Goal: Information Seeking & Learning: Learn about a topic

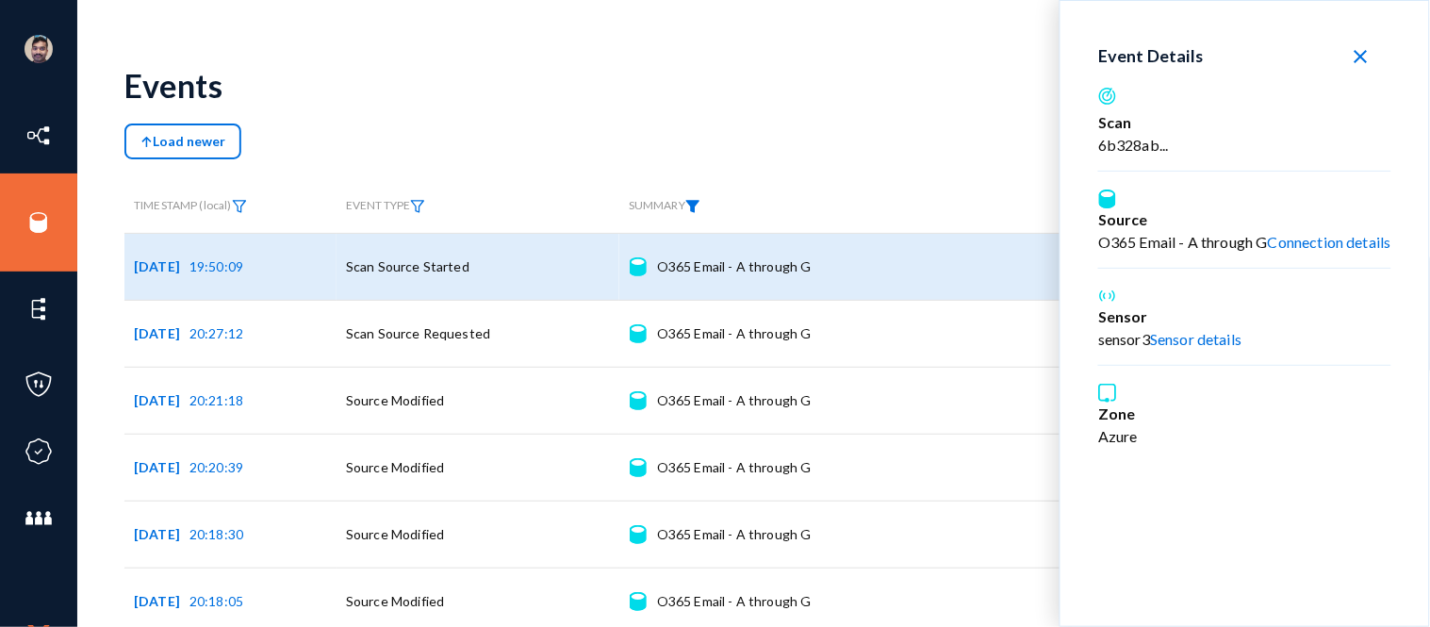
click at [1361, 52] on mat-icon "close" at bounding box center [1361, 56] width 23 height 23
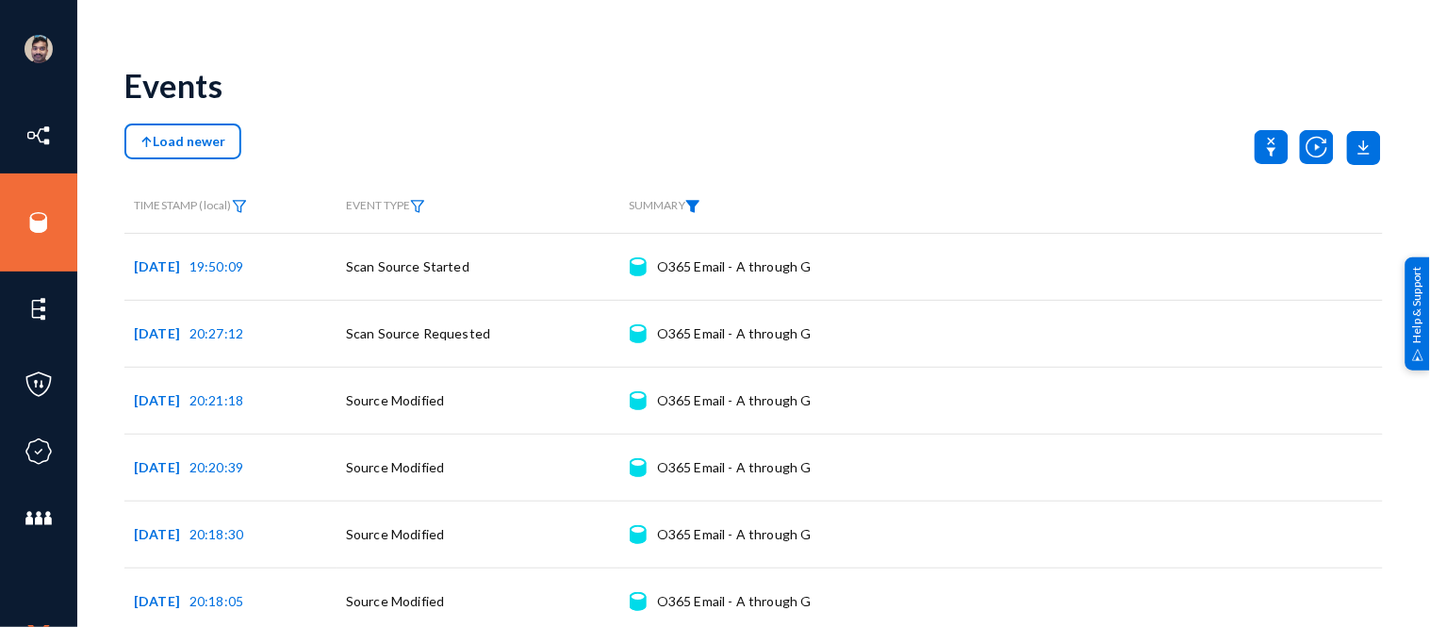
click at [182, 142] on span "Load newer" at bounding box center [182, 141] width 85 height 16
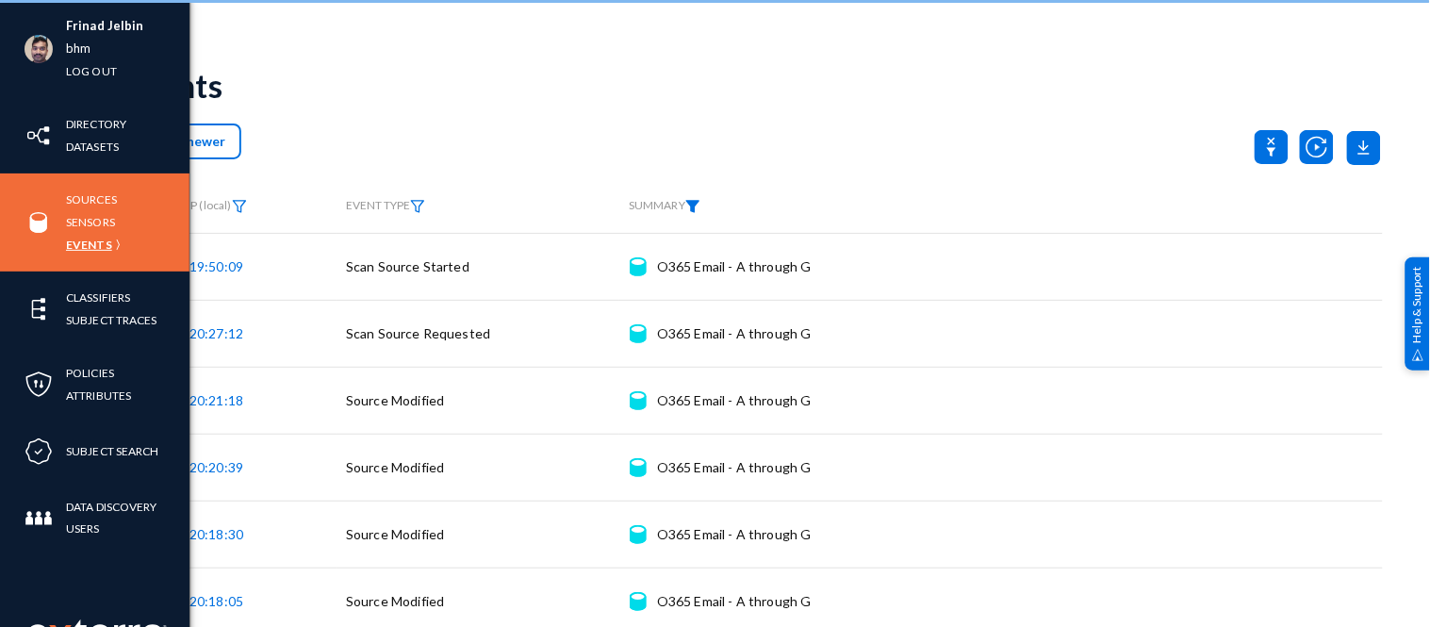
click at [89, 240] on link "Events" at bounding box center [89, 245] width 46 height 22
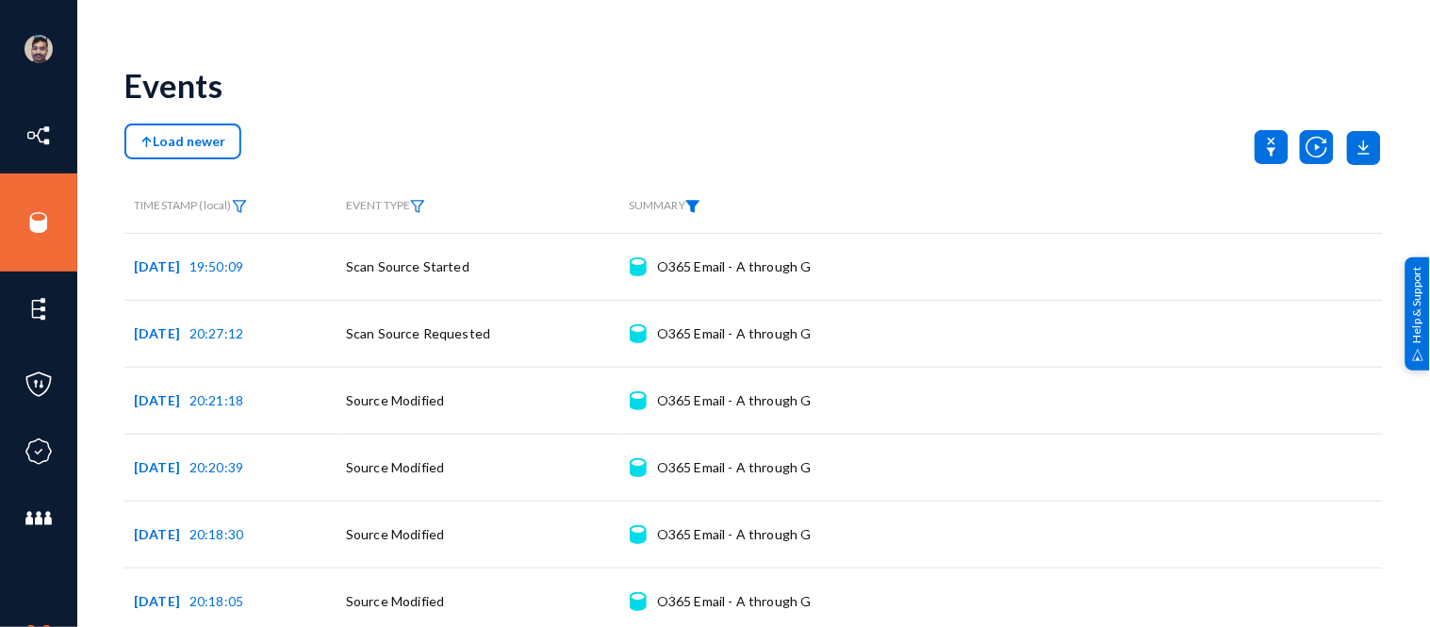
click at [852, 143] on div "Load newer" at bounding box center [753, 147] width 1259 height 47
click at [700, 205] on img at bounding box center [692, 206] width 15 height 13
click at [775, 247] on span "O365 Email - A through G" at bounding box center [733, 248] width 151 height 16
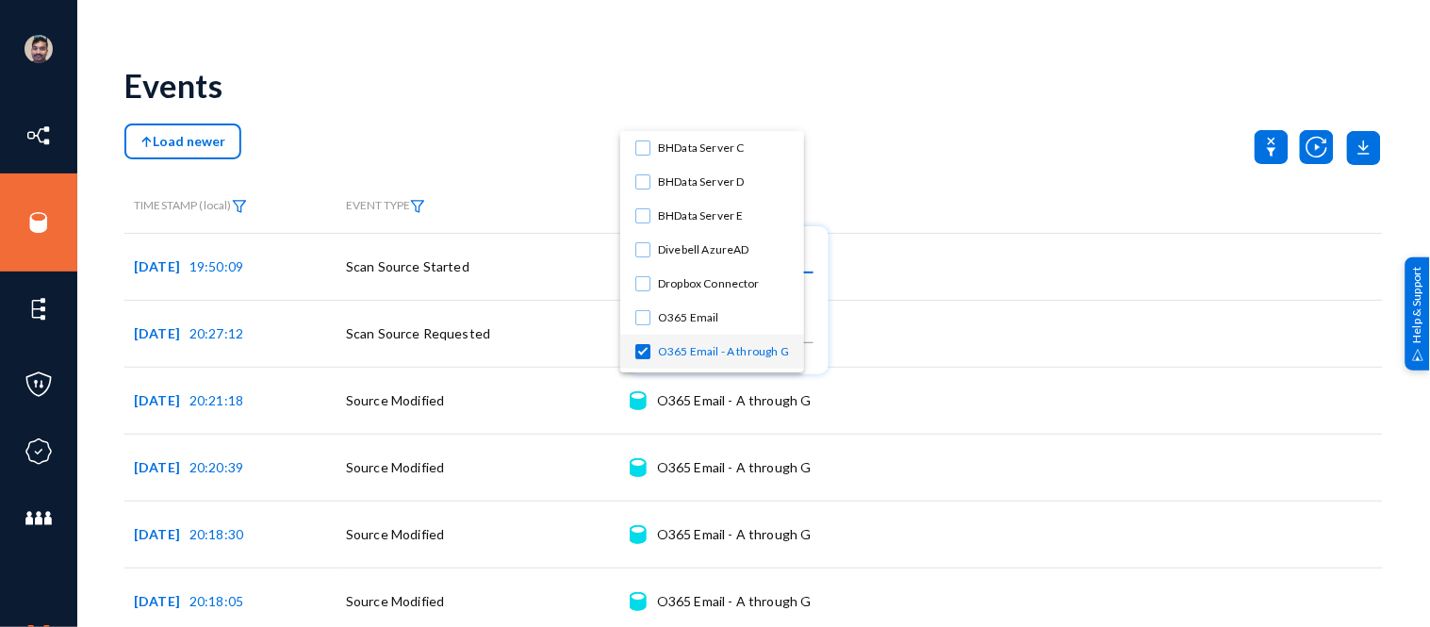
scroll to position [132, 0]
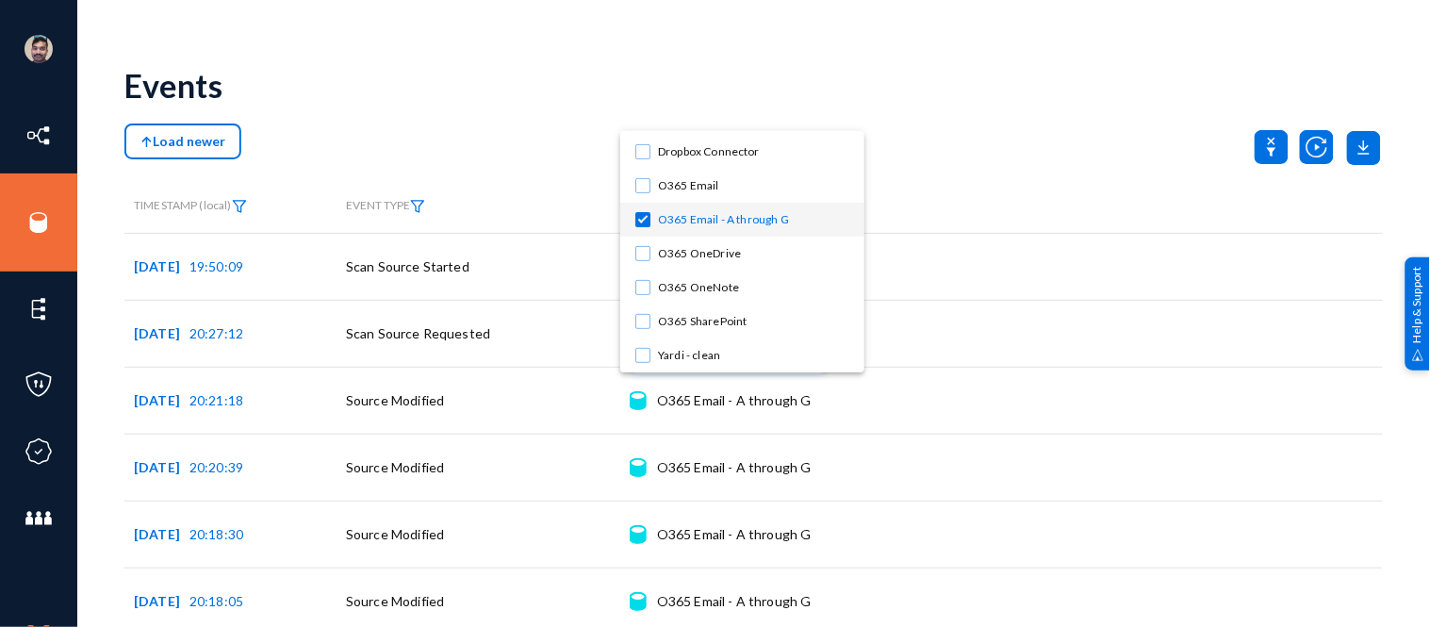
click at [1259, 154] on div at bounding box center [715, 313] width 1430 height 627
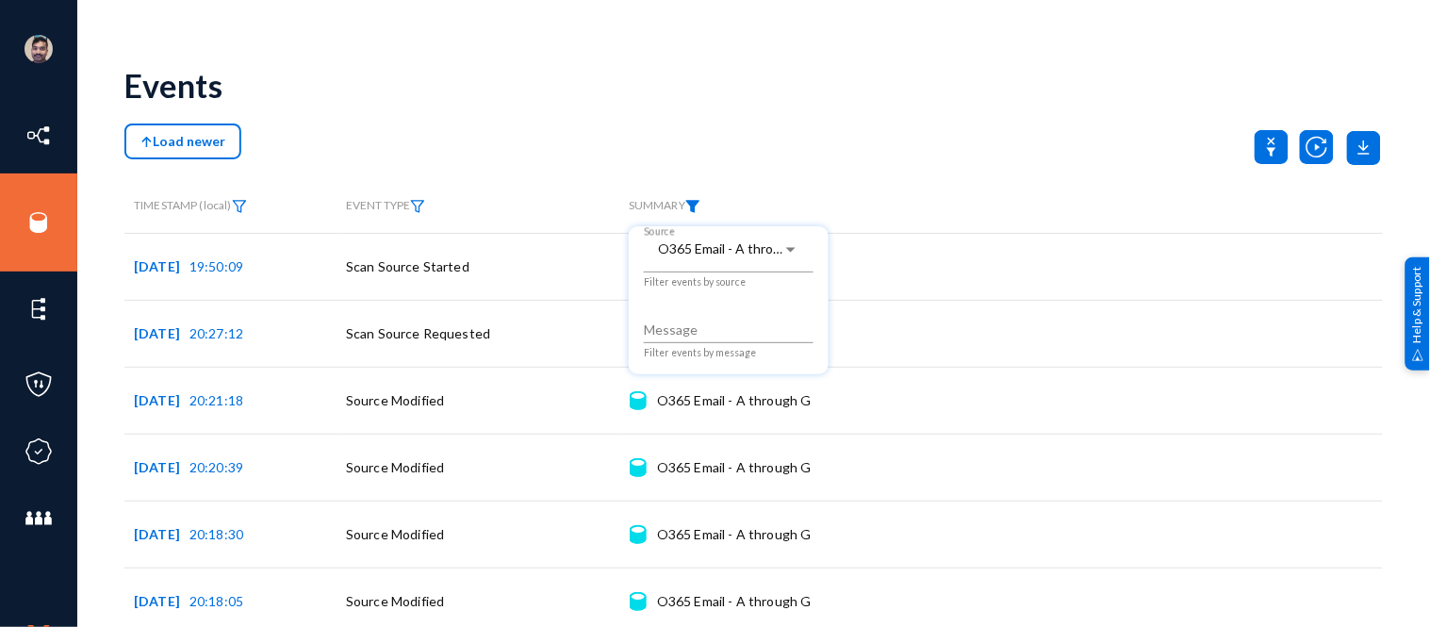
click at [1216, 142] on div at bounding box center [715, 313] width 1430 height 627
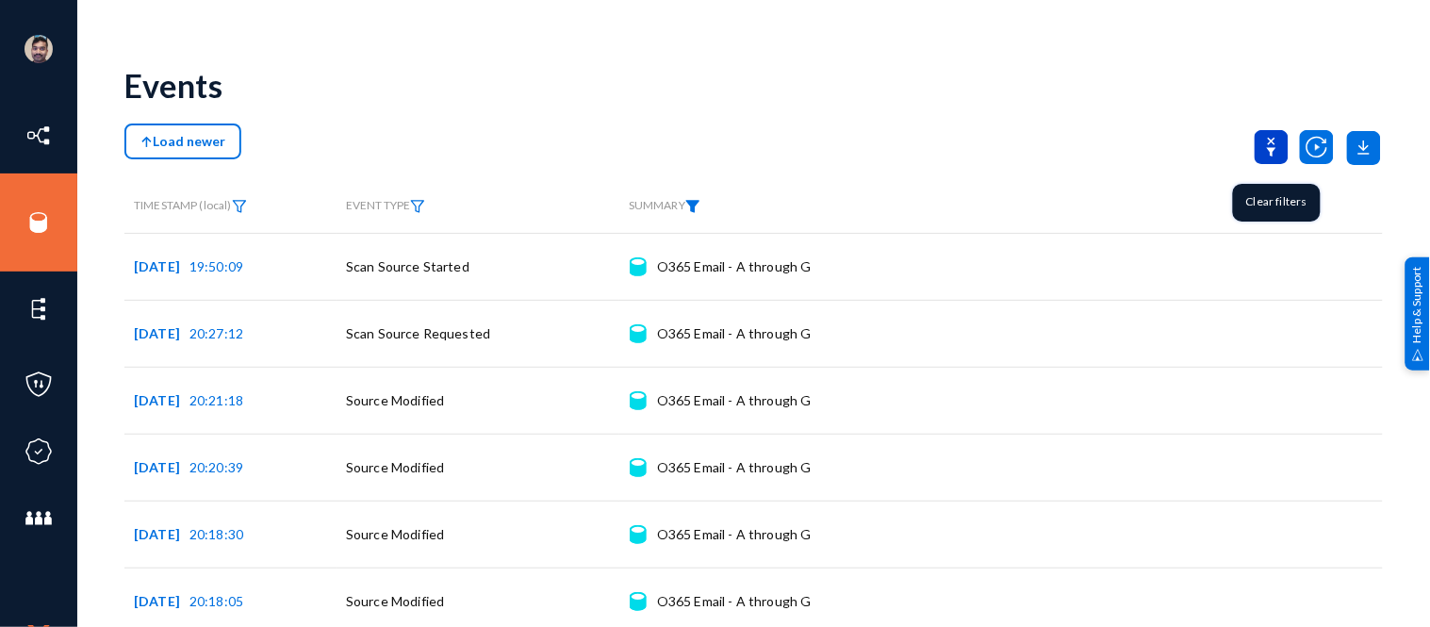
click at [1267, 148] on icon at bounding box center [1271, 147] width 9 height 19
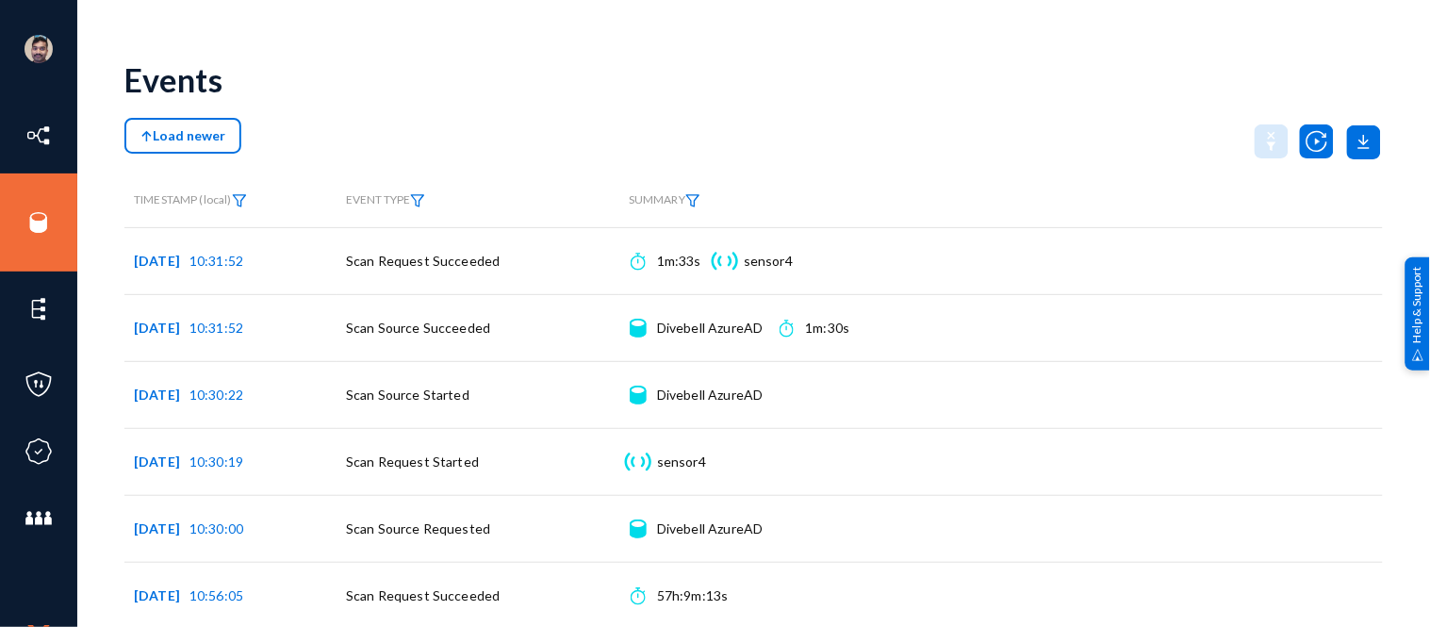
scroll to position [0, 0]
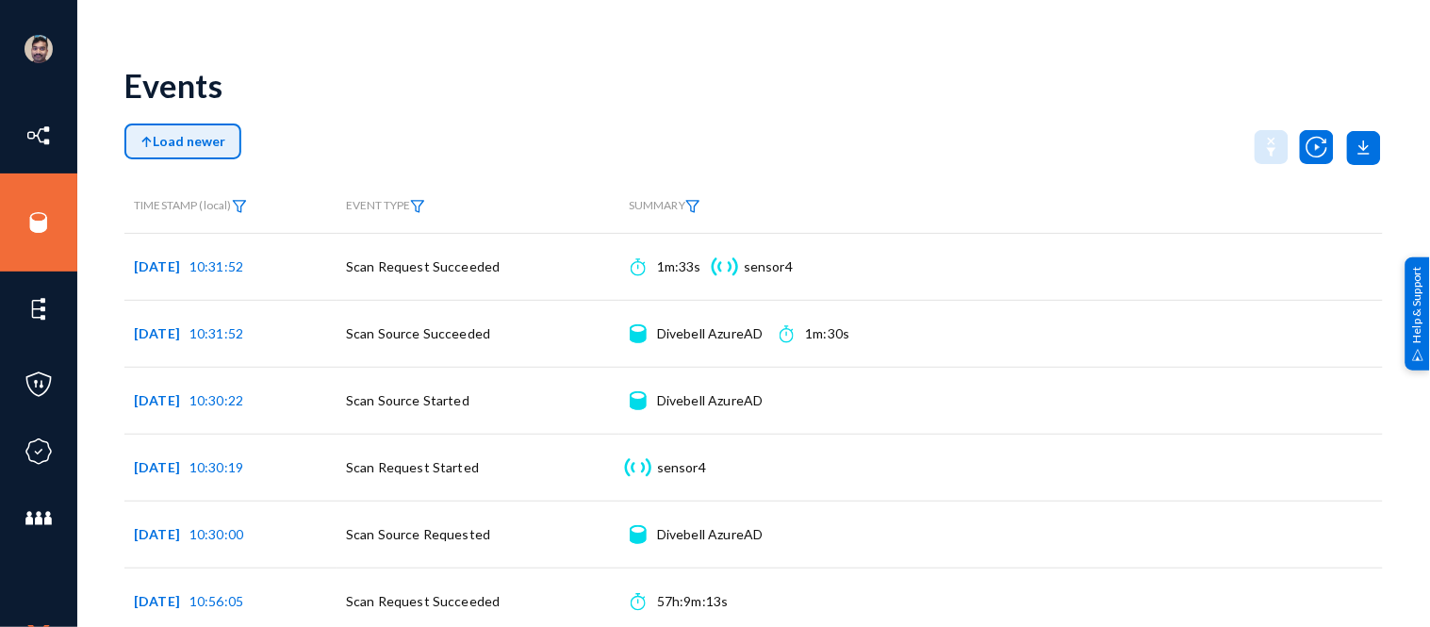
click at [183, 141] on span "Load newer" at bounding box center [182, 141] width 85 height 16
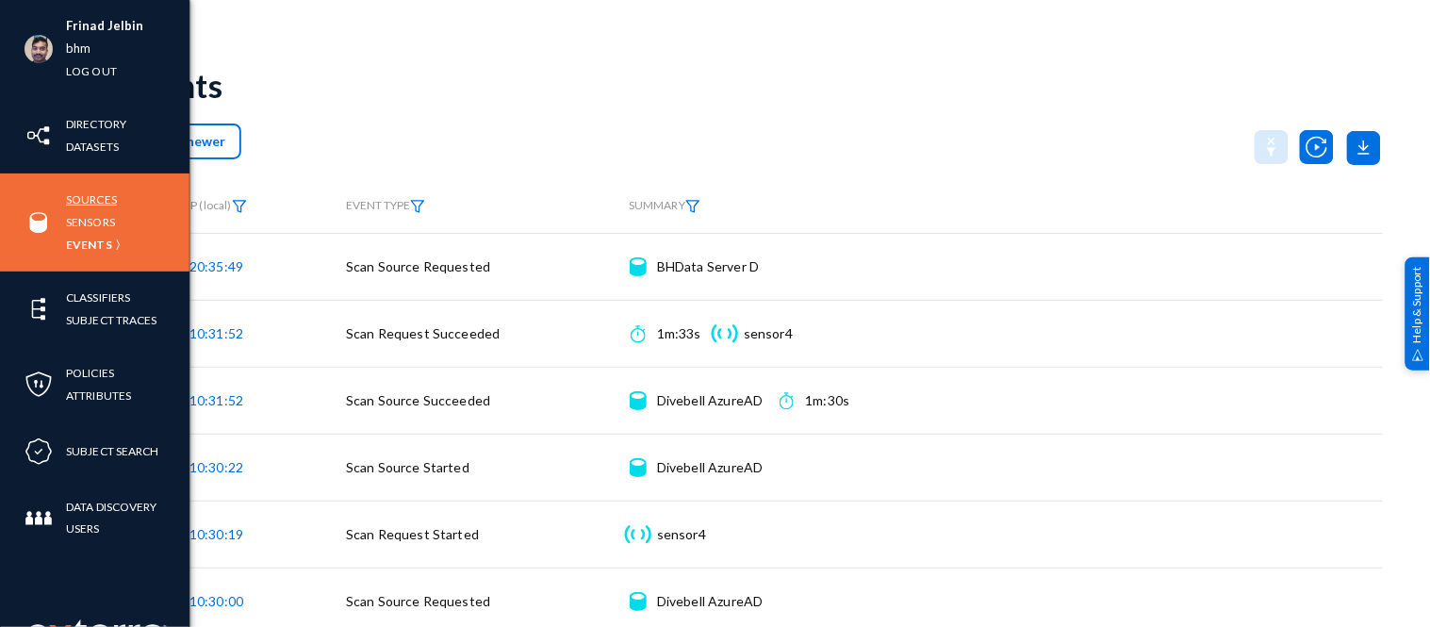
click at [92, 199] on link "Sources" at bounding box center [91, 200] width 51 height 22
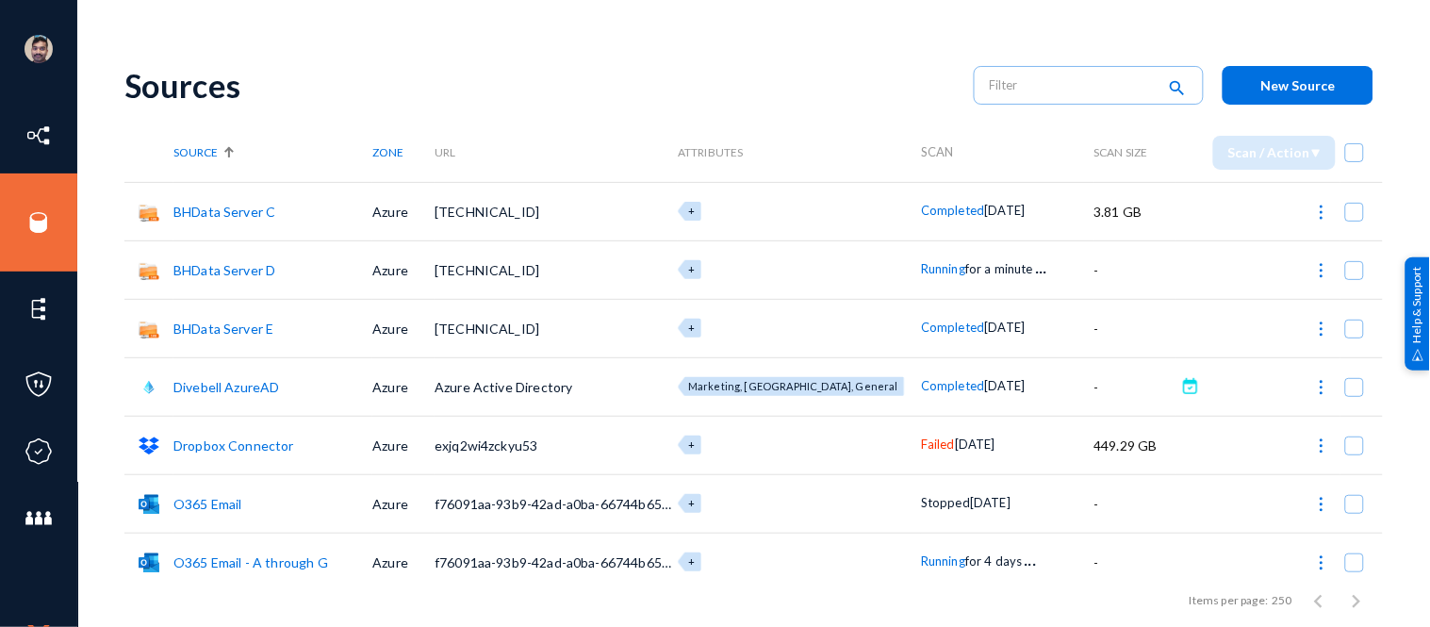
click at [921, 268] on span "Running" at bounding box center [943, 268] width 44 height 15
click at [920, 557] on div at bounding box center [715, 313] width 1430 height 627
click at [921, 557] on span "Running" at bounding box center [943, 560] width 44 height 15
click at [790, 98] on div at bounding box center [715, 313] width 1430 height 627
click at [1315, 206] on img at bounding box center [1321, 212] width 19 height 19
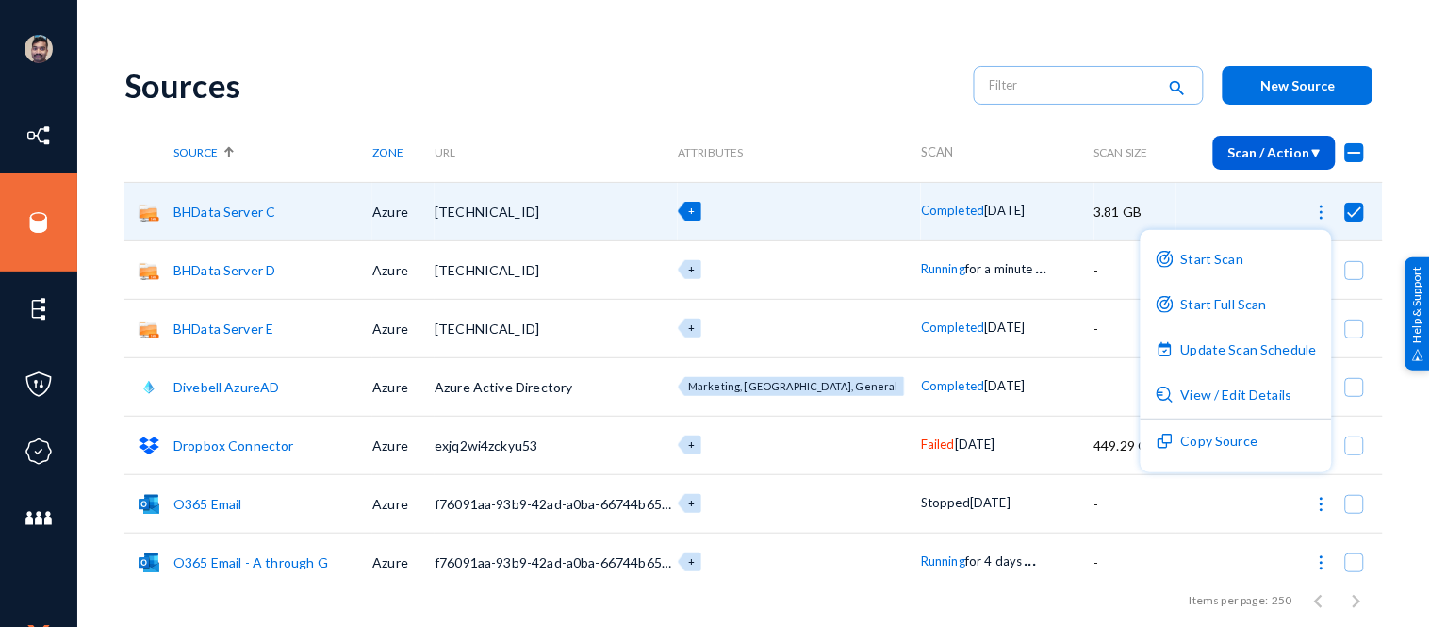
click at [608, 96] on div at bounding box center [715, 313] width 1430 height 627
checkbox input "false"
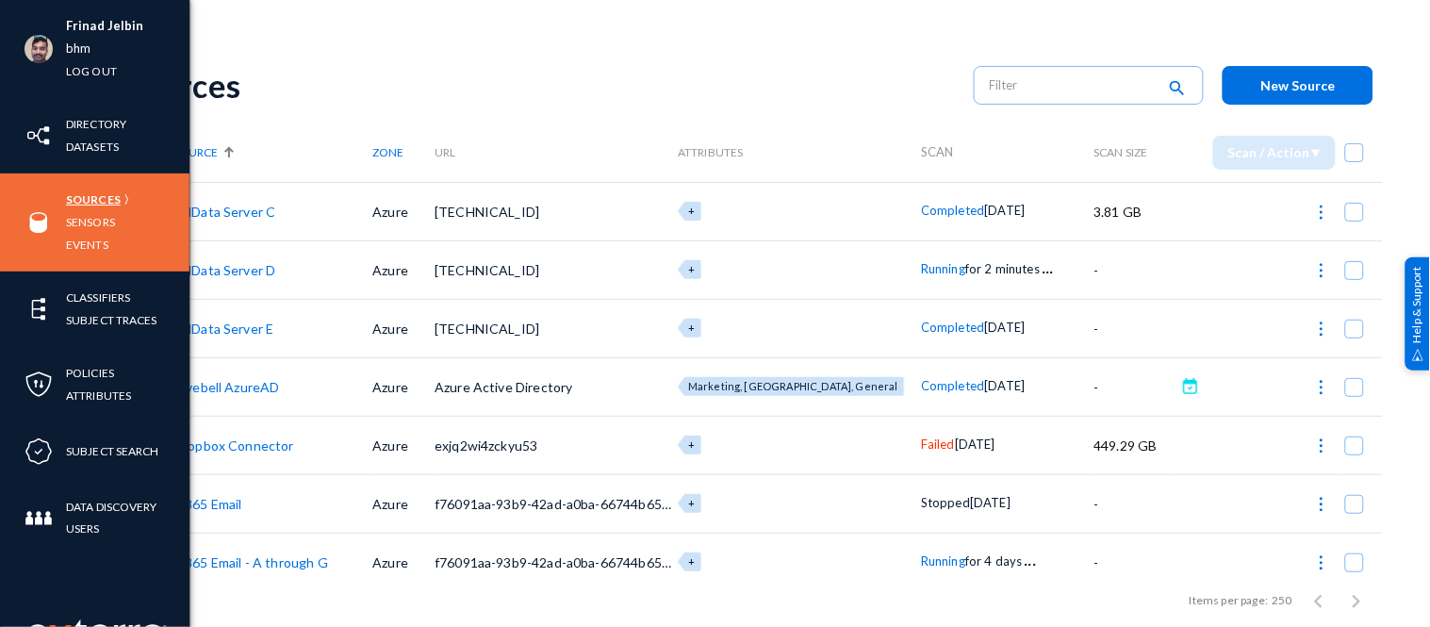
click at [95, 194] on link "Sources" at bounding box center [93, 200] width 55 height 22
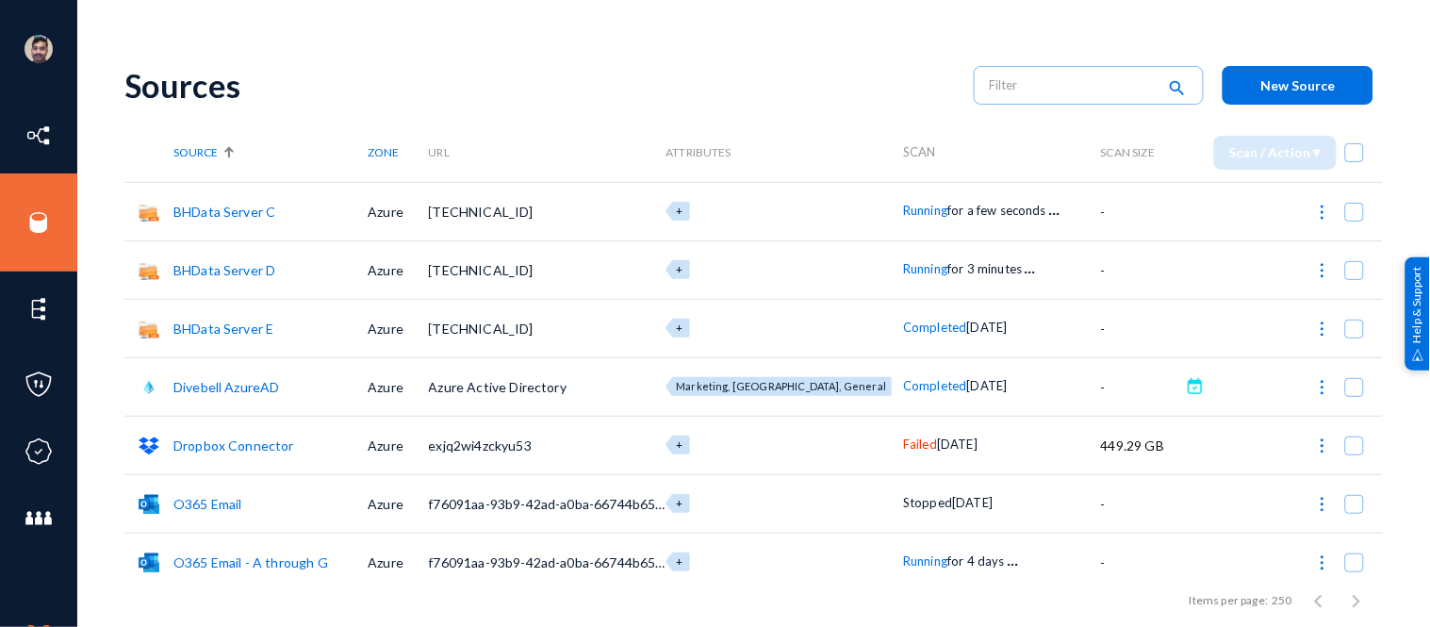
click at [903, 208] on span "Running" at bounding box center [925, 210] width 44 height 15
click at [799, 87] on div at bounding box center [715, 313] width 1430 height 627
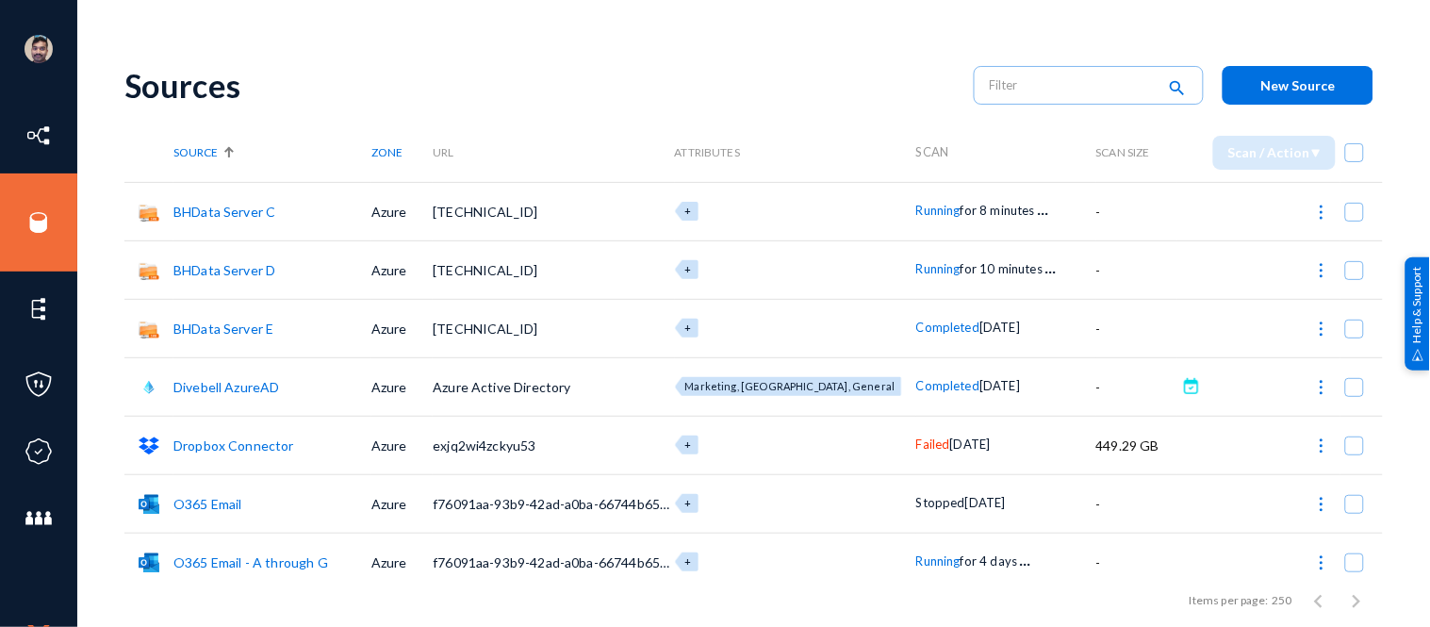
click at [703, 79] on div "Sources" at bounding box center [539, 85] width 831 height 39
click at [916, 210] on span "Running" at bounding box center [938, 210] width 44 height 15
click at [799, 55] on div at bounding box center [715, 313] width 1430 height 627
click at [916, 327] on span "Completed" at bounding box center [947, 327] width 63 height 15
click at [723, 55] on div at bounding box center [715, 313] width 1430 height 627
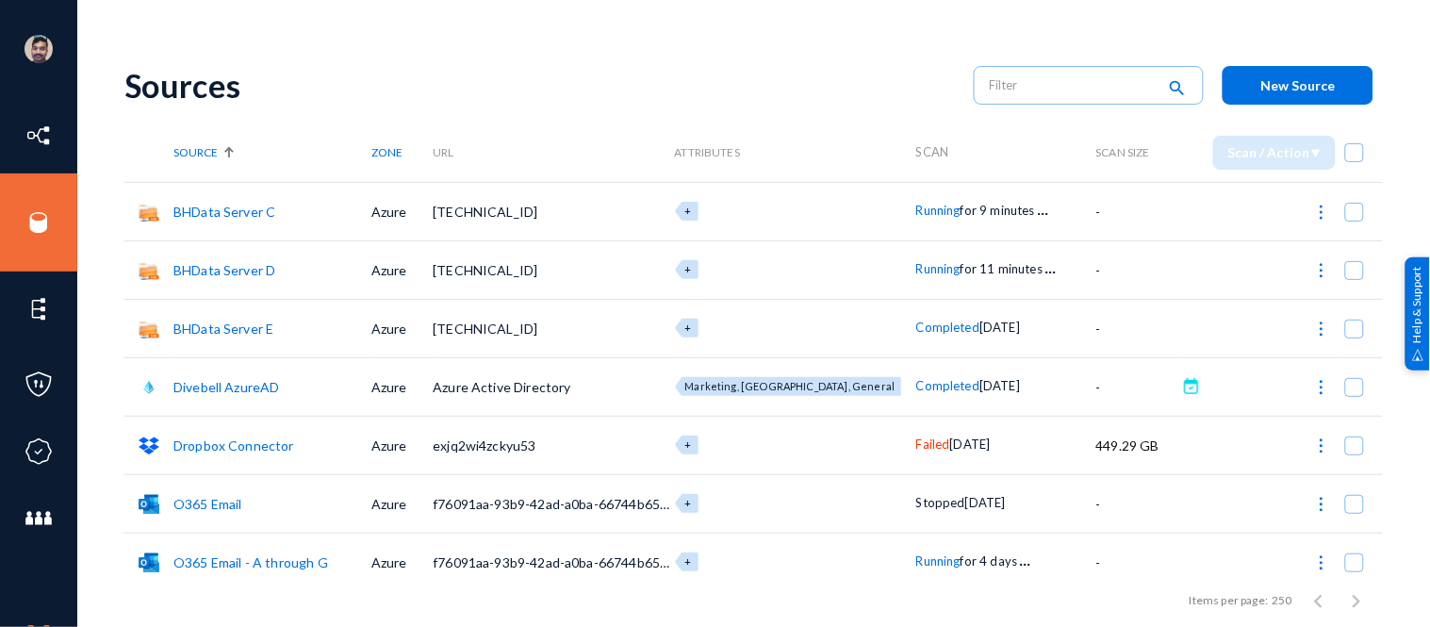
click at [916, 207] on span "Running" at bounding box center [938, 210] width 44 height 15
click at [906, 271] on div at bounding box center [715, 313] width 1430 height 627
click at [916, 271] on span "Running" at bounding box center [938, 268] width 44 height 15
click at [873, 98] on div at bounding box center [715, 313] width 1430 height 627
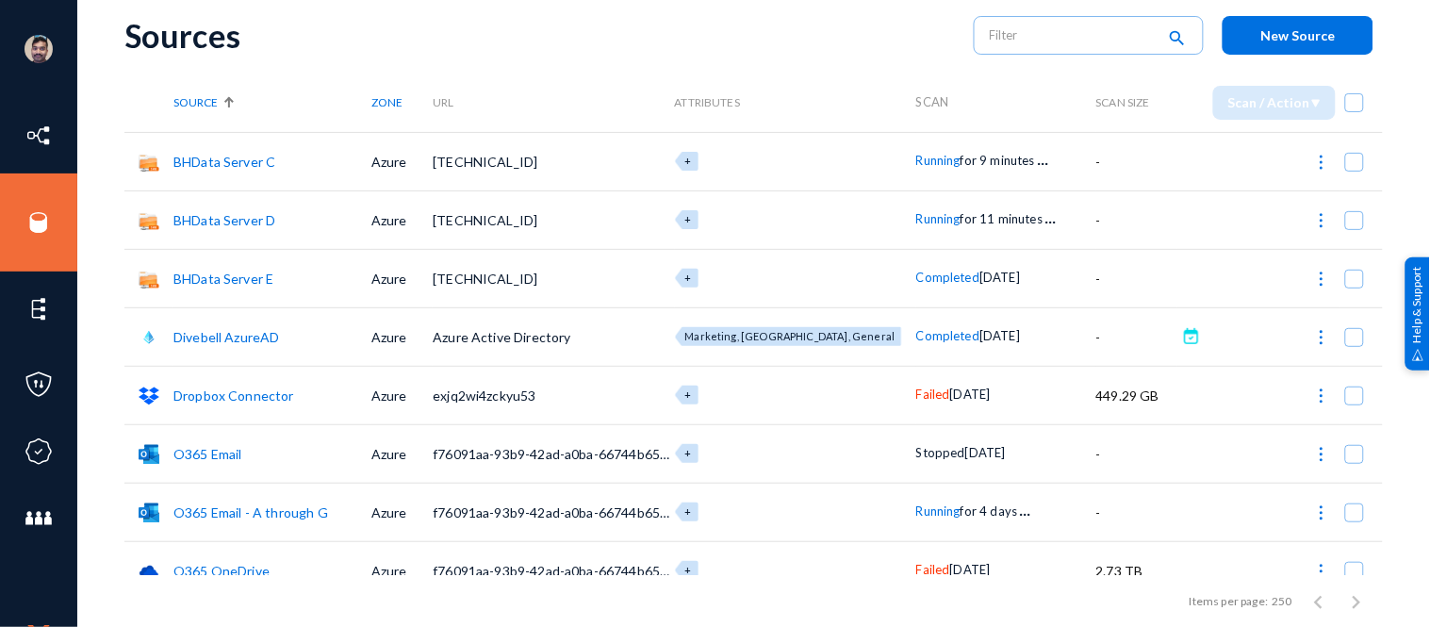
scroll to position [44, 0]
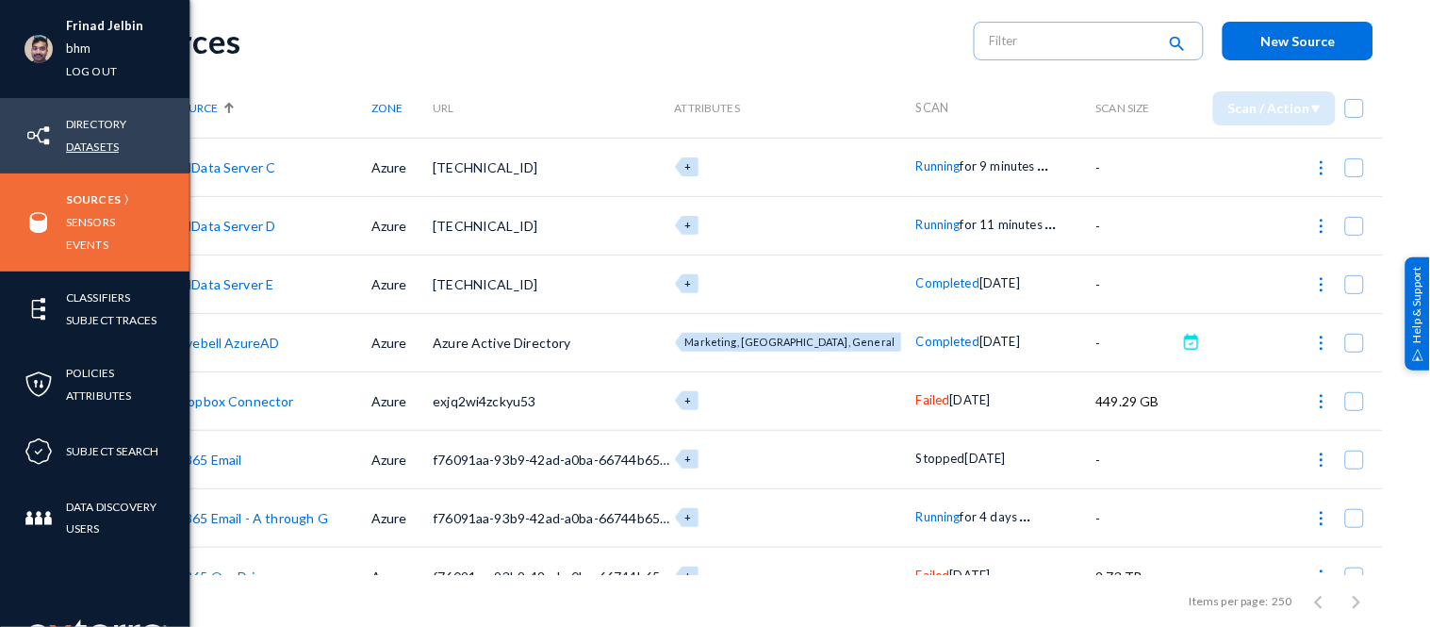
click at [97, 157] on link "Datasets" at bounding box center [92, 147] width 53 height 22
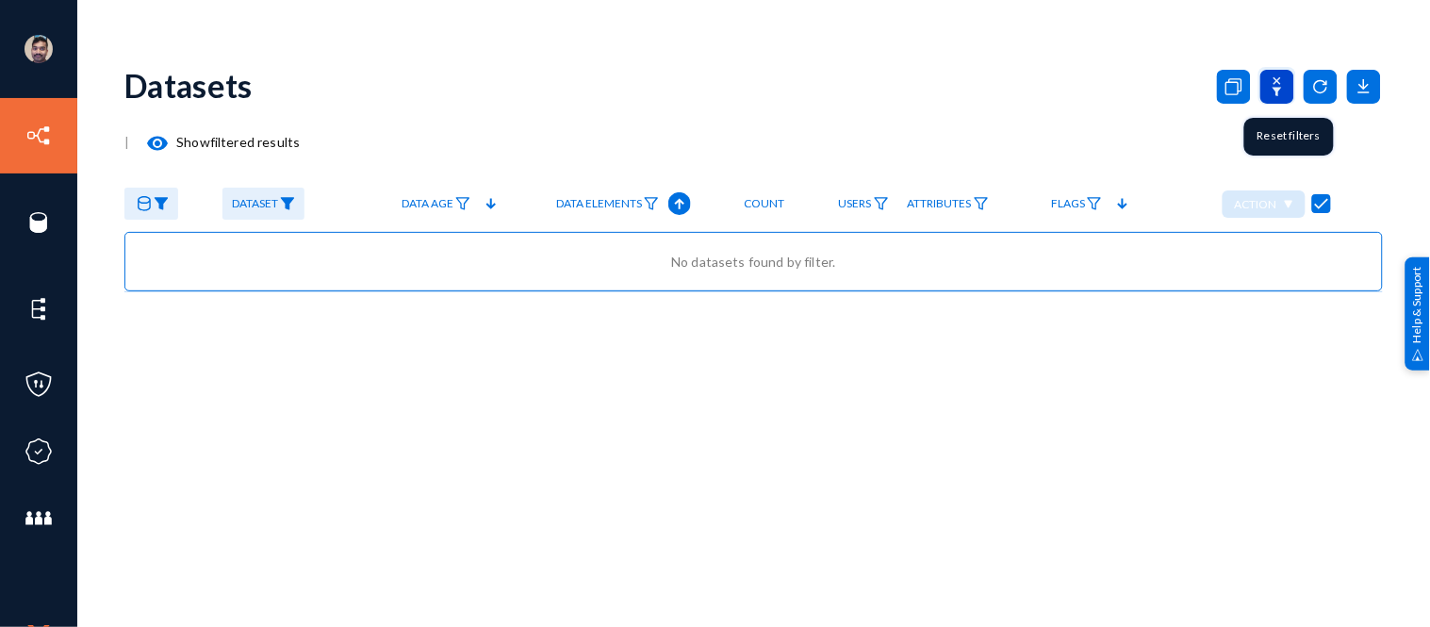
click at [1273, 82] on icon at bounding box center [1278, 87] width 34 height 34
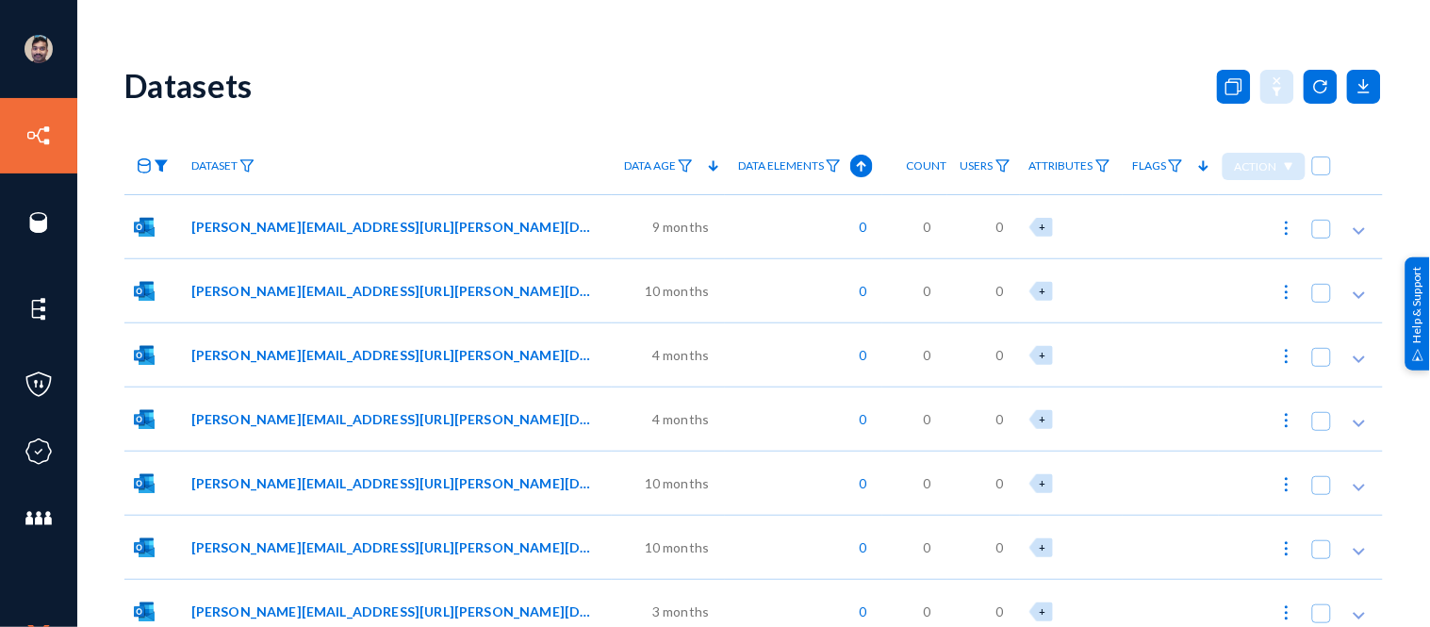
click at [157, 165] on img at bounding box center [161, 165] width 15 height 13
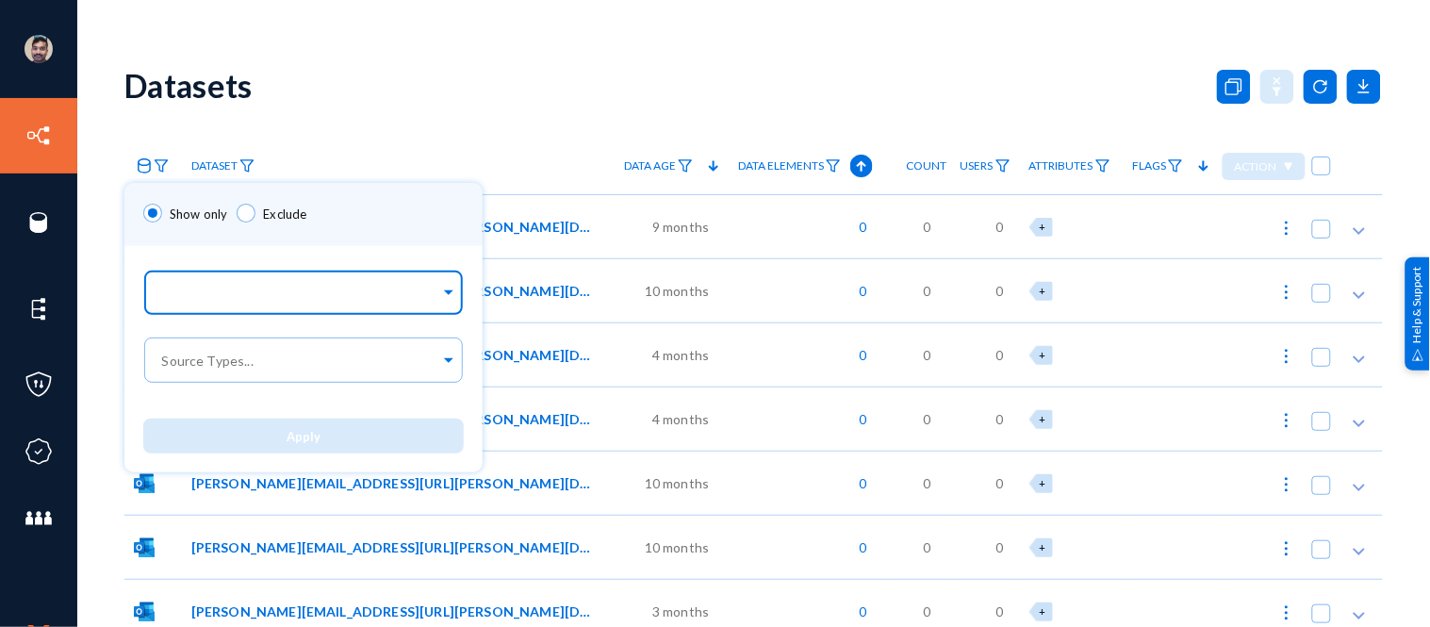
click at [218, 292] on input "text" at bounding box center [299, 296] width 282 height 18
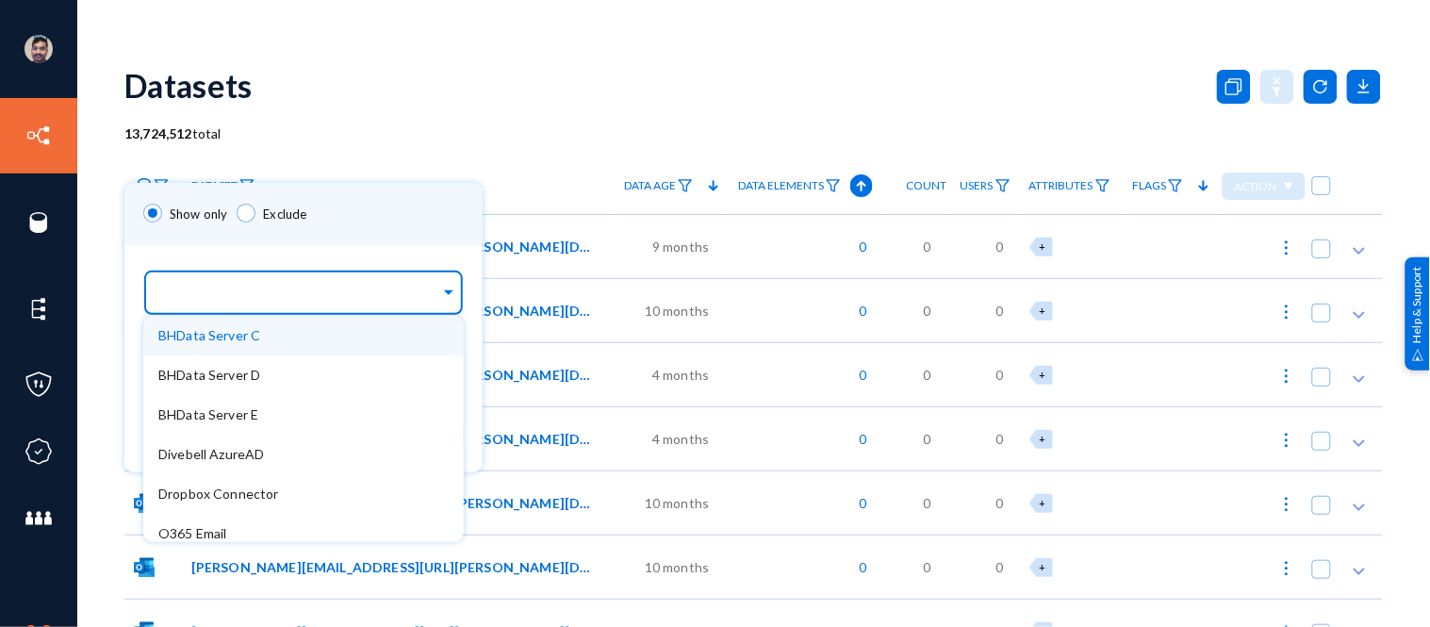
click at [222, 403] on div "BHData Server E" at bounding box center [303, 415] width 321 height 40
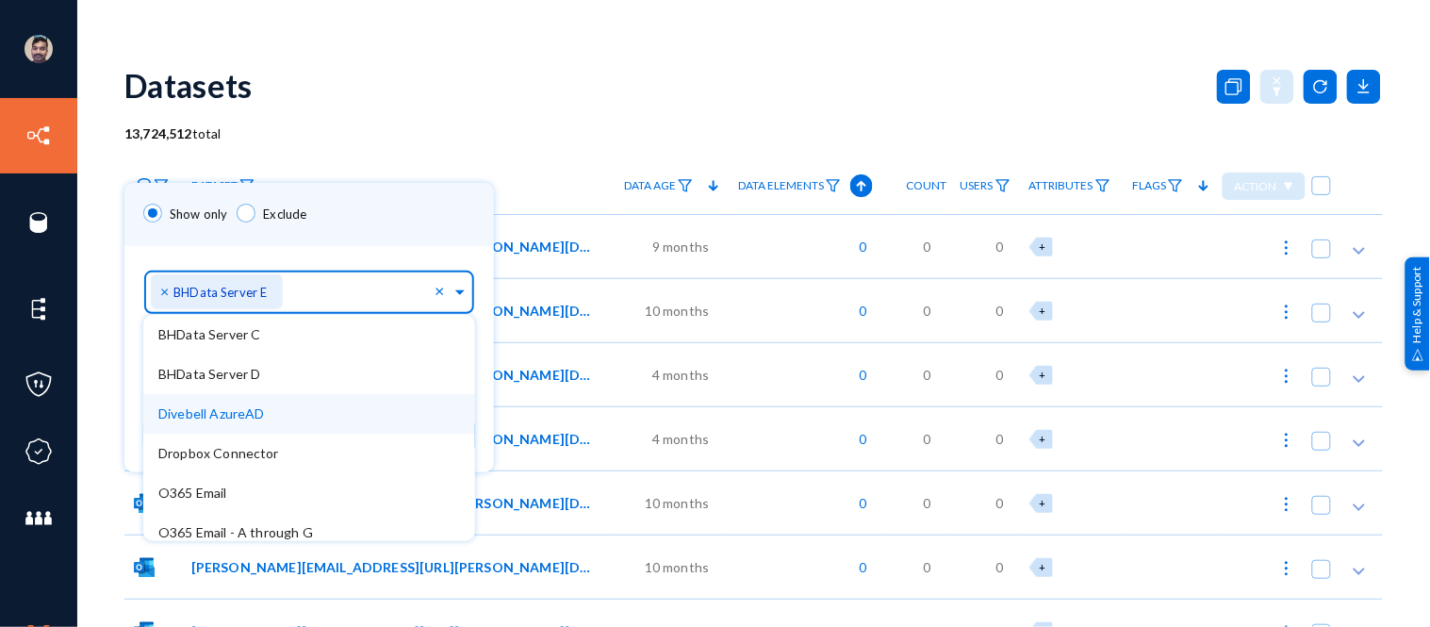
click at [370, 209] on div "Show only Exclude" at bounding box center [309, 214] width 370 height 63
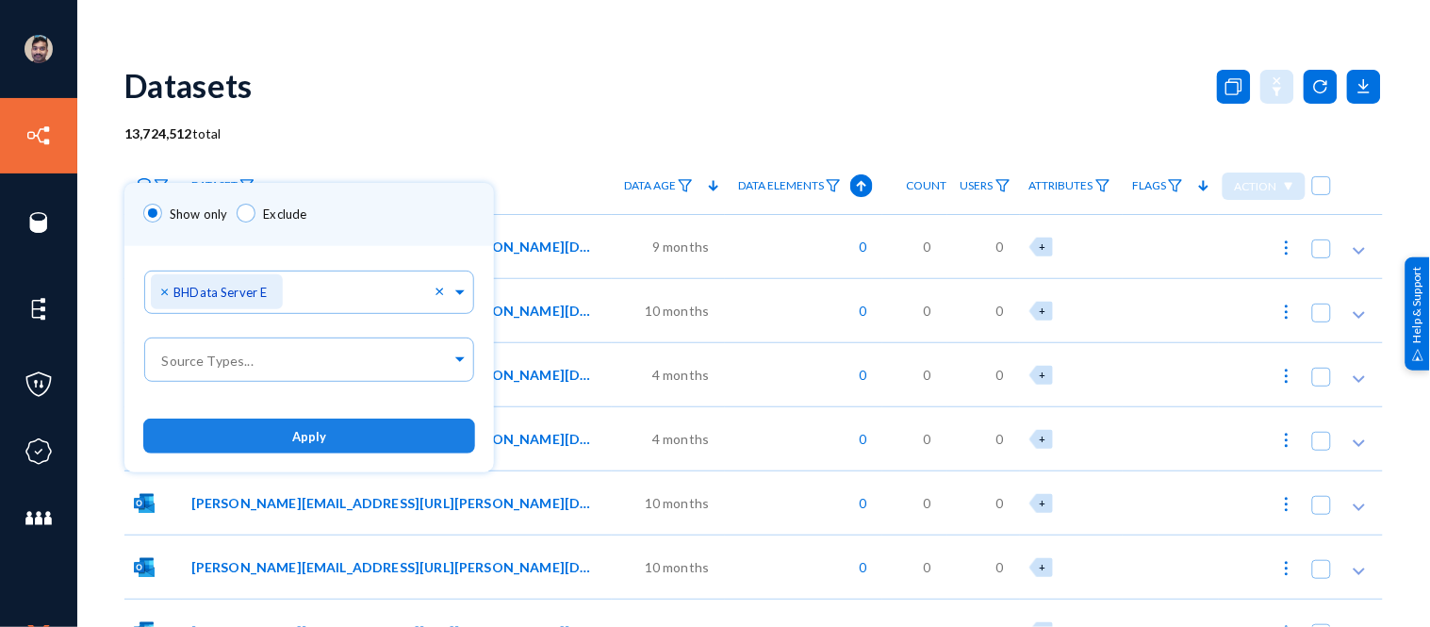
click at [347, 437] on button "Apply" at bounding box center [309, 436] width 332 height 35
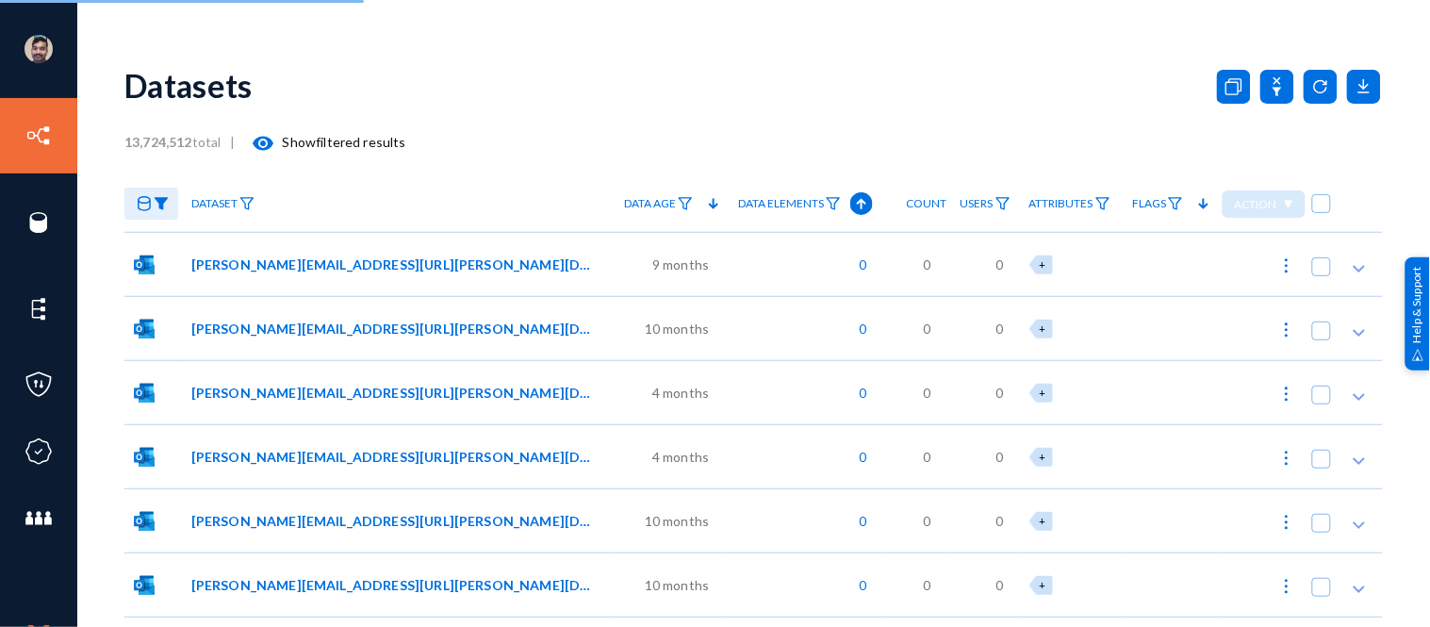
checkbox input "true"
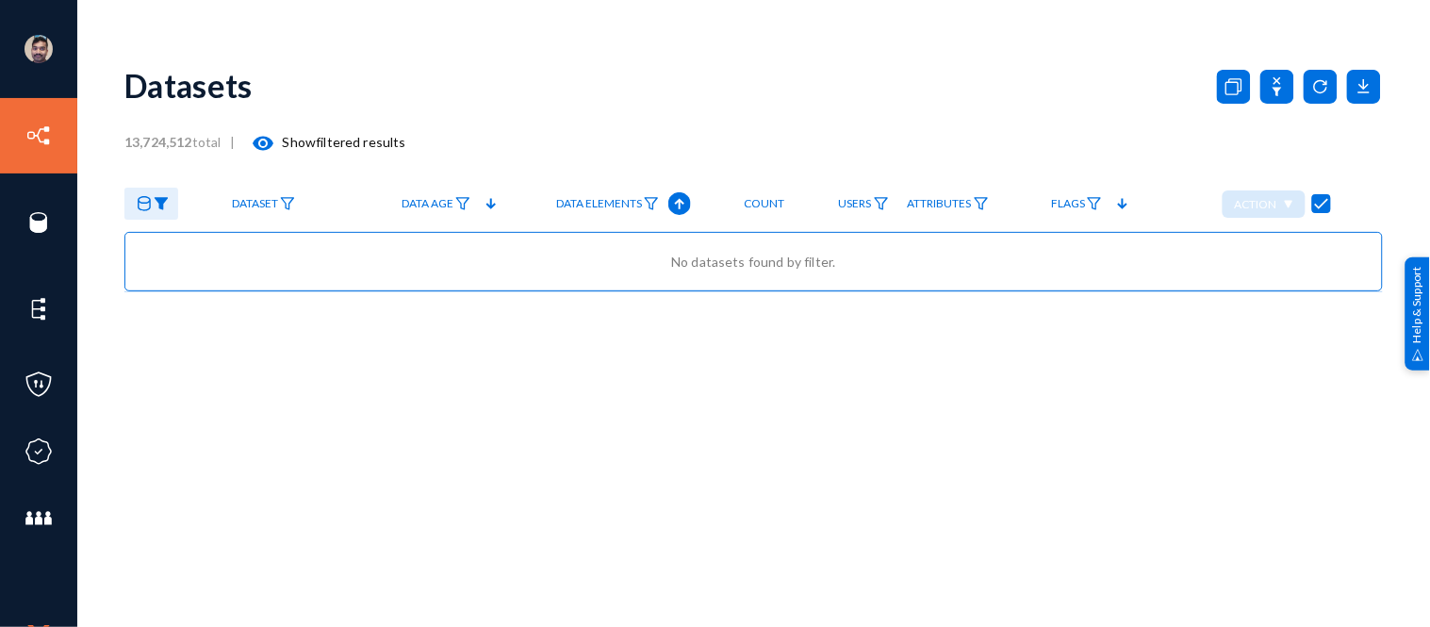
click at [165, 202] on img at bounding box center [161, 203] width 15 height 13
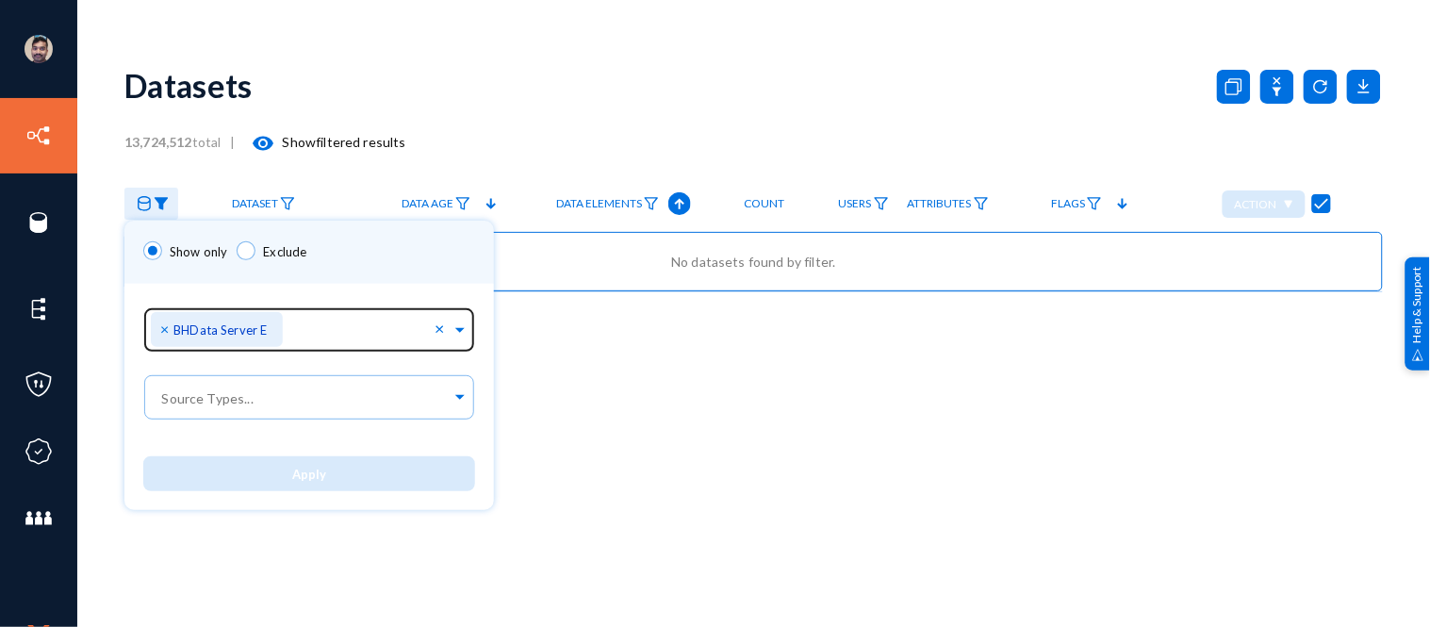
click at [164, 328] on span "×" at bounding box center [166, 329] width 13 height 18
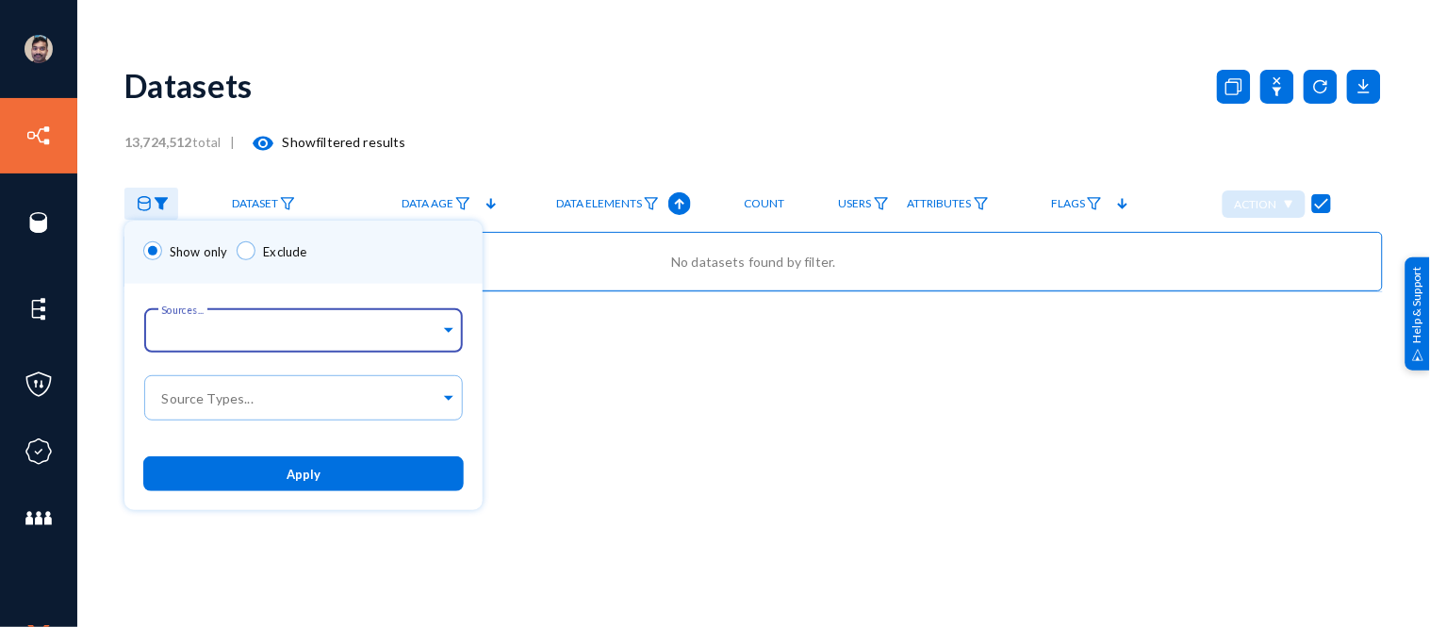
click at [669, 48] on div at bounding box center [715, 313] width 1430 height 627
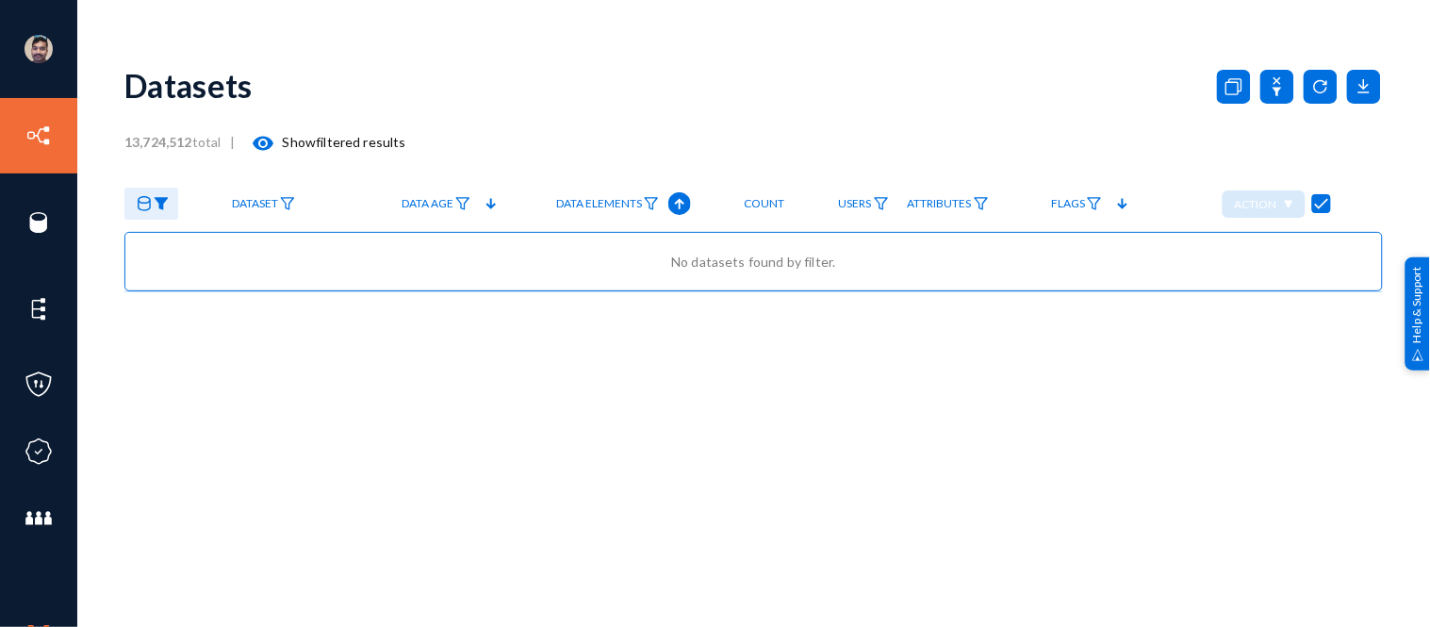
click at [268, 135] on mat-icon "visibility" at bounding box center [264, 143] width 23 height 23
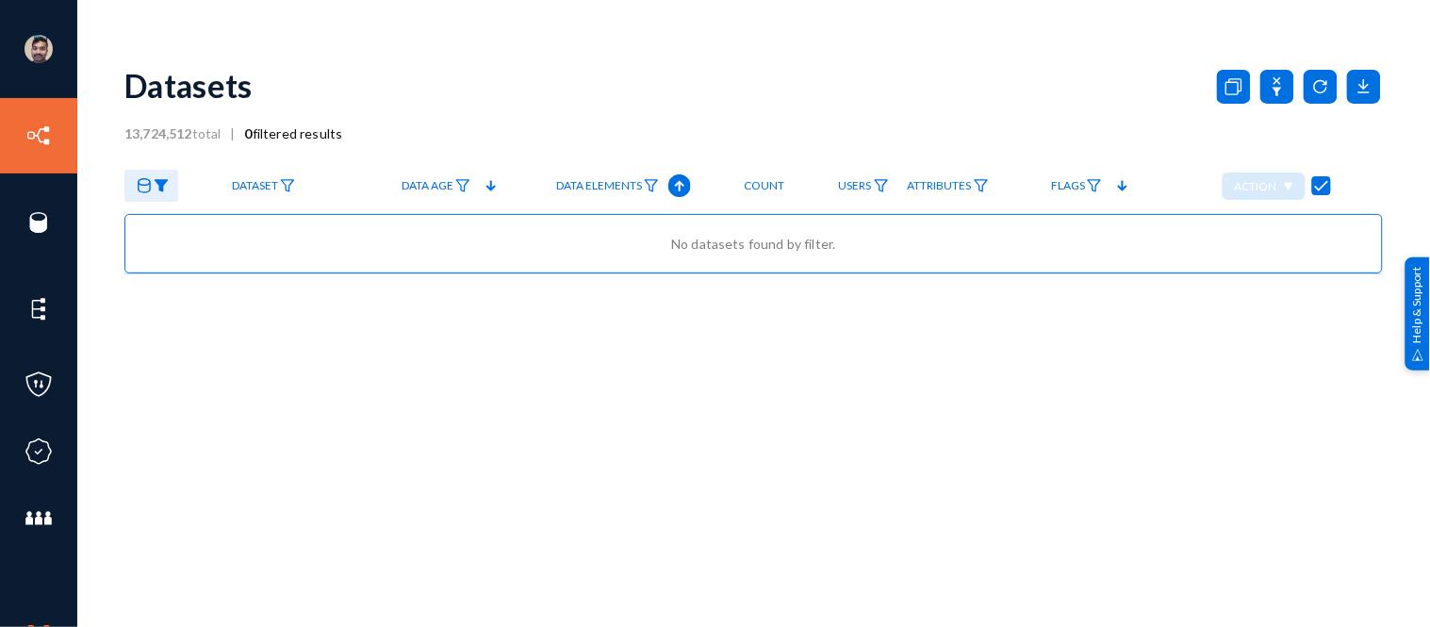
click at [156, 192] on img at bounding box center [161, 185] width 15 height 13
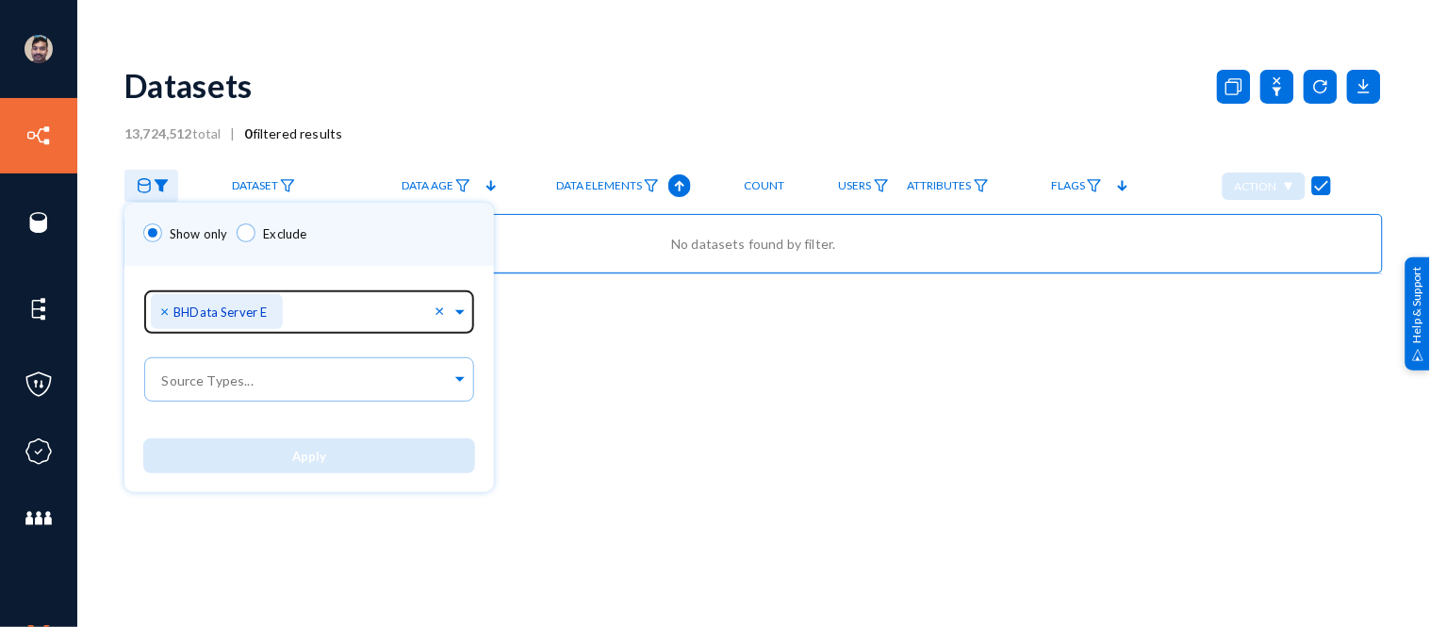
click at [167, 311] on span "×" at bounding box center [166, 311] width 13 height 18
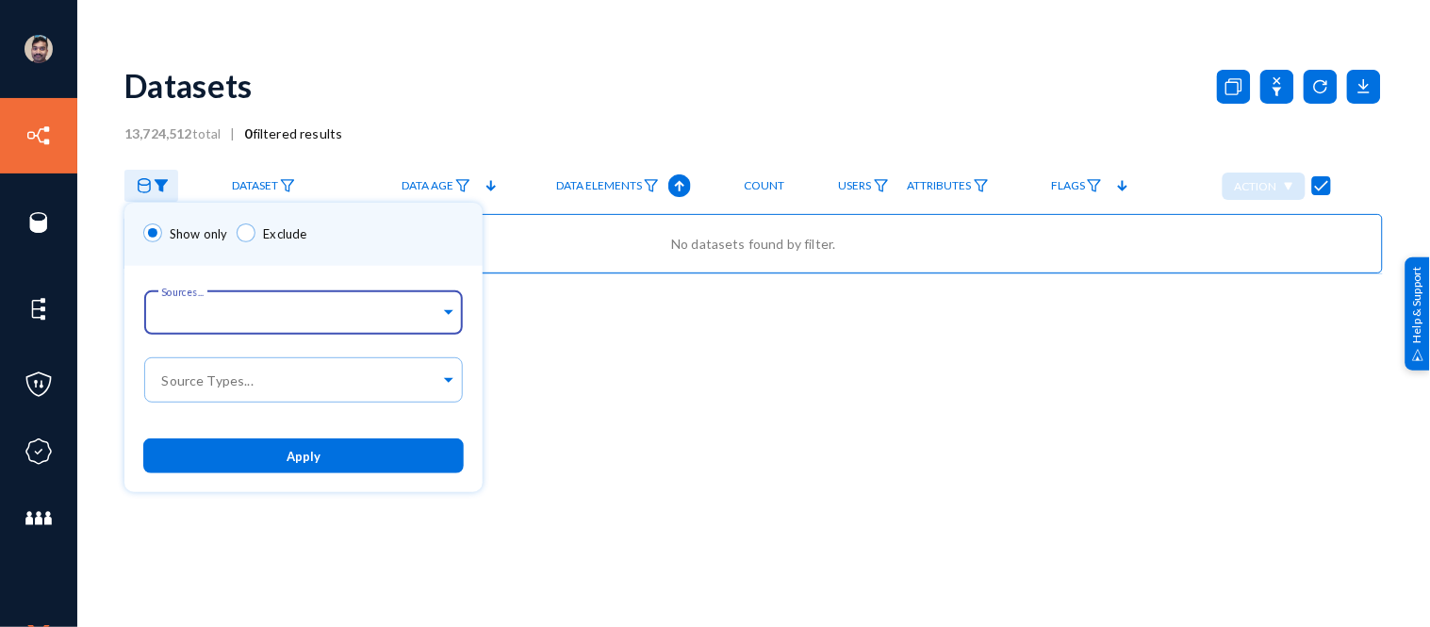
click at [385, 123] on div at bounding box center [715, 313] width 1430 height 627
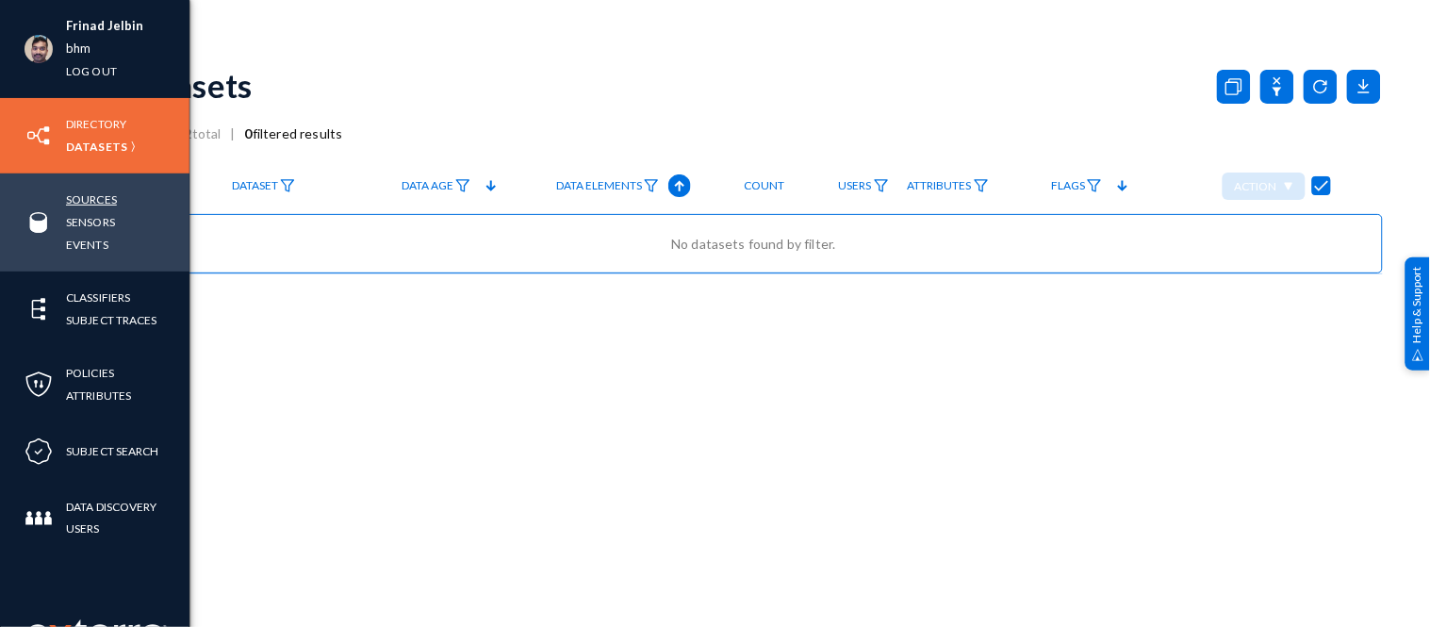
click at [101, 195] on link "Sources" at bounding box center [91, 200] width 51 height 22
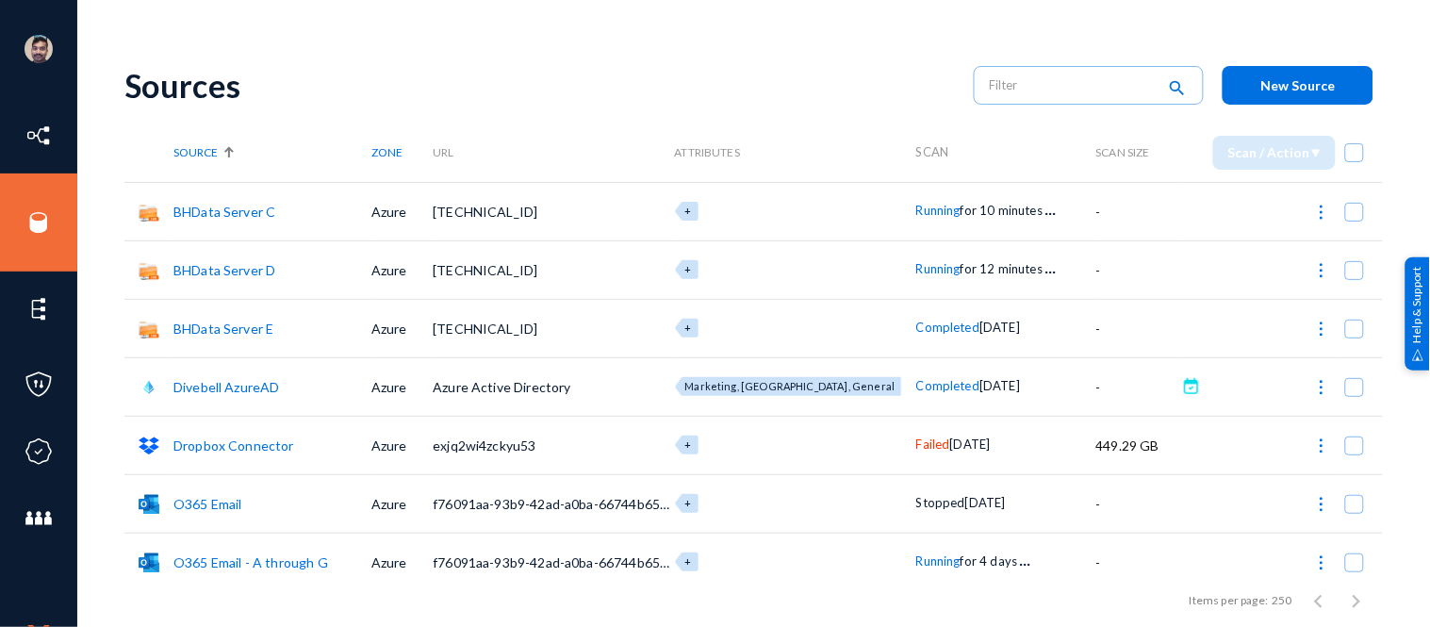
click at [257, 330] on link "BHData Server E" at bounding box center [223, 329] width 100 height 16
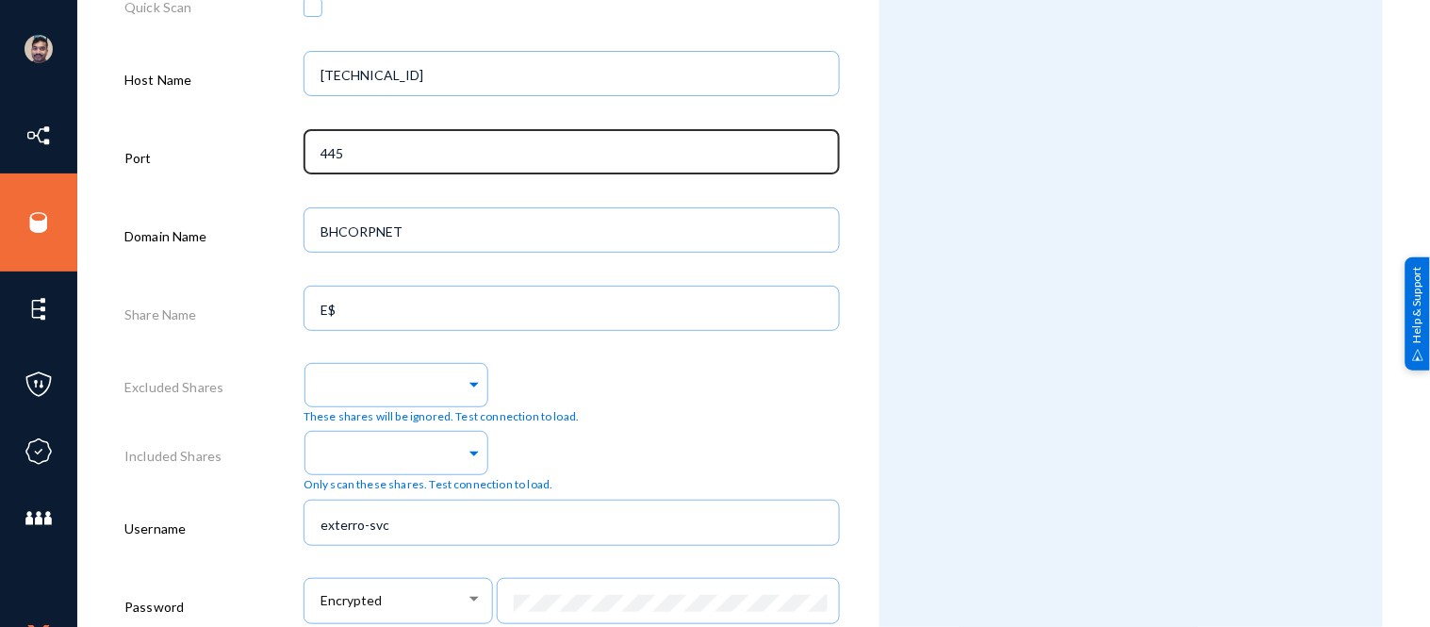
scroll to position [632, 0]
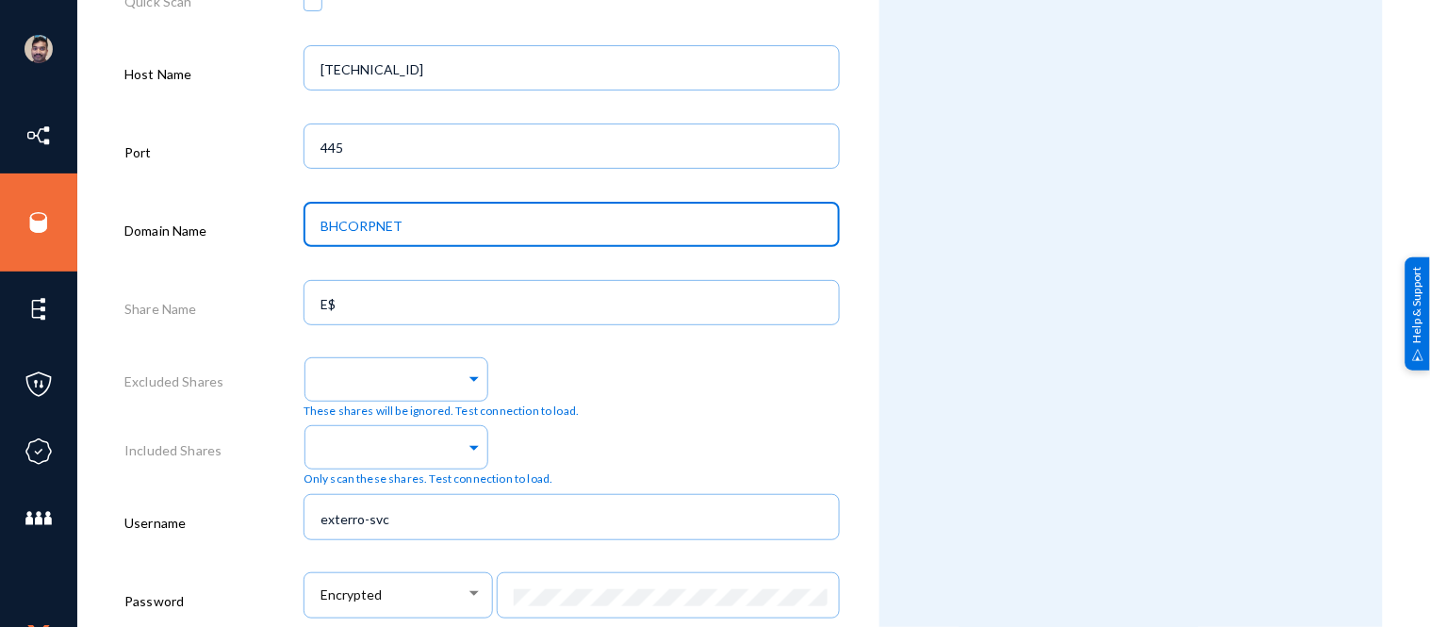
drag, startPoint x: 408, startPoint y: 224, endPoint x: 252, endPoint y: 222, distance: 156.5
click at [252, 222] on div "Domain Name [PERSON_NAME]" at bounding box center [482, 234] width 716 height 78
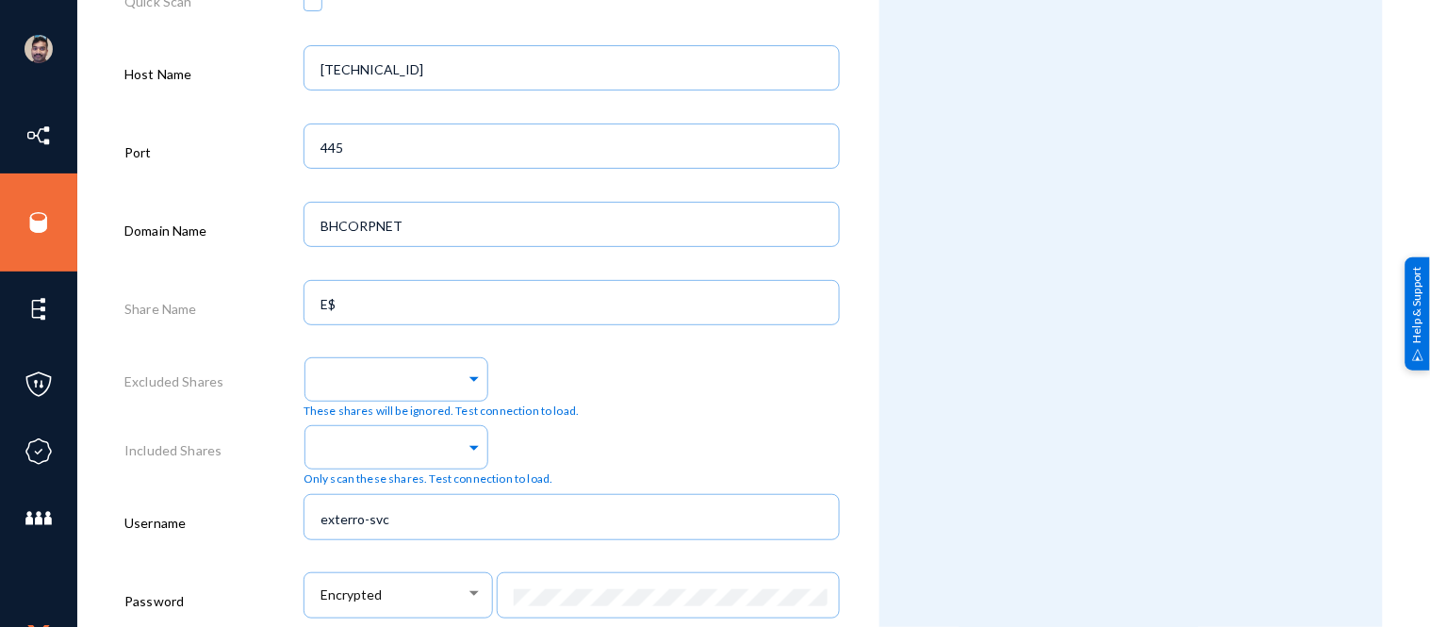
click at [252, 222] on div "Domain Name" at bounding box center [213, 234] width 179 height 78
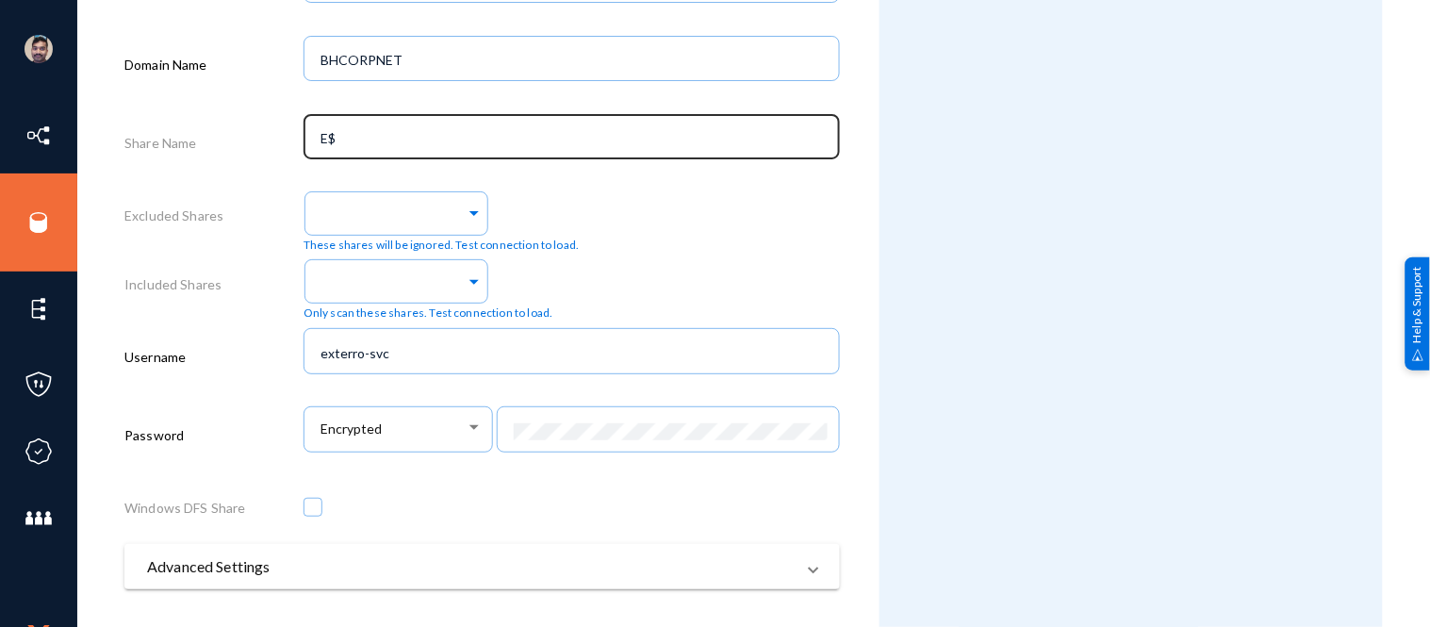
scroll to position [802, 0]
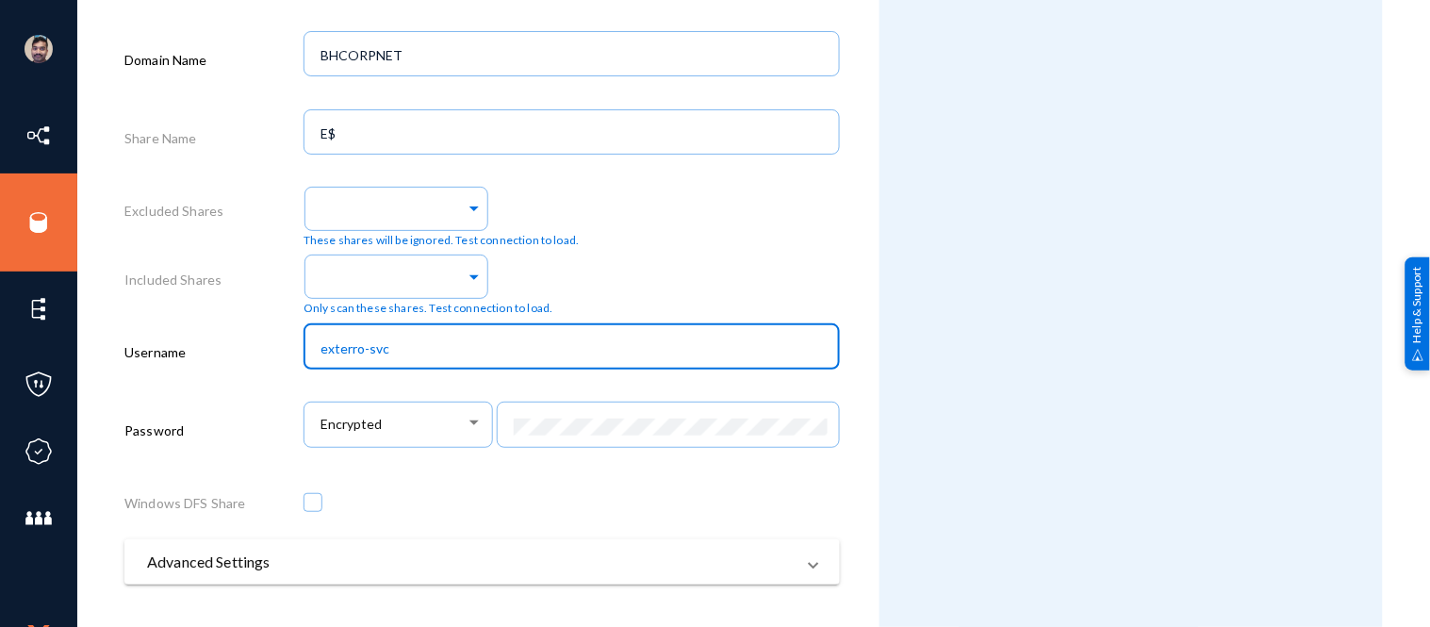
drag, startPoint x: 397, startPoint y: 356, endPoint x: 269, endPoint y: 343, distance: 128.9
click at [269, 343] on div "Username exterro-svc" at bounding box center [482, 356] width 716 height 78
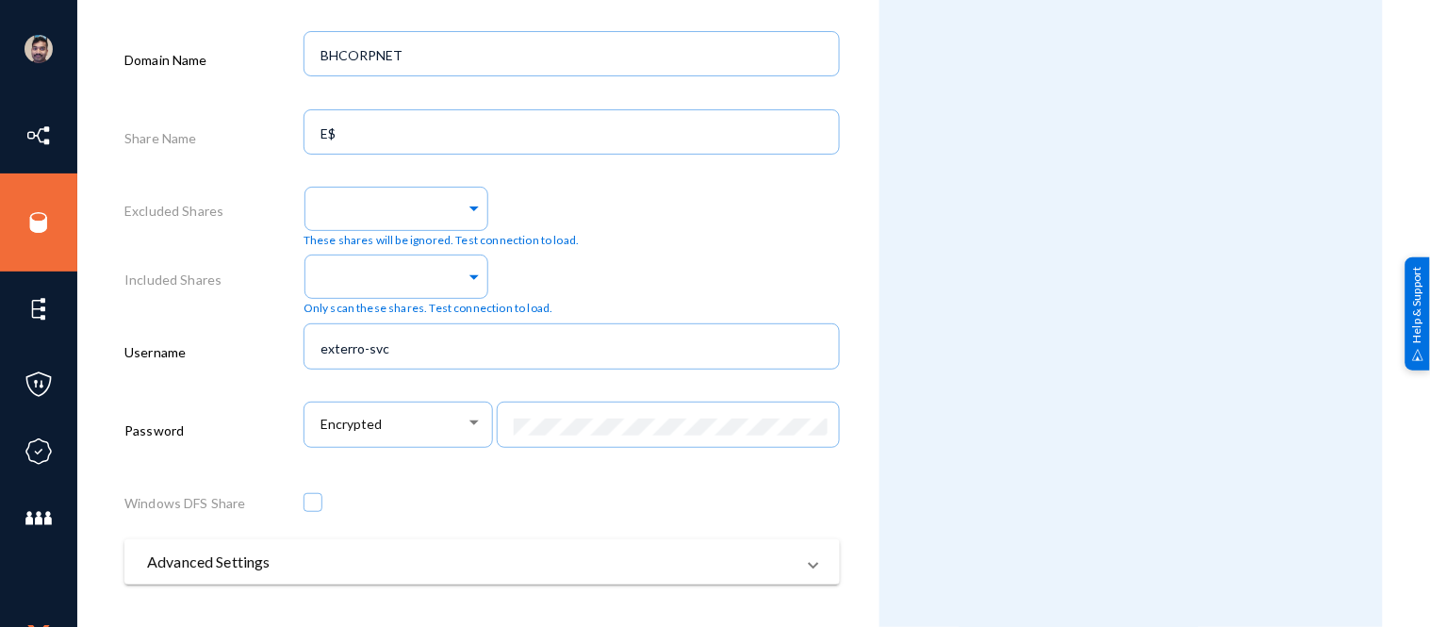
click at [799, 268] on div "Only scan these shares. Test connection to load." at bounding box center [572, 283] width 536 height 68
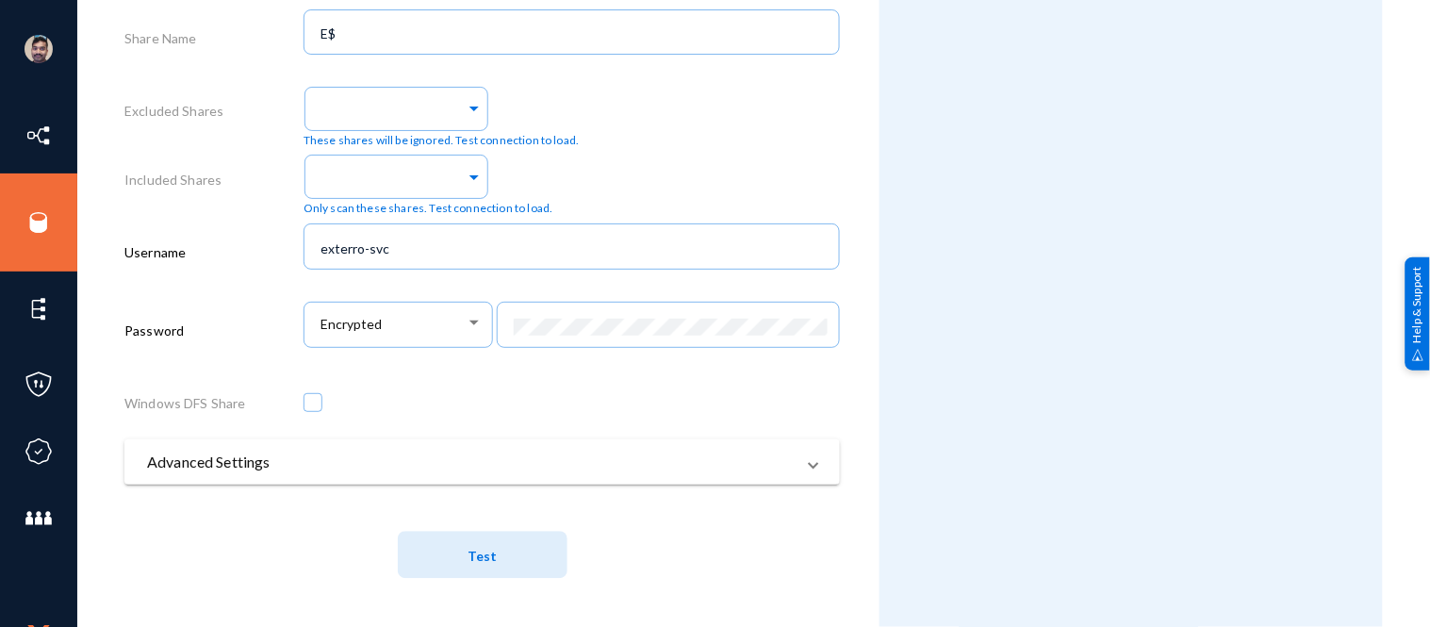
scroll to position [907, 0]
click at [552, 464] on mat-panel-title "Advanced Settings" at bounding box center [471, 462] width 648 height 23
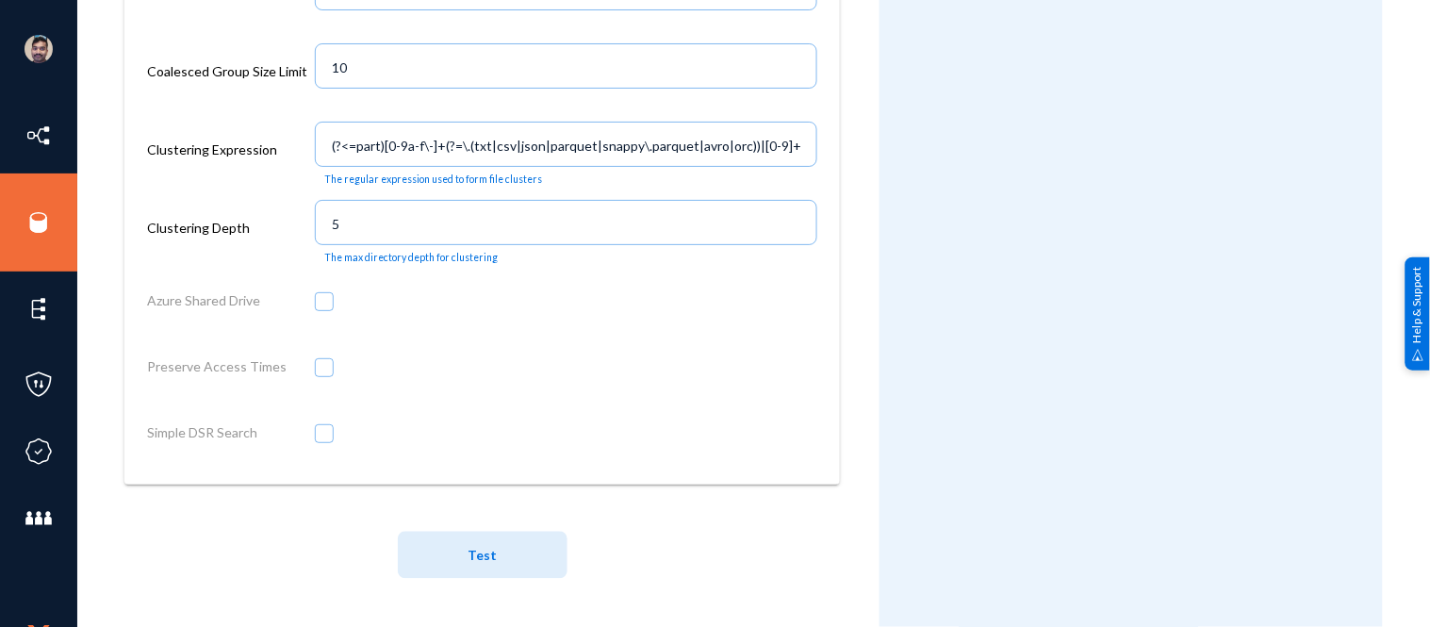
scroll to position [2559, 0]
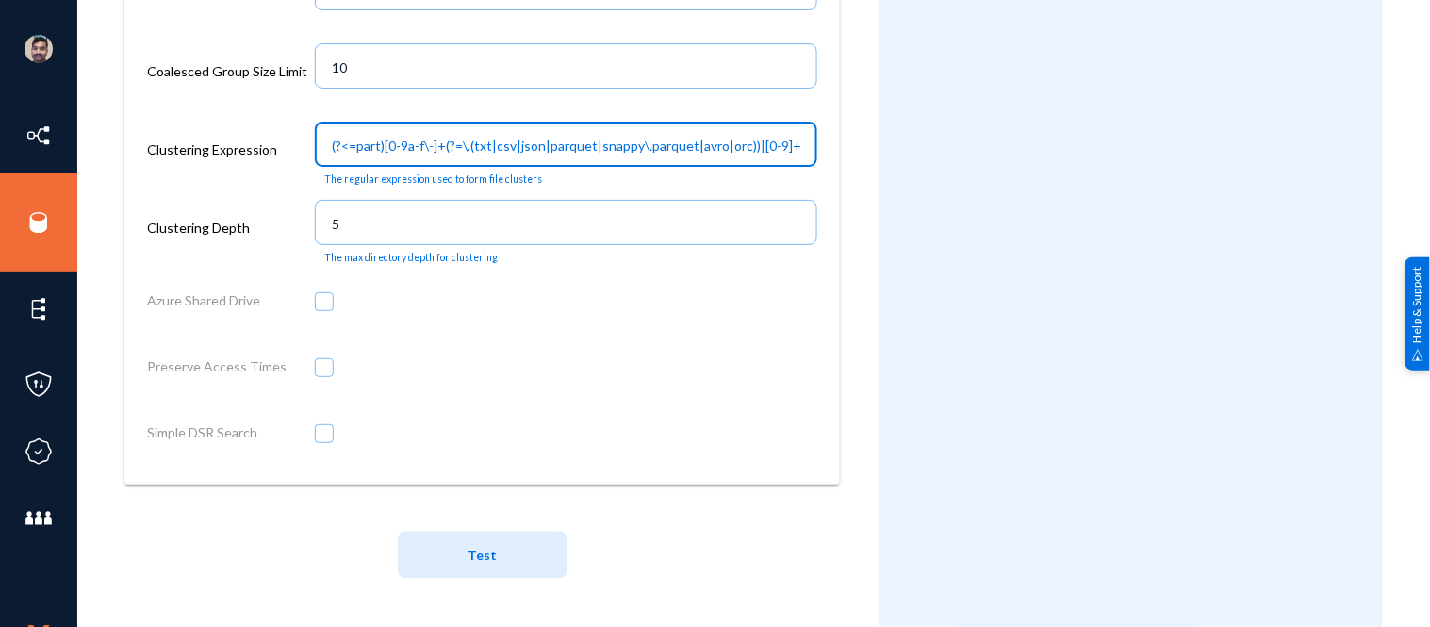
click at [615, 144] on input "(?<=part)[0-9a-f\-]+(?=\.(txt|csv|json|parquet|snappy\.parquet|avro|orc))|[0-9]+" at bounding box center [569, 146] width 475 height 17
click at [797, 144] on input "(?<=part)[0-9a-f\-]+(?=\.(txt|csv|json|parquet|snappy\.parquet|avro|orc))|[0-9]+" at bounding box center [569, 146] width 475 height 17
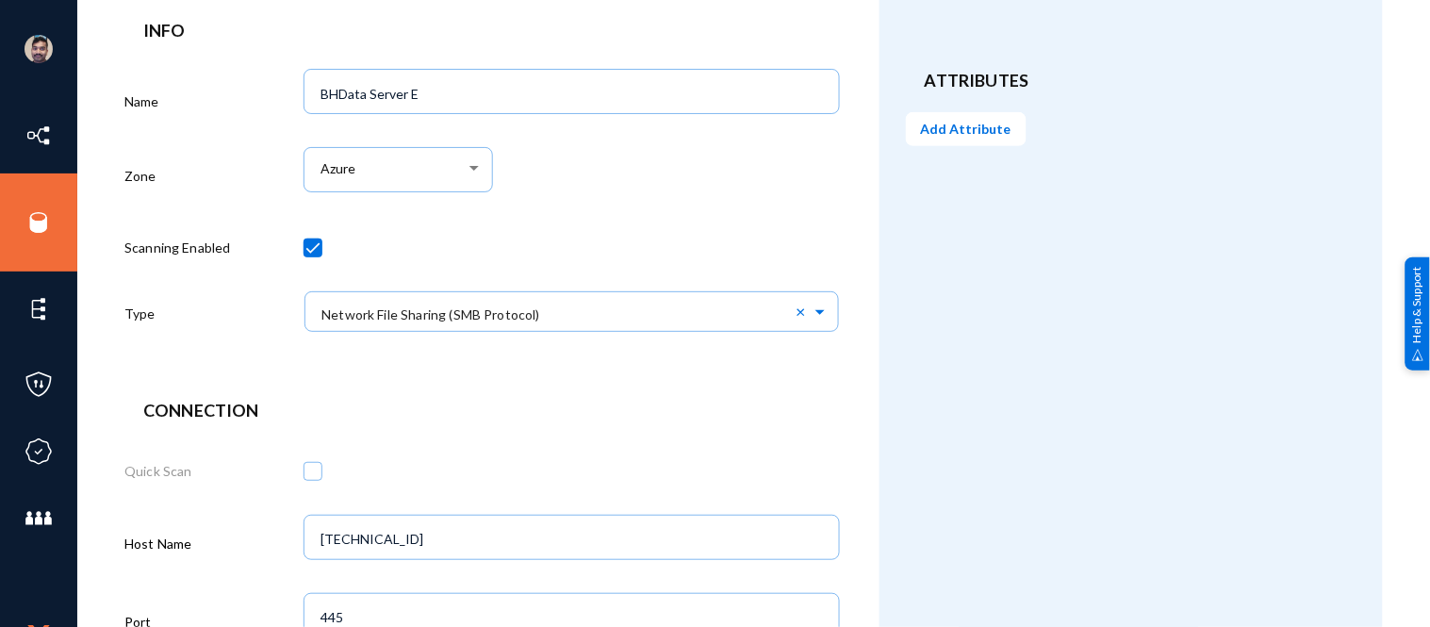
scroll to position [0, 0]
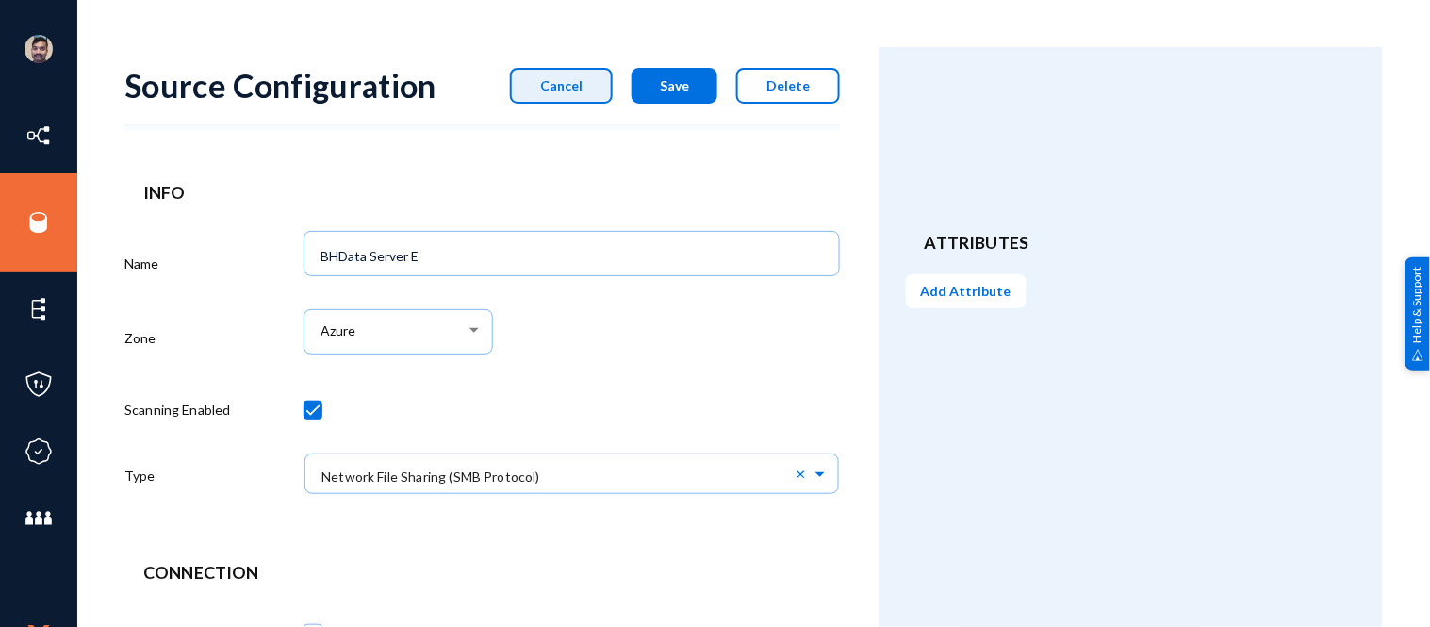
click at [581, 79] on span "Cancel" at bounding box center [561, 85] width 42 height 16
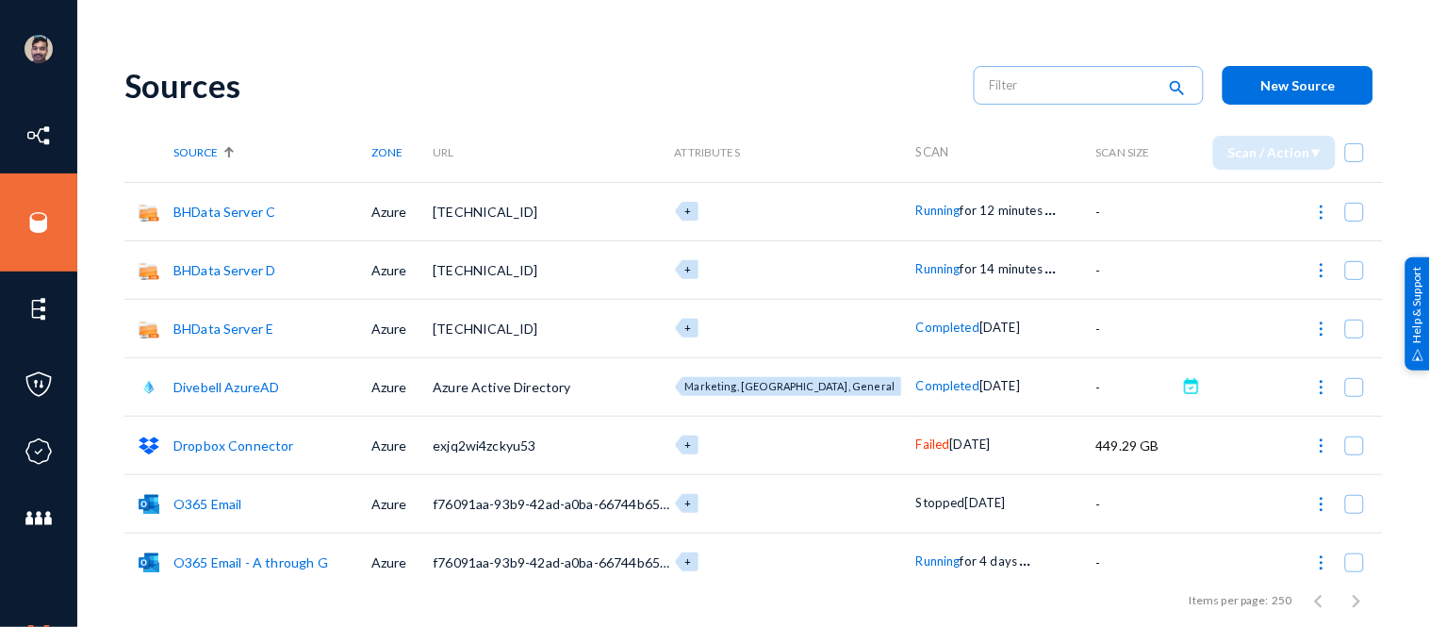
click at [1286, 80] on span "New Source" at bounding box center [1298, 85] width 74 height 16
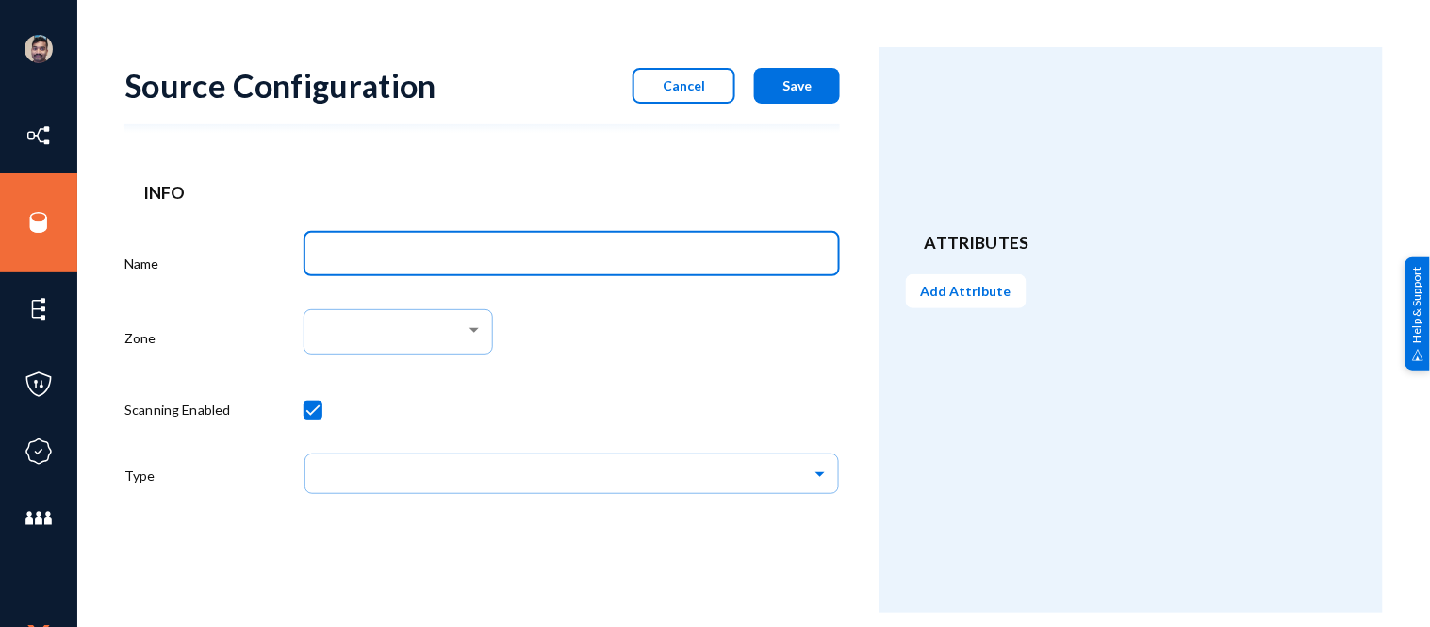
click at [418, 260] on input "Name" at bounding box center [575, 256] width 509 height 17
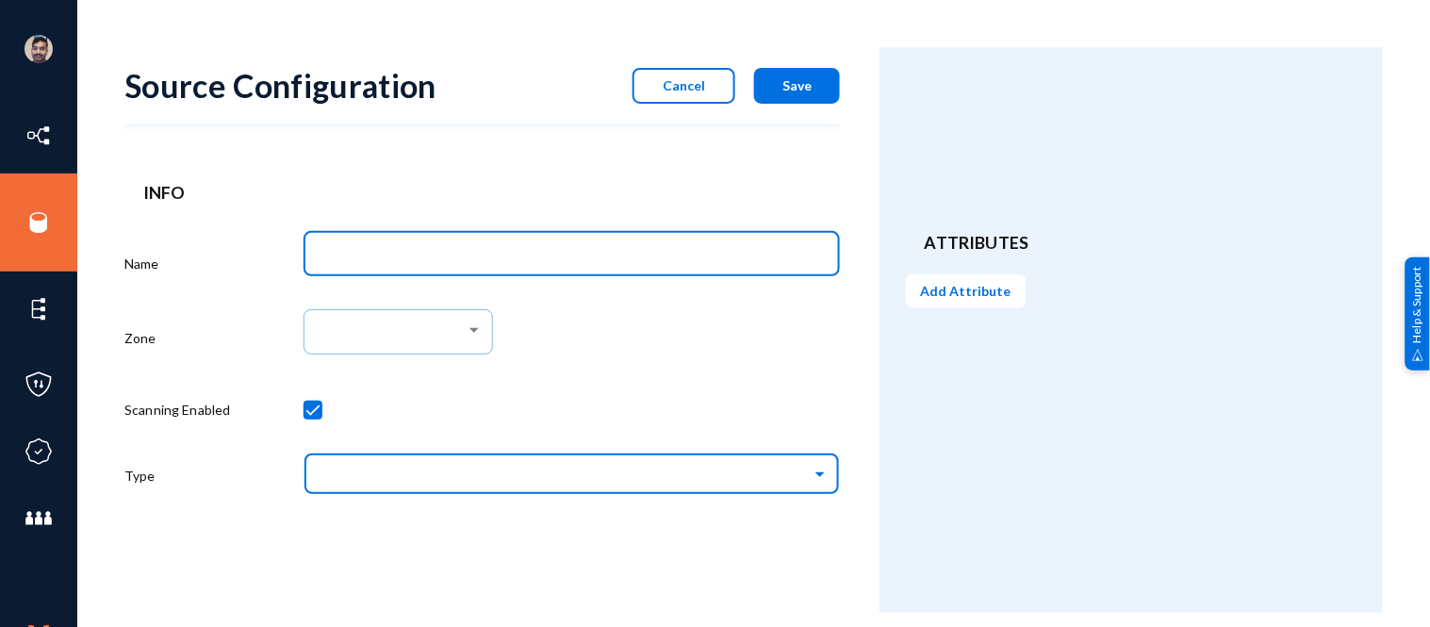
click at [370, 470] on input "text" at bounding box center [581, 473] width 518 height 32
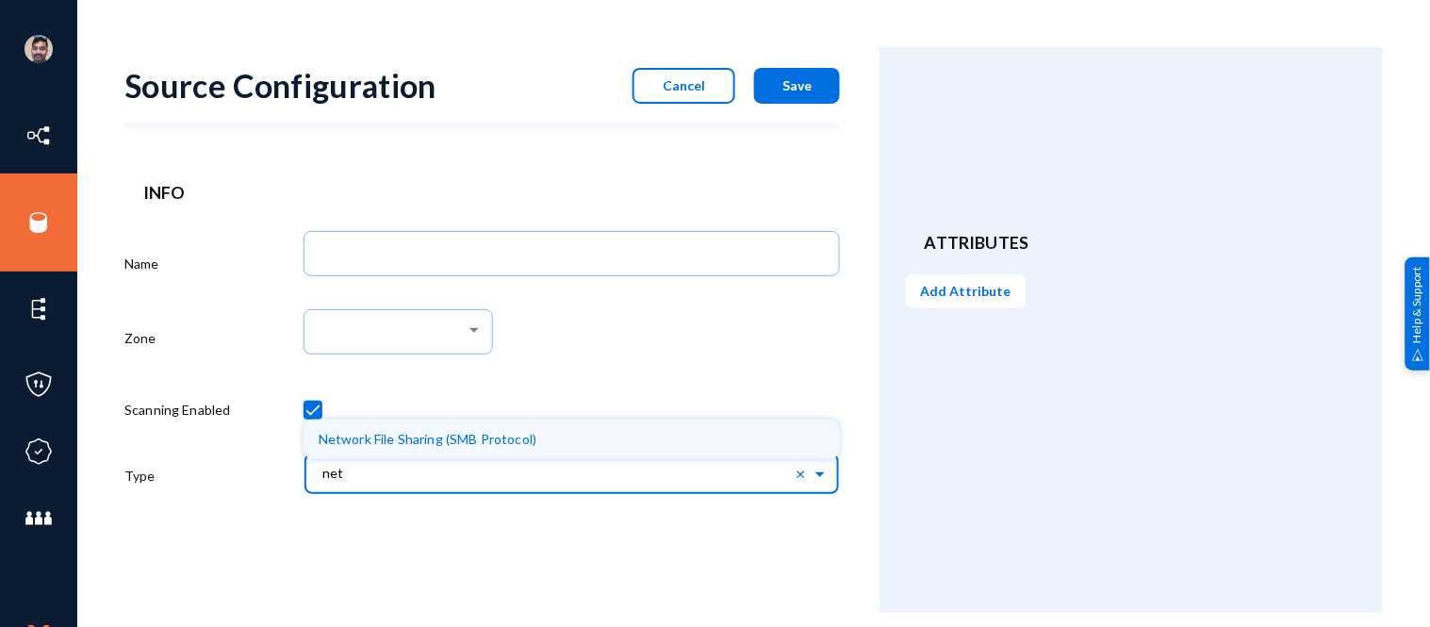
type input "netw"
click at [384, 440] on span "Network File Sharing (SMB Protocol)" at bounding box center [428, 439] width 219 height 16
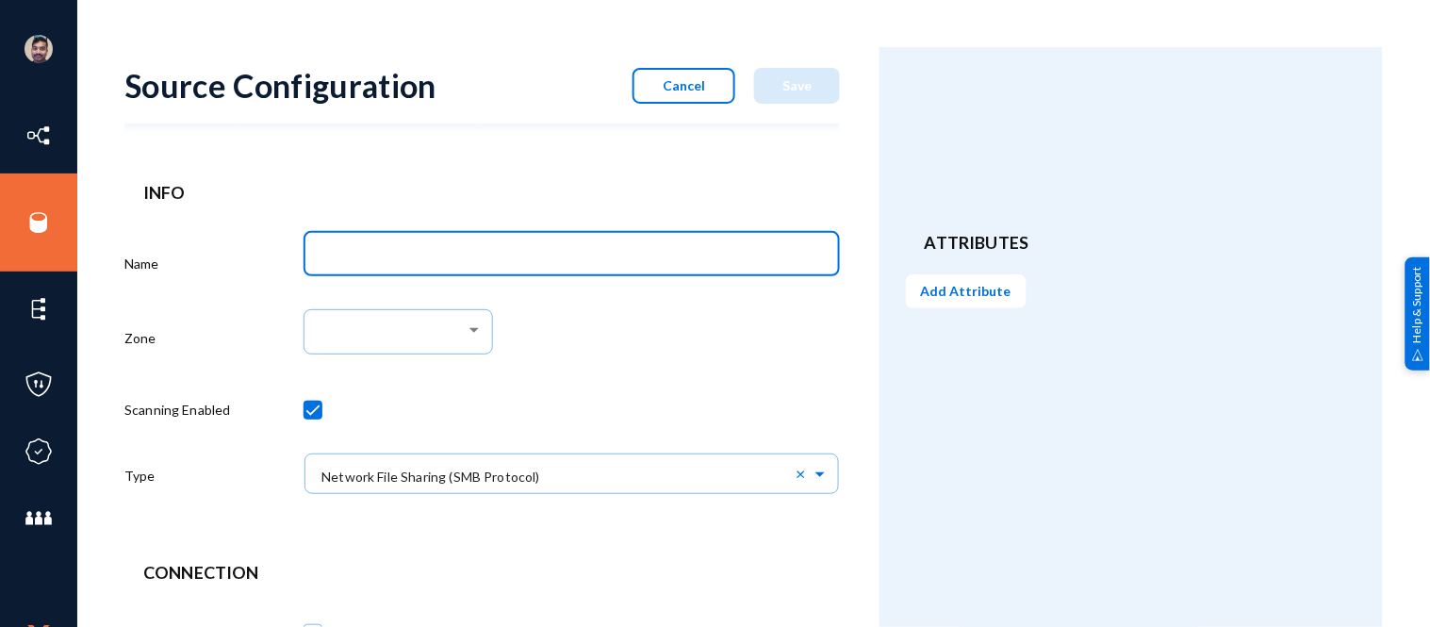
click at [399, 250] on input "Name" at bounding box center [575, 256] width 509 height 17
type input "BULL HORN CRM"
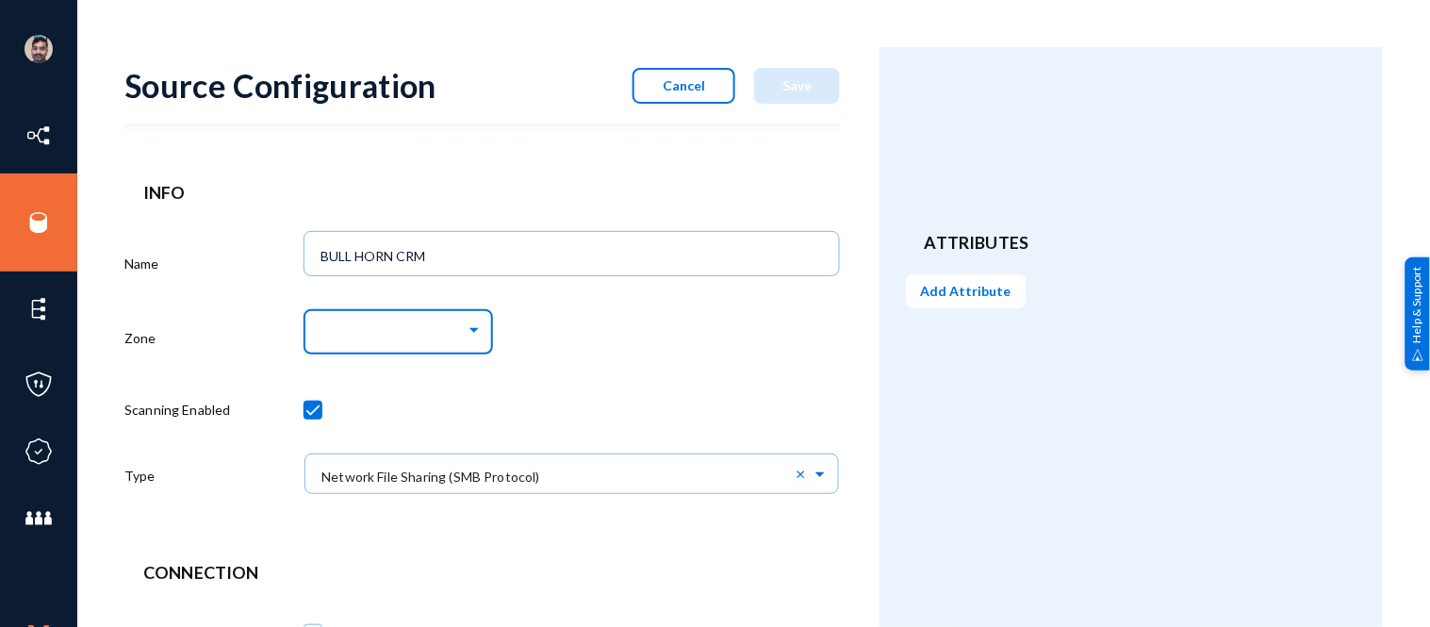
click at [385, 324] on div at bounding box center [393, 331] width 145 height 17
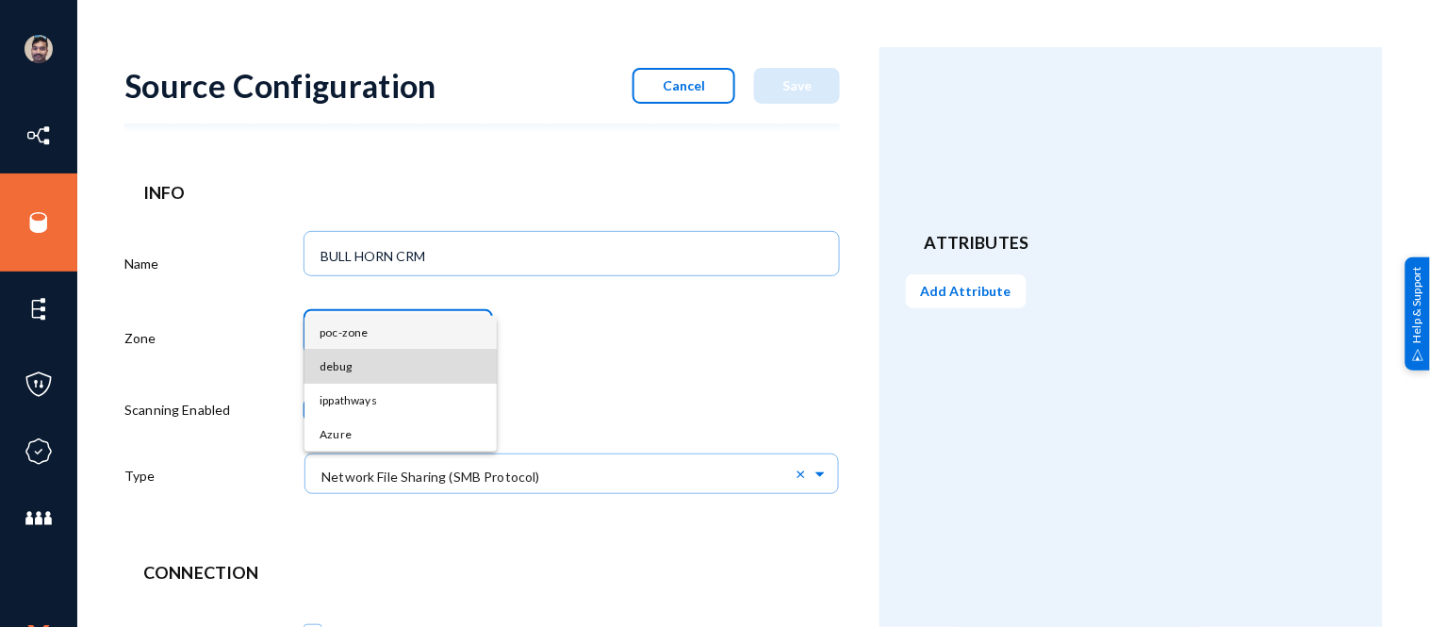
click at [346, 362] on span "debug" at bounding box center [401, 367] width 162 height 34
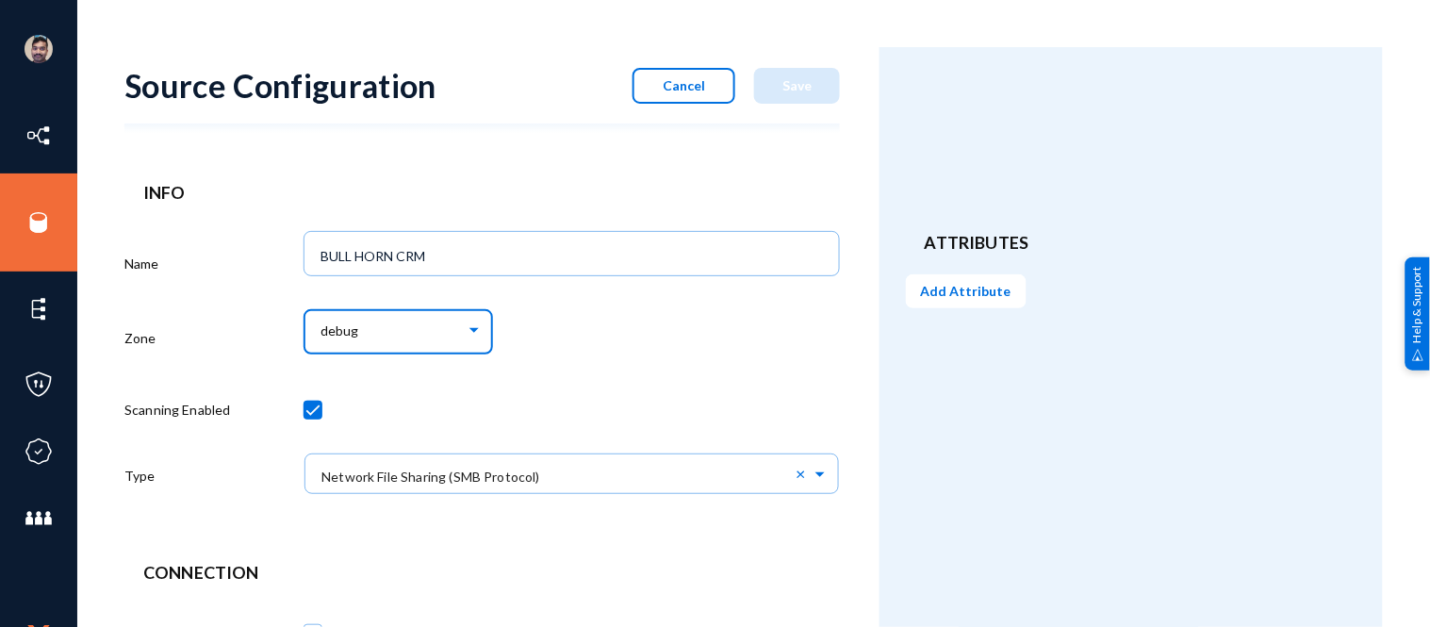
click at [382, 326] on div "debug" at bounding box center [393, 331] width 145 height 17
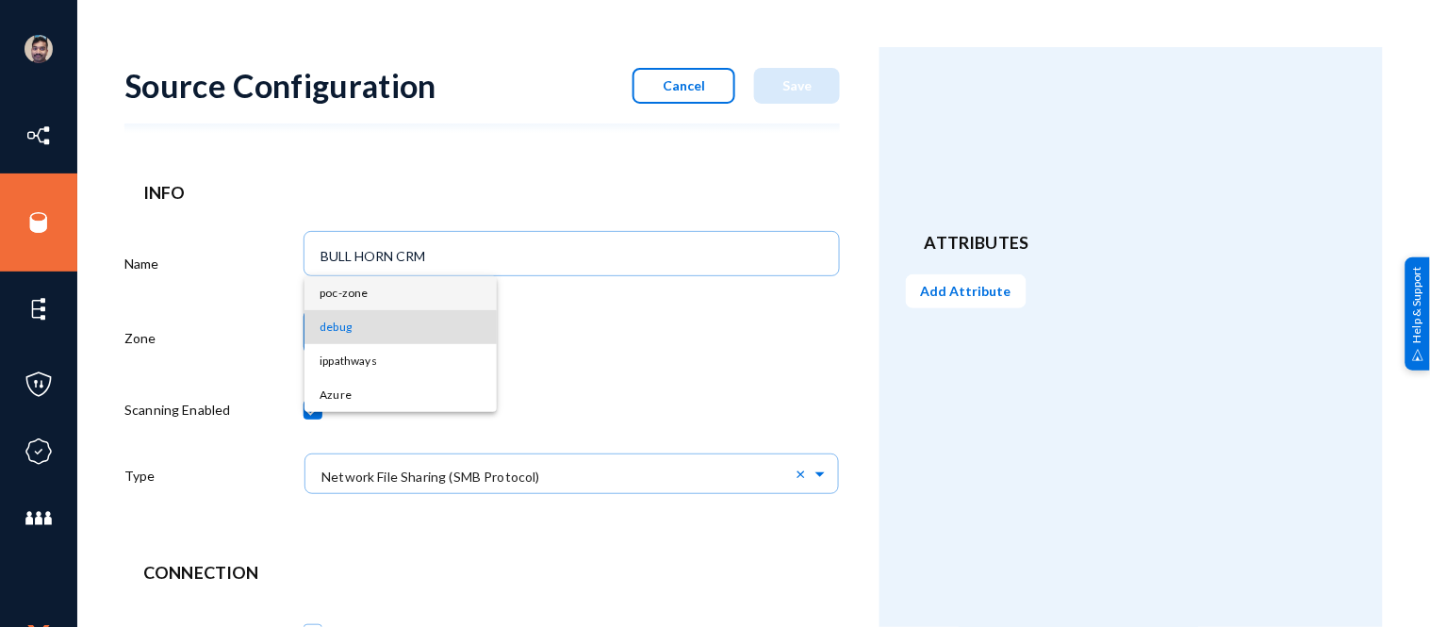
click at [341, 294] on span "poc-zone" at bounding box center [401, 293] width 162 height 34
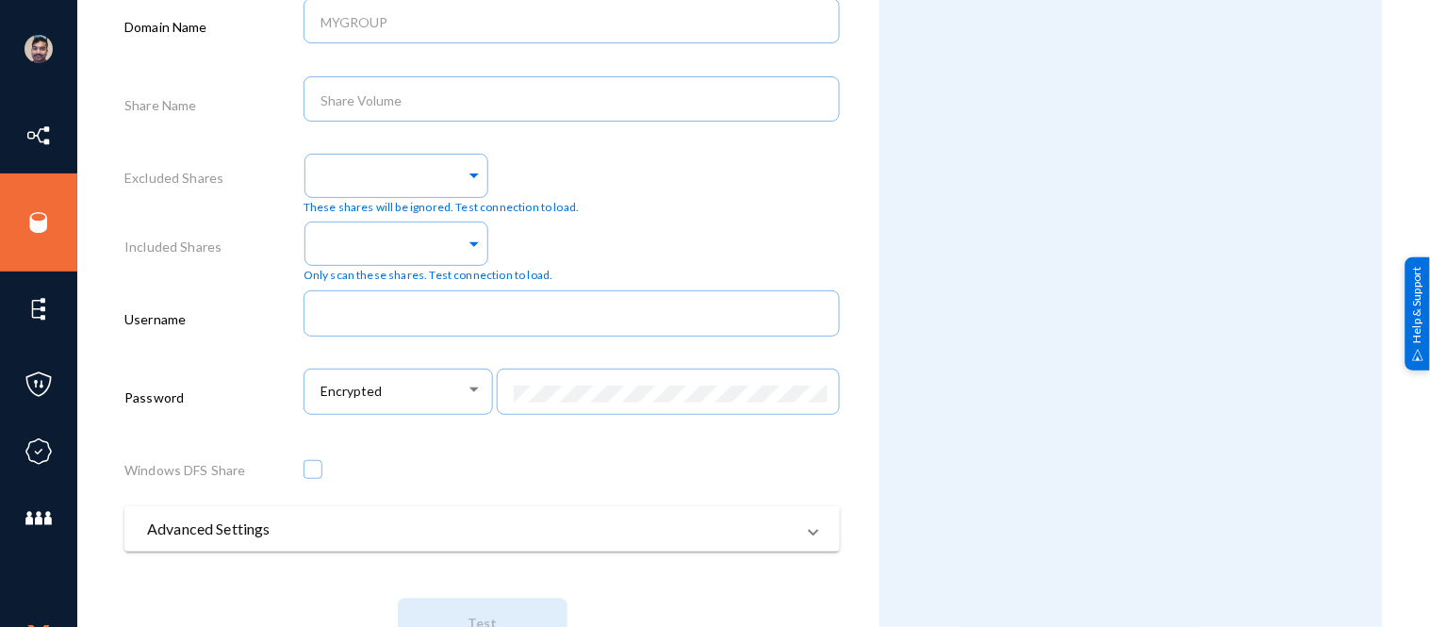
scroll to position [865, 0]
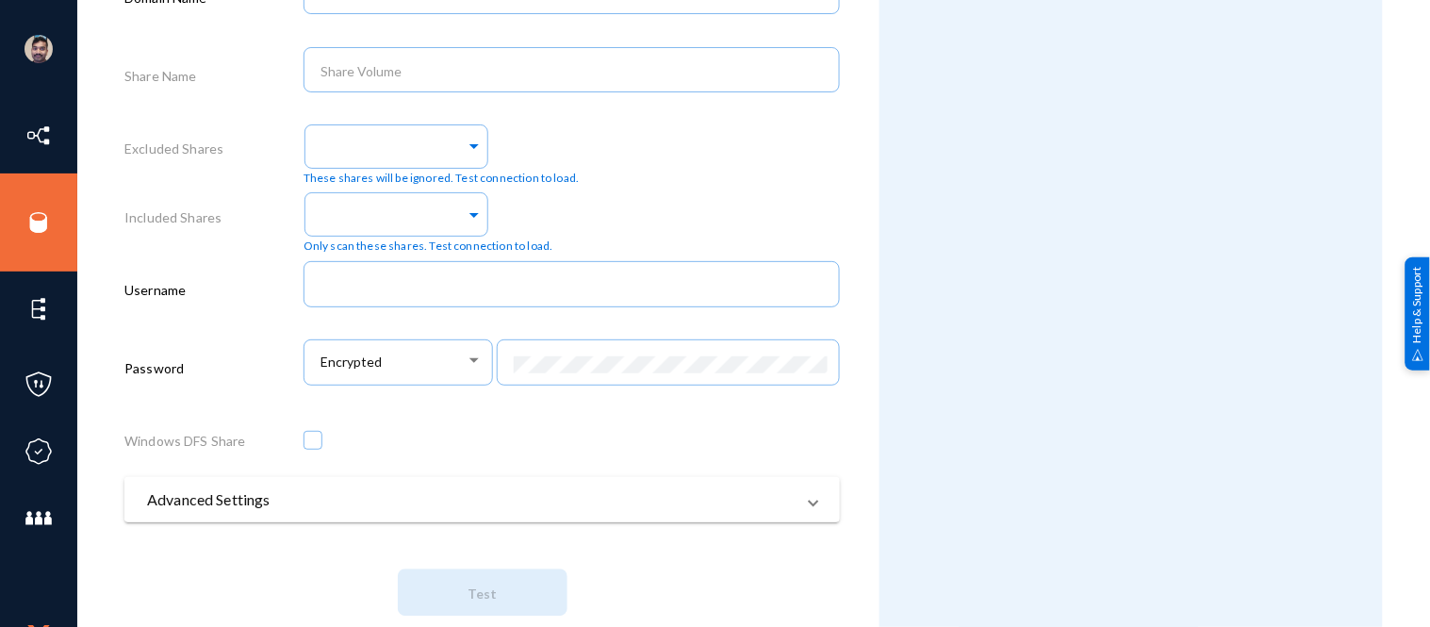
click at [285, 503] on mat-panel-title "Advanced Settings" at bounding box center [471, 499] width 648 height 23
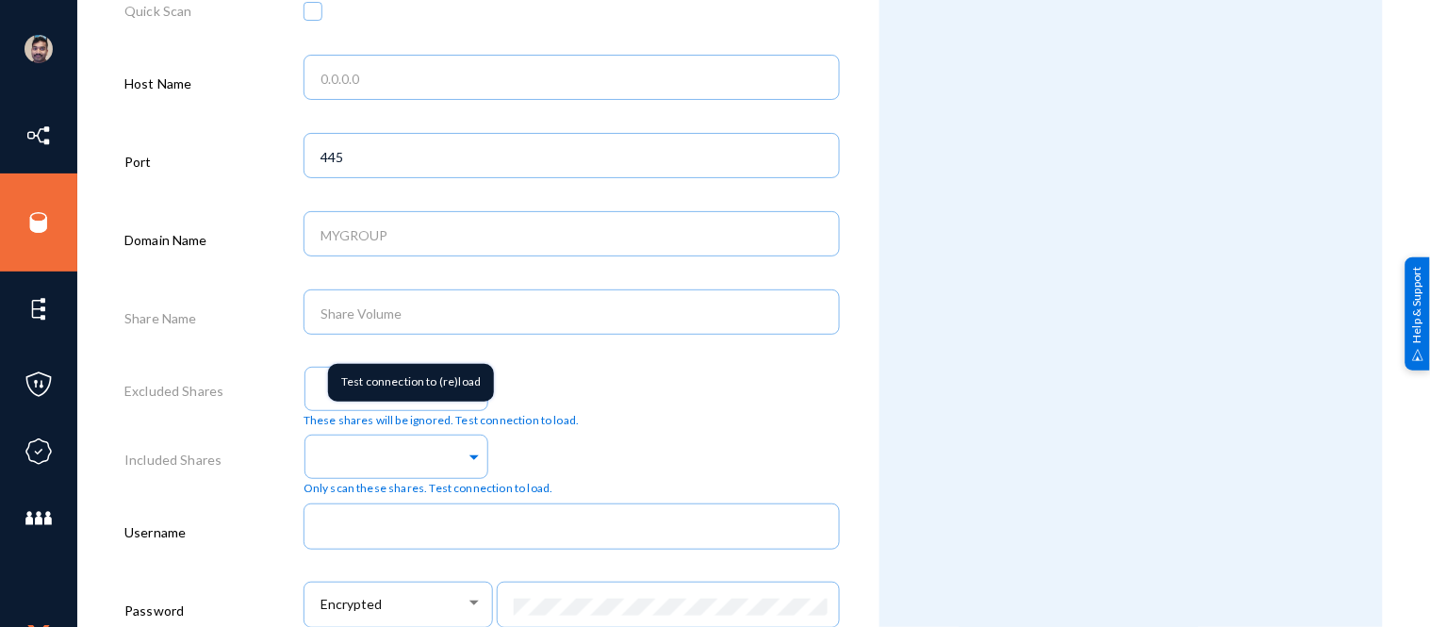
scroll to position [0, 0]
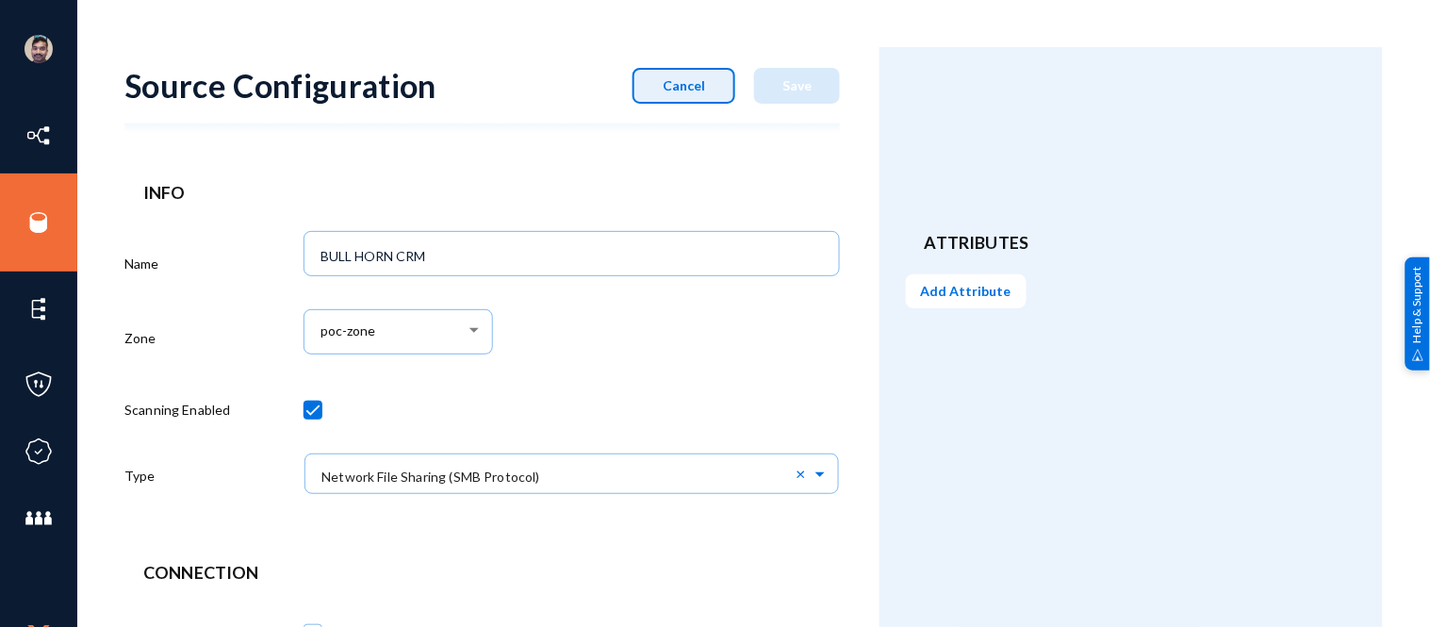
click at [699, 85] on span "Cancel" at bounding box center [684, 85] width 42 height 16
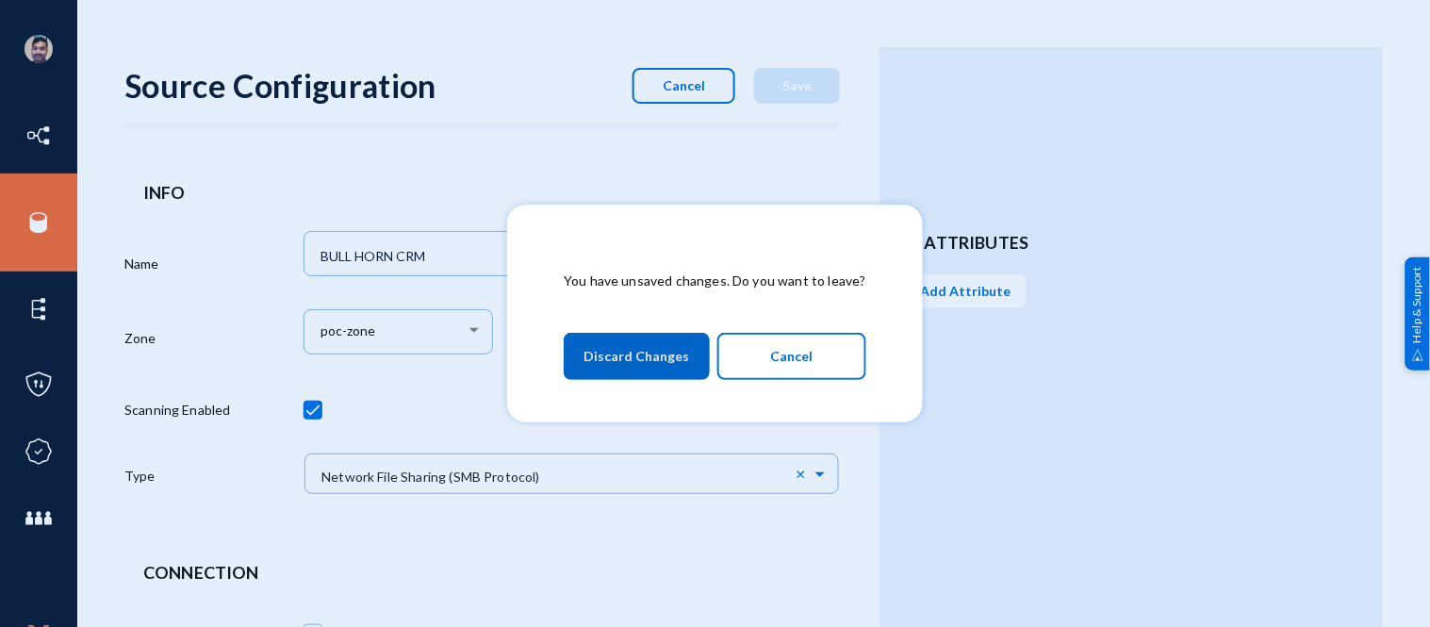
click at [626, 354] on span "Discard Changes" at bounding box center [637, 356] width 106 height 34
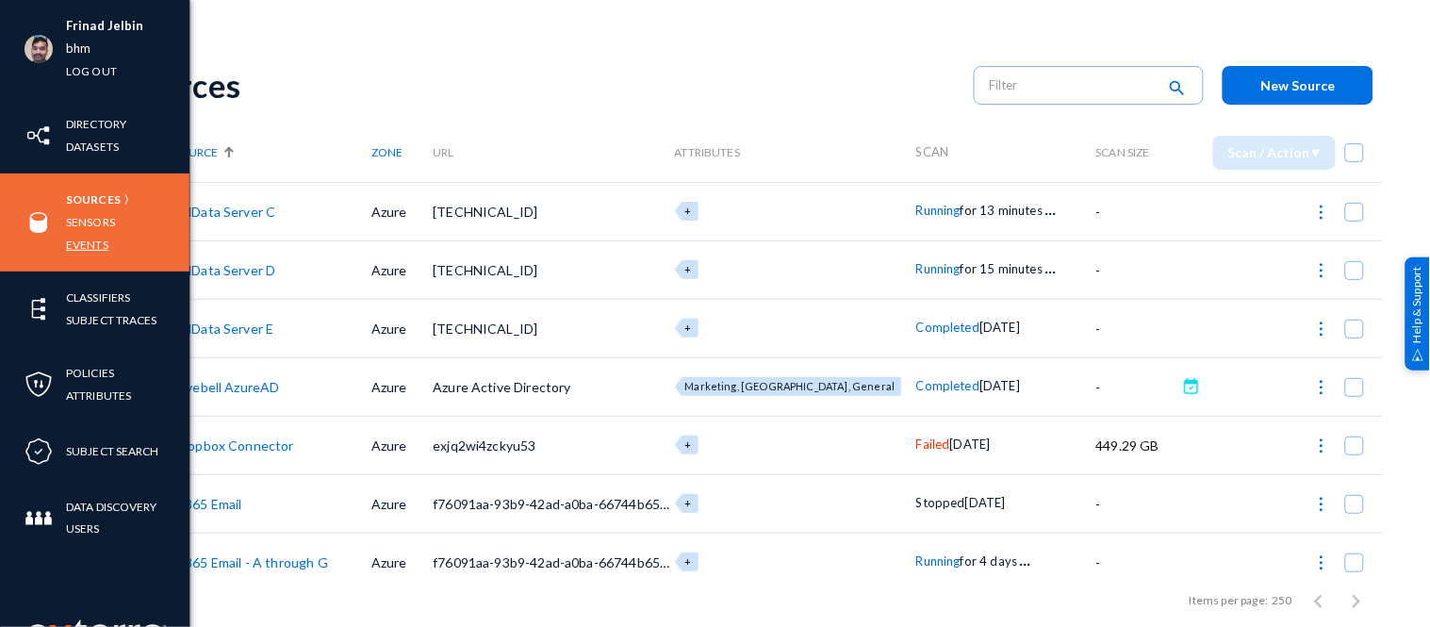
click at [80, 240] on link "Events" at bounding box center [87, 245] width 42 height 22
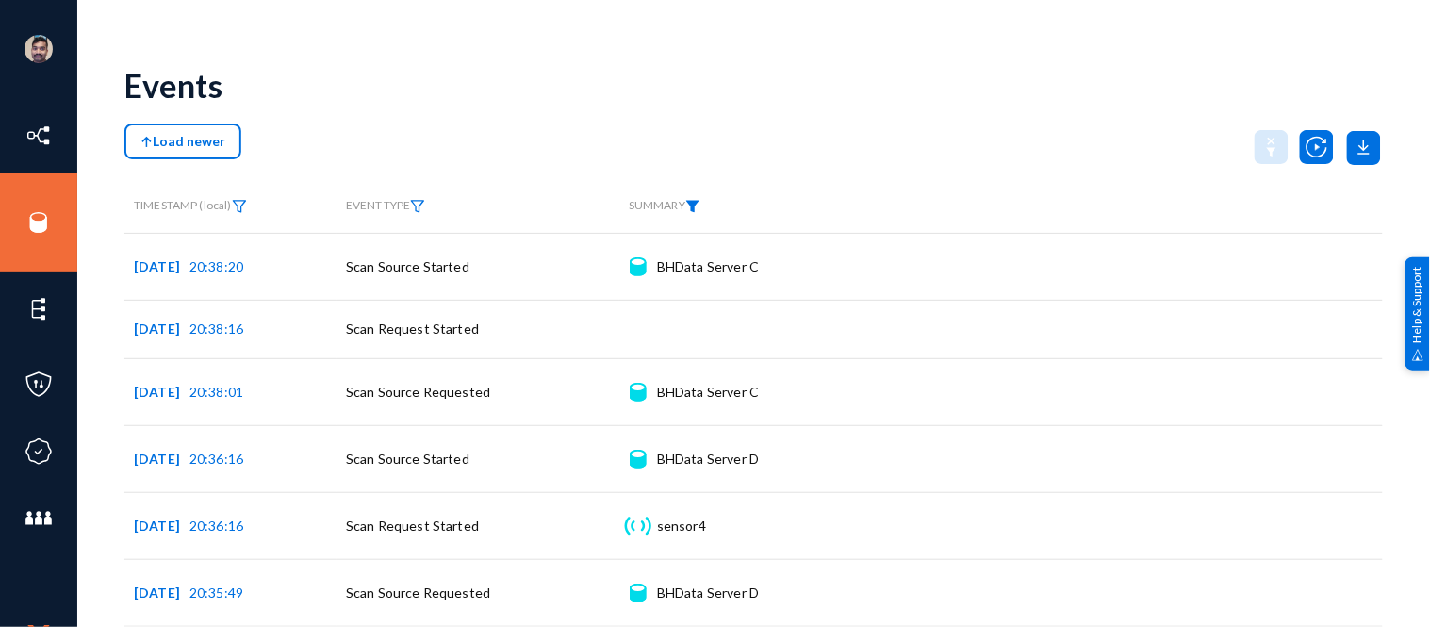
click at [700, 204] on img at bounding box center [692, 206] width 15 height 13
click at [695, 266] on mat-select at bounding box center [729, 255] width 170 height 25
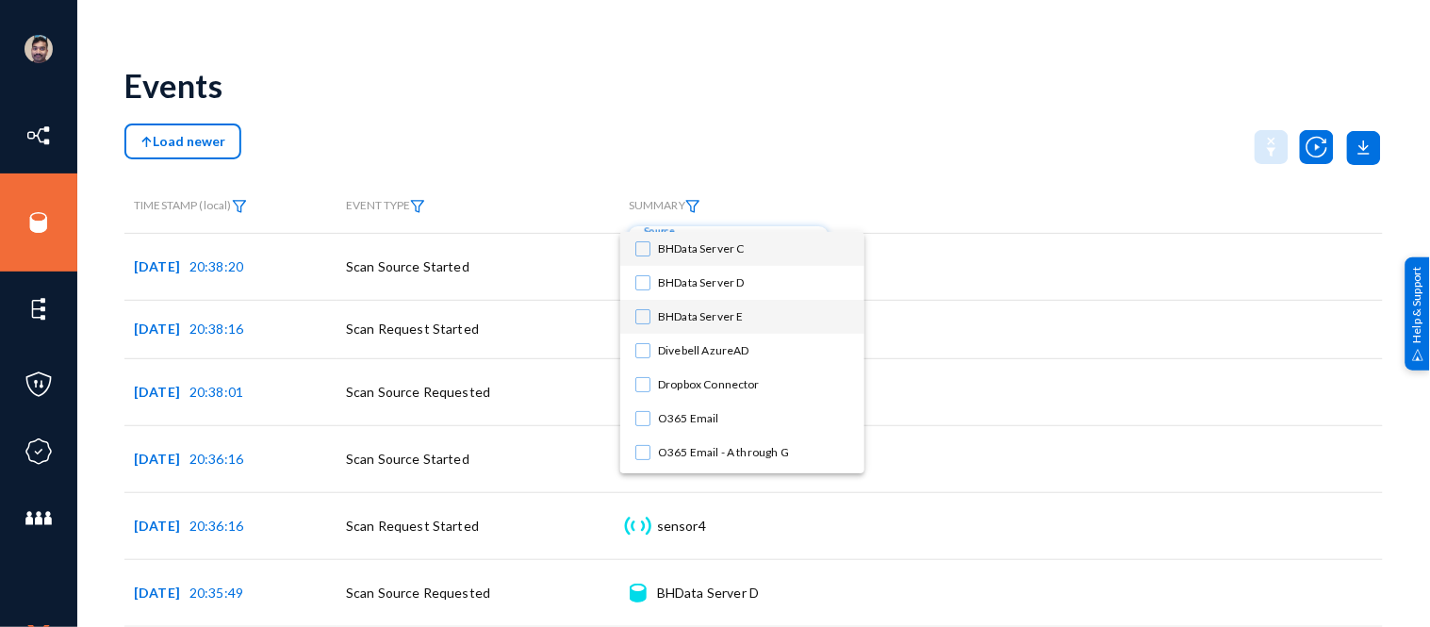
click at [642, 315] on mat-pseudo-checkbox at bounding box center [642, 316] width 15 height 15
click at [985, 108] on div at bounding box center [715, 313] width 1430 height 627
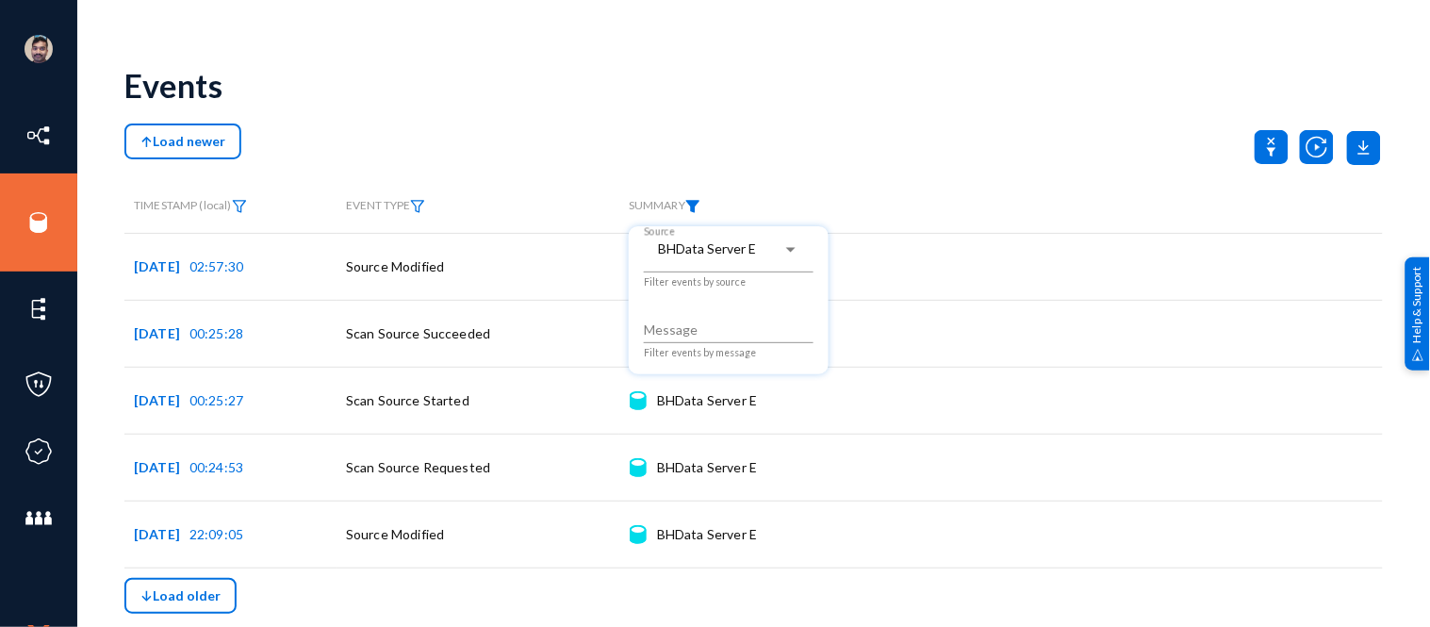
click at [894, 102] on div at bounding box center [715, 313] width 1430 height 627
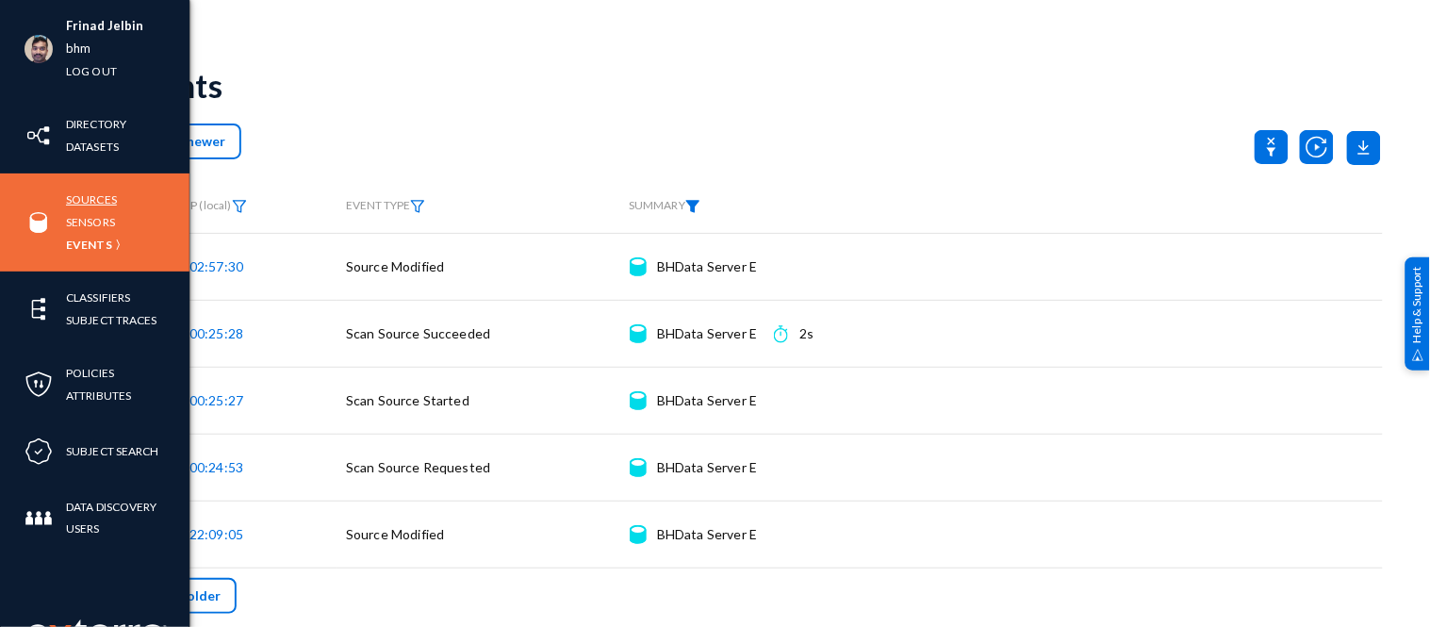
click at [89, 193] on link "Sources" at bounding box center [91, 200] width 51 height 22
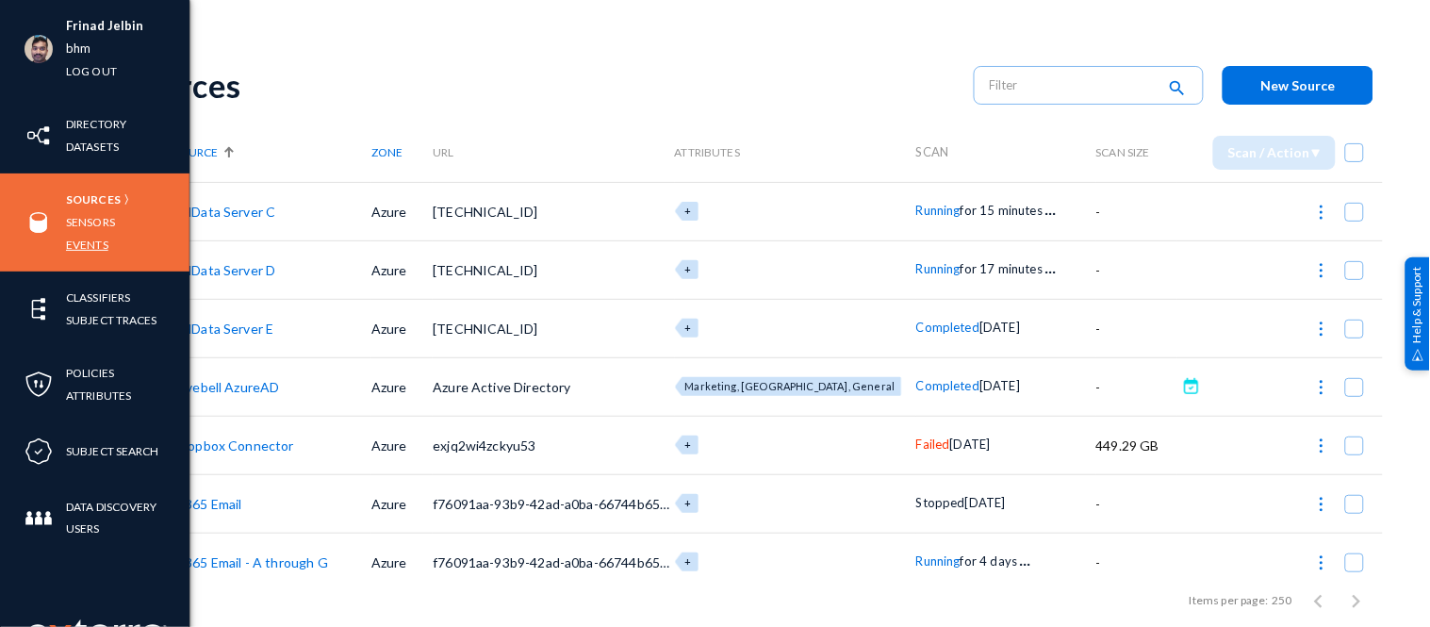
click at [80, 247] on link "Events" at bounding box center [87, 245] width 42 height 22
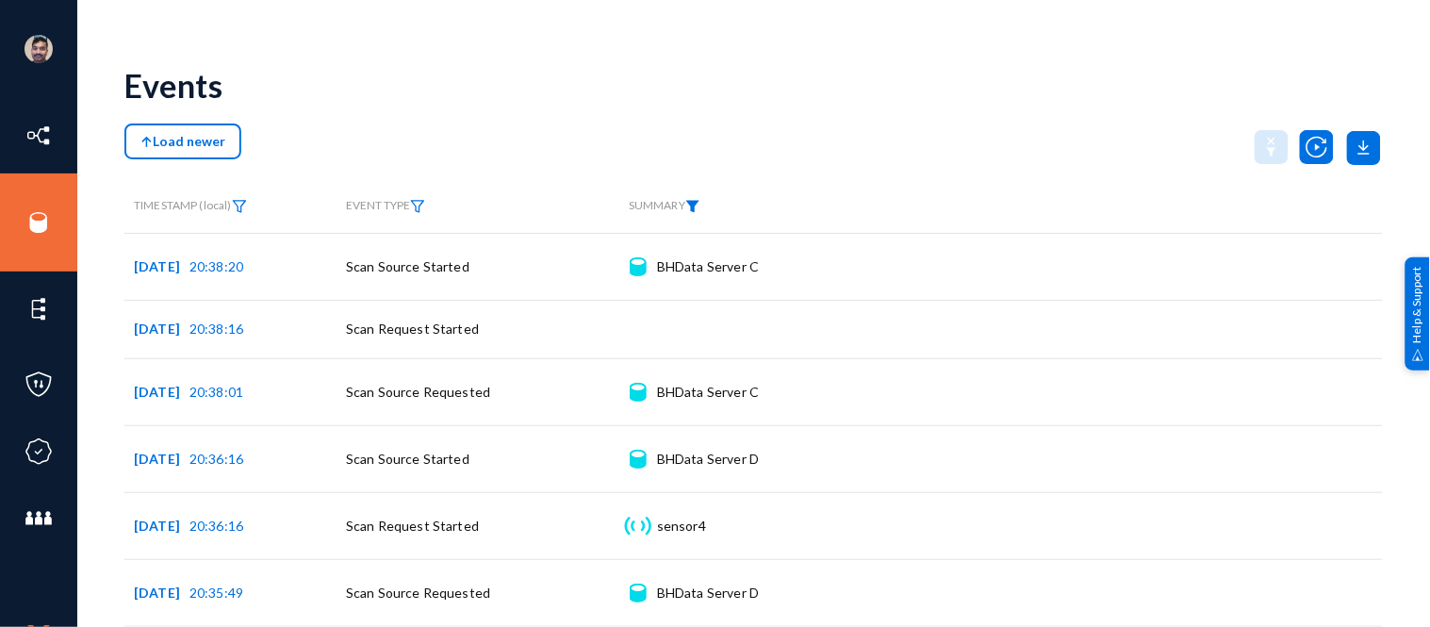
click at [700, 205] on img at bounding box center [692, 206] width 15 height 13
click at [696, 253] on span at bounding box center [720, 248] width 124 height 17
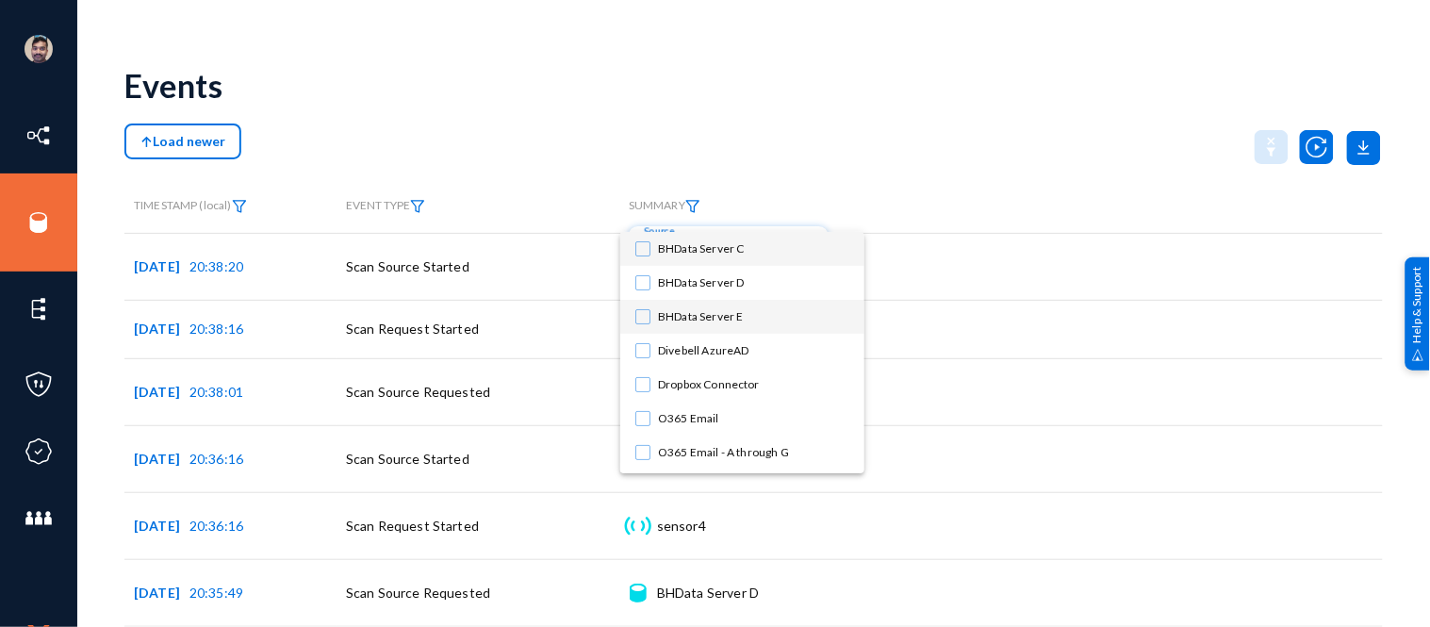
click at [696, 318] on span "BHData Server E" at bounding box center [753, 317] width 191 height 34
click at [888, 158] on div at bounding box center [715, 313] width 1430 height 627
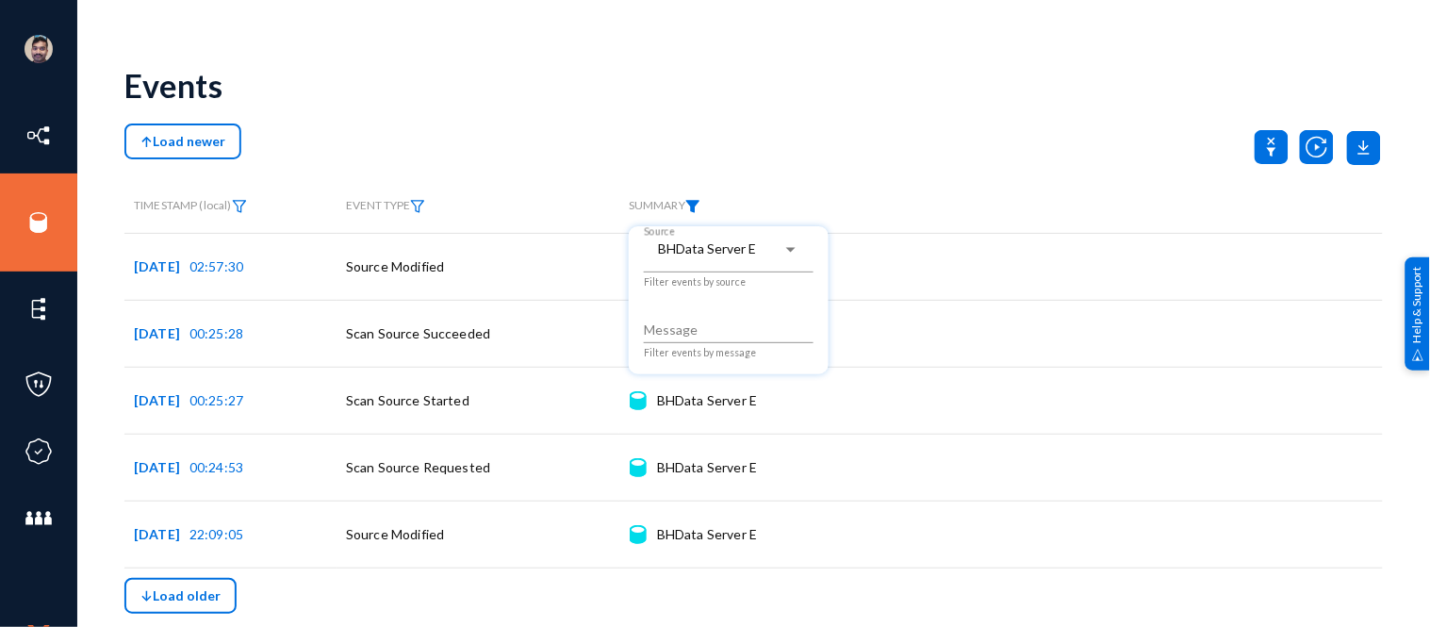
click at [917, 101] on div at bounding box center [715, 313] width 1430 height 627
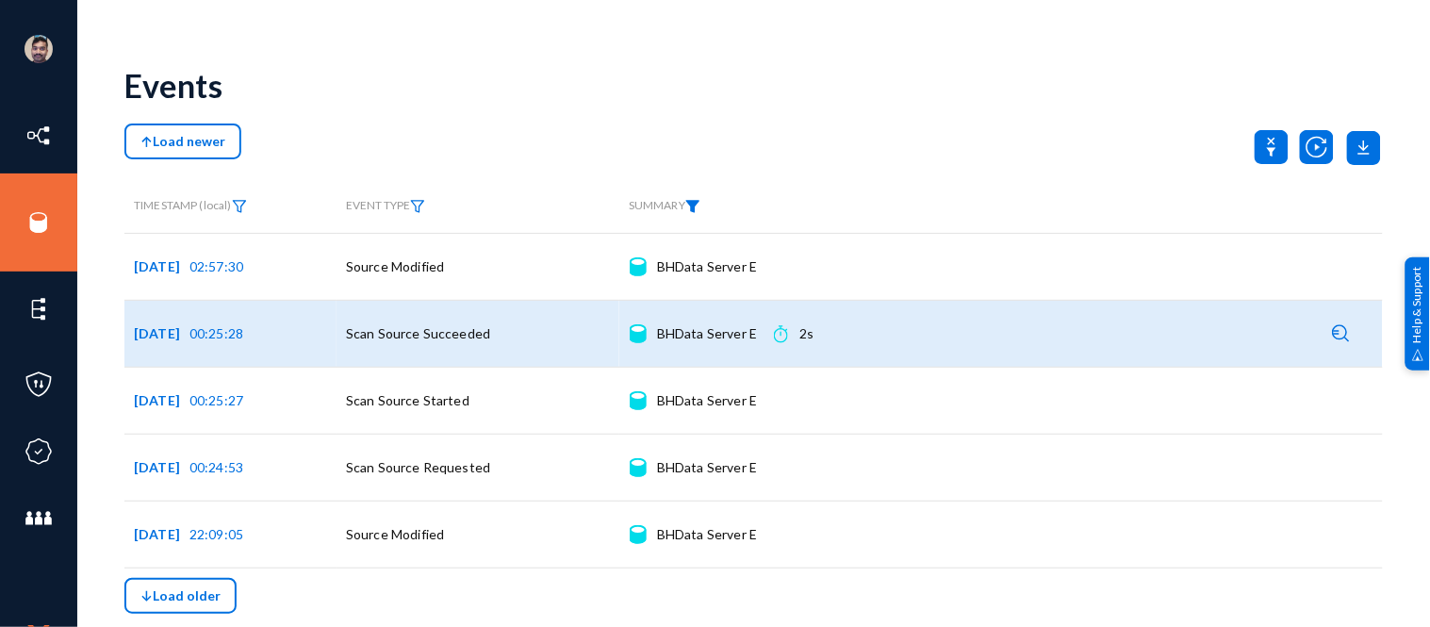
click at [783, 339] on img at bounding box center [781, 333] width 14 height 19
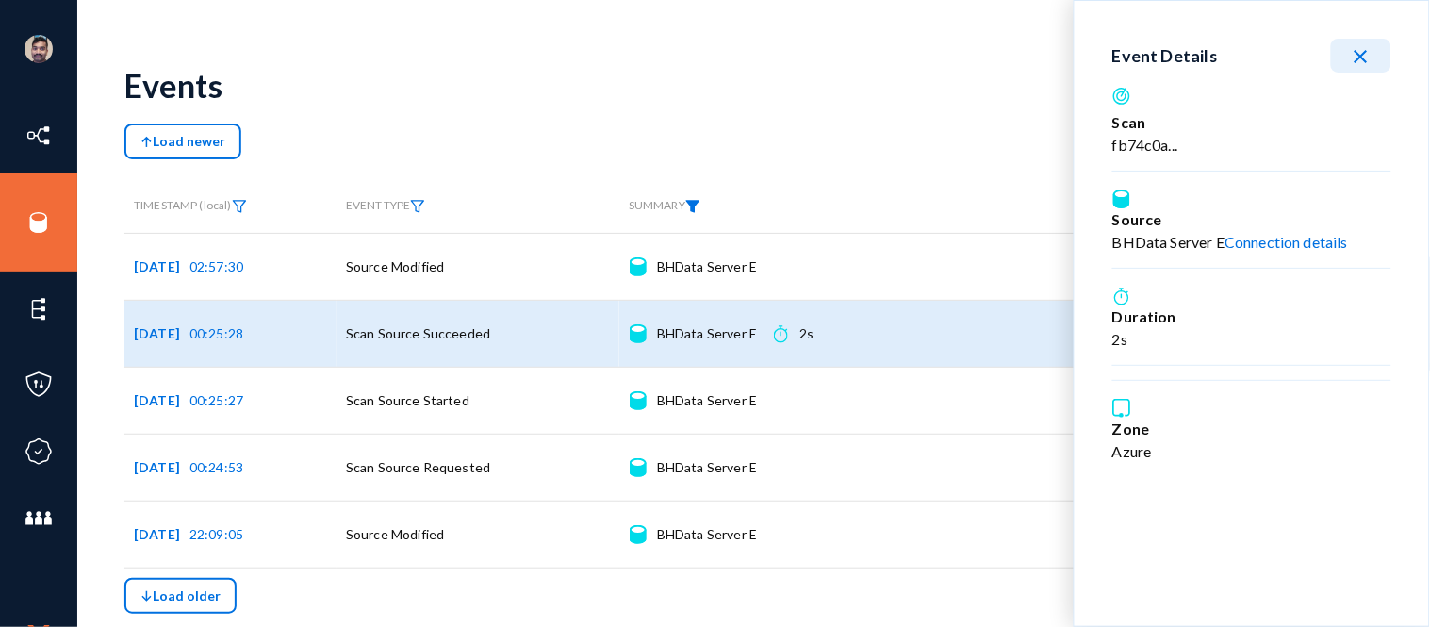
click at [1367, 54] on mat-icon "close" at bounding box center [1361, 56] width 23 height 23
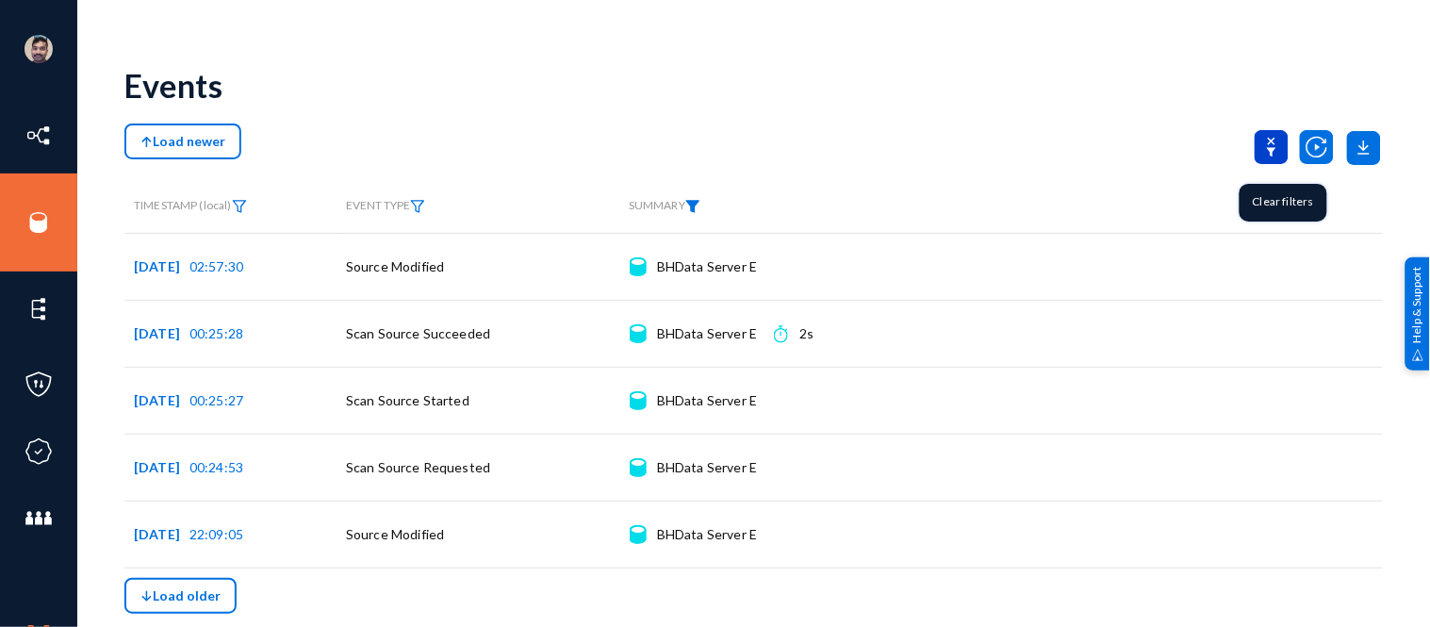
click at [1276, 147] on icon at bounding box center [1271, 147] width 9 height 19
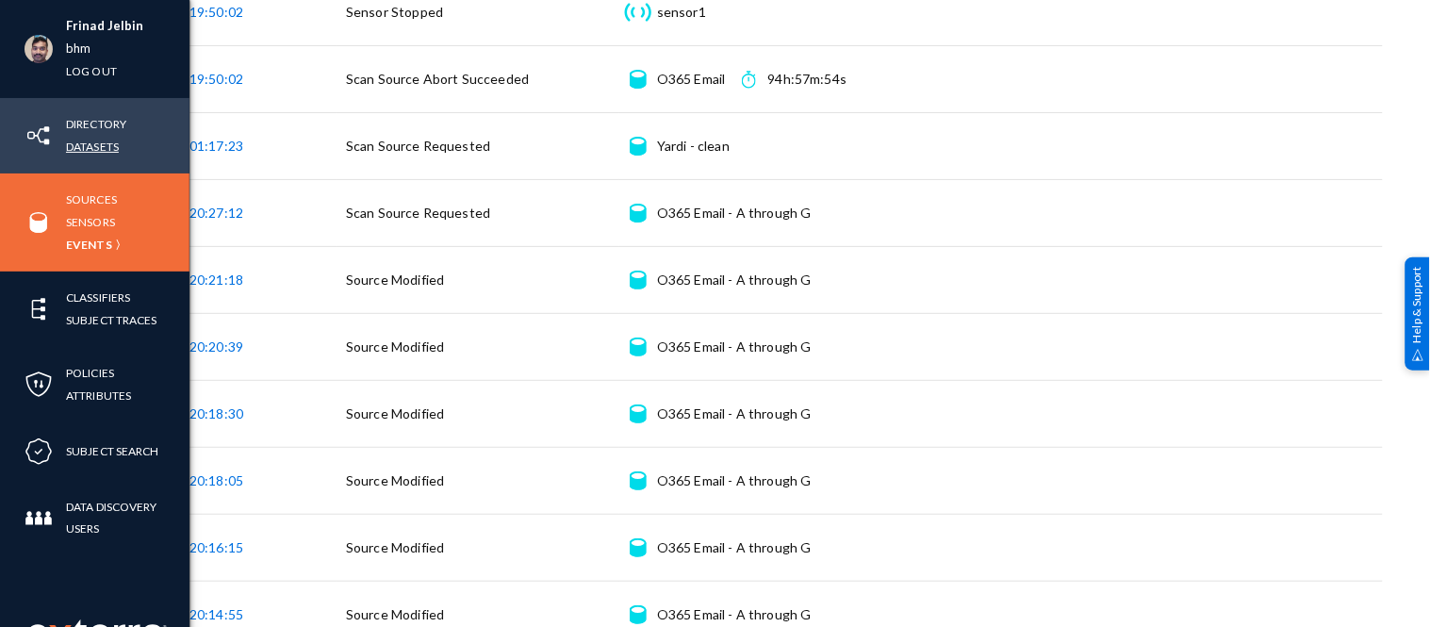
scroll to position [2031, 0]
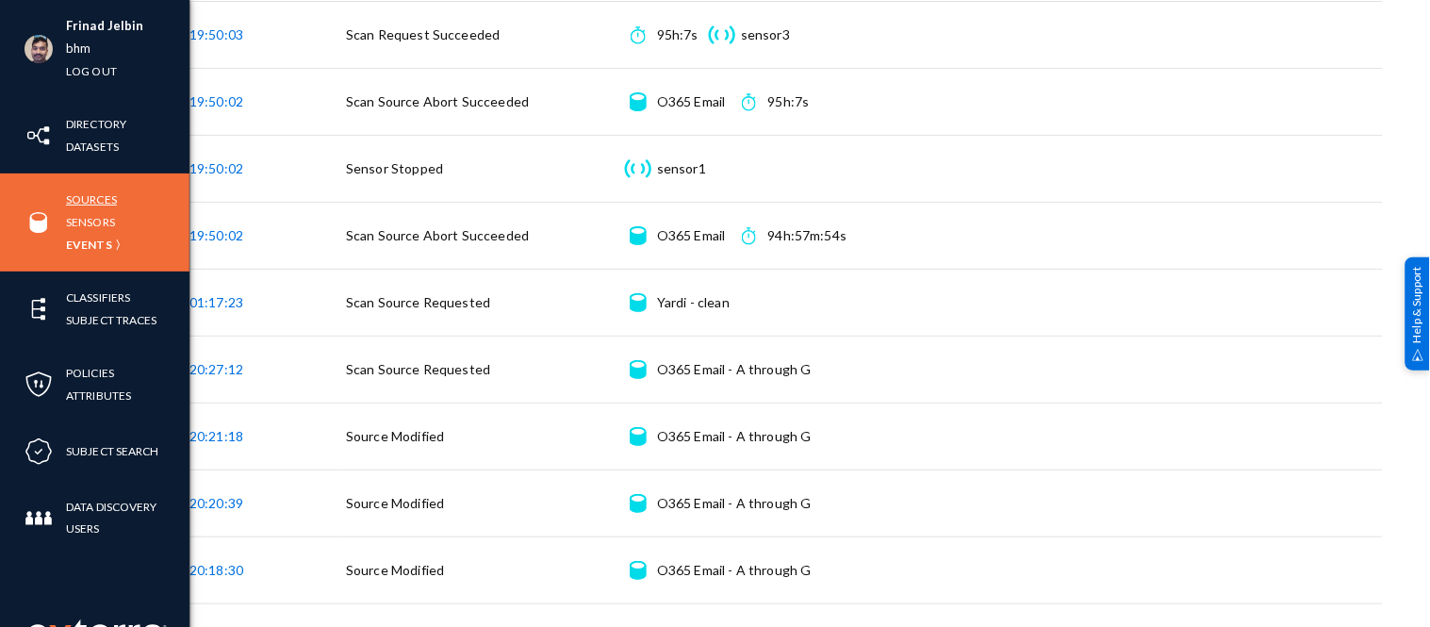
click at [88, 193] on link "Sources" at bounding box center [91, 200] width 51 height 22
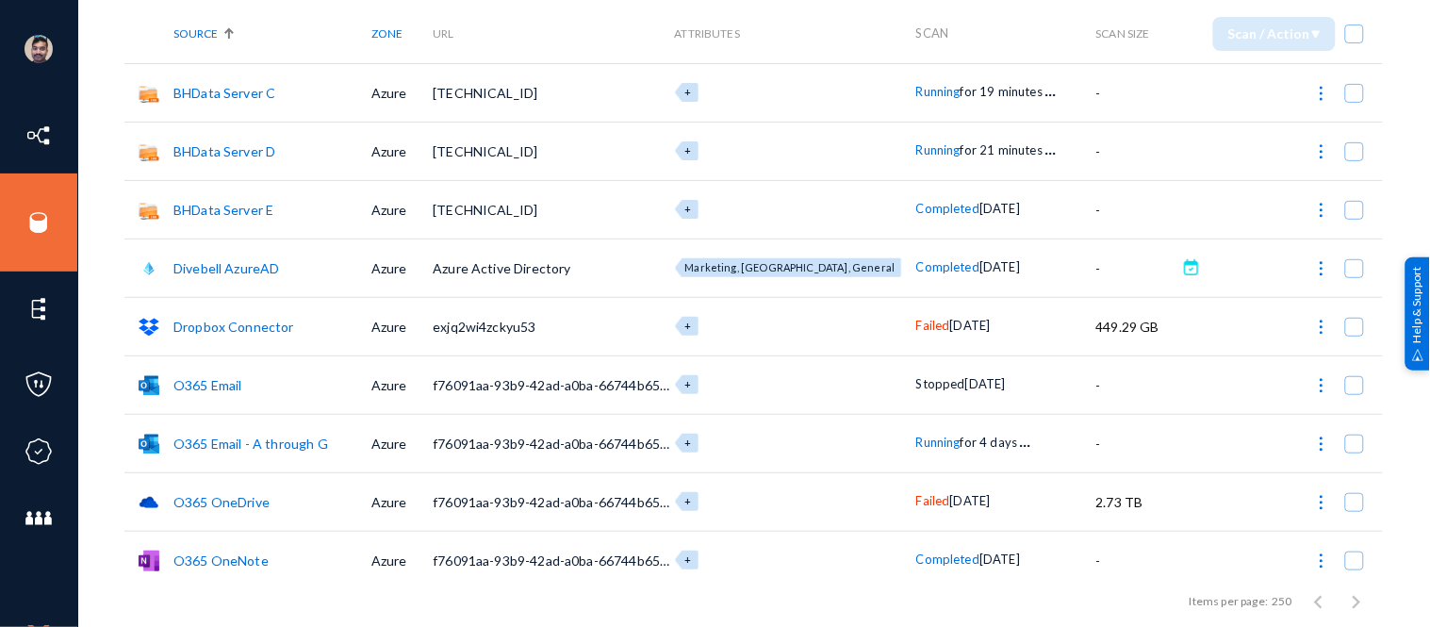
scroll to position [118, 0]
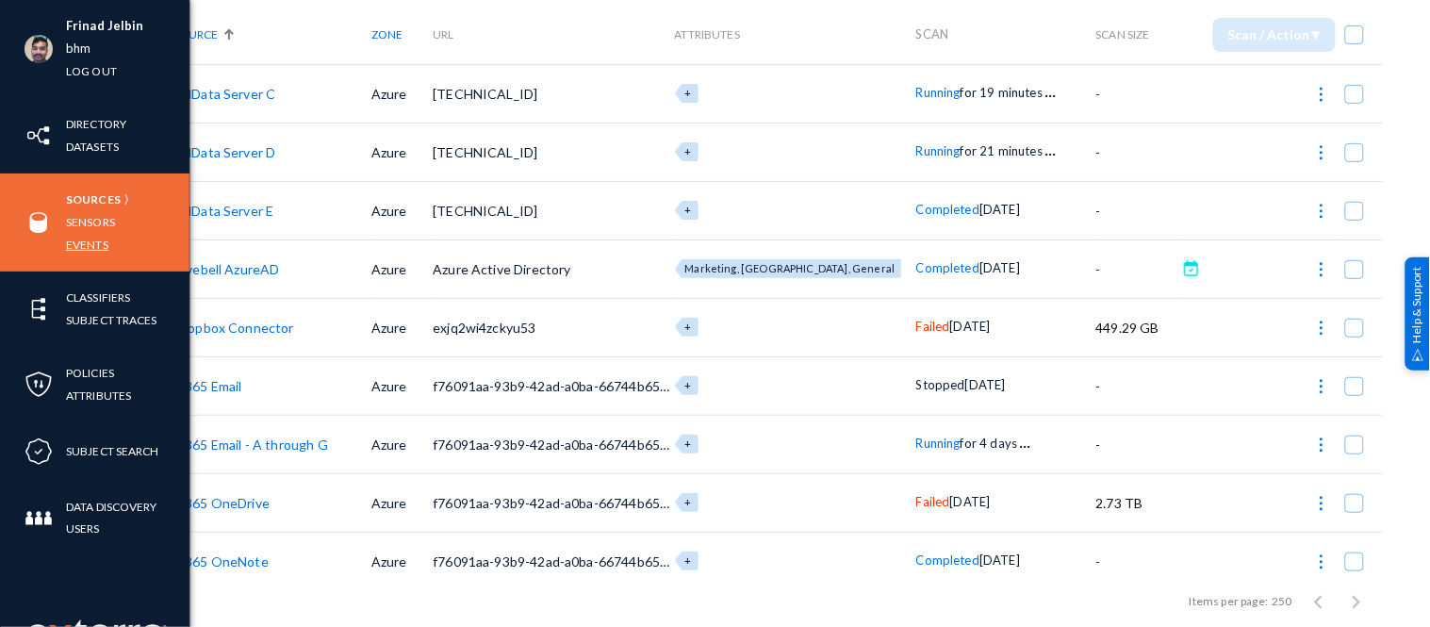
click at [94, 245] on link "Events" at bounding box center [87, 245] width 42 height 22
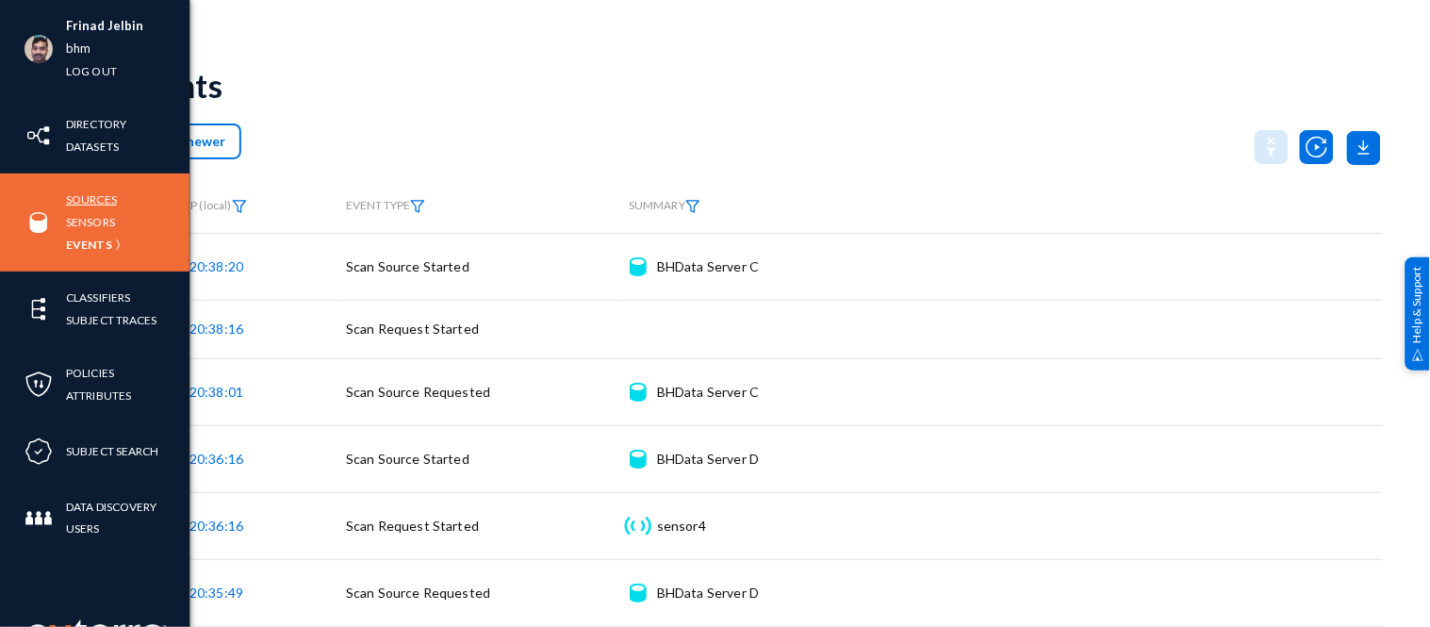
click at [105, 195] on link "Sources" at bounding box center [91, 200] width 51 height 22
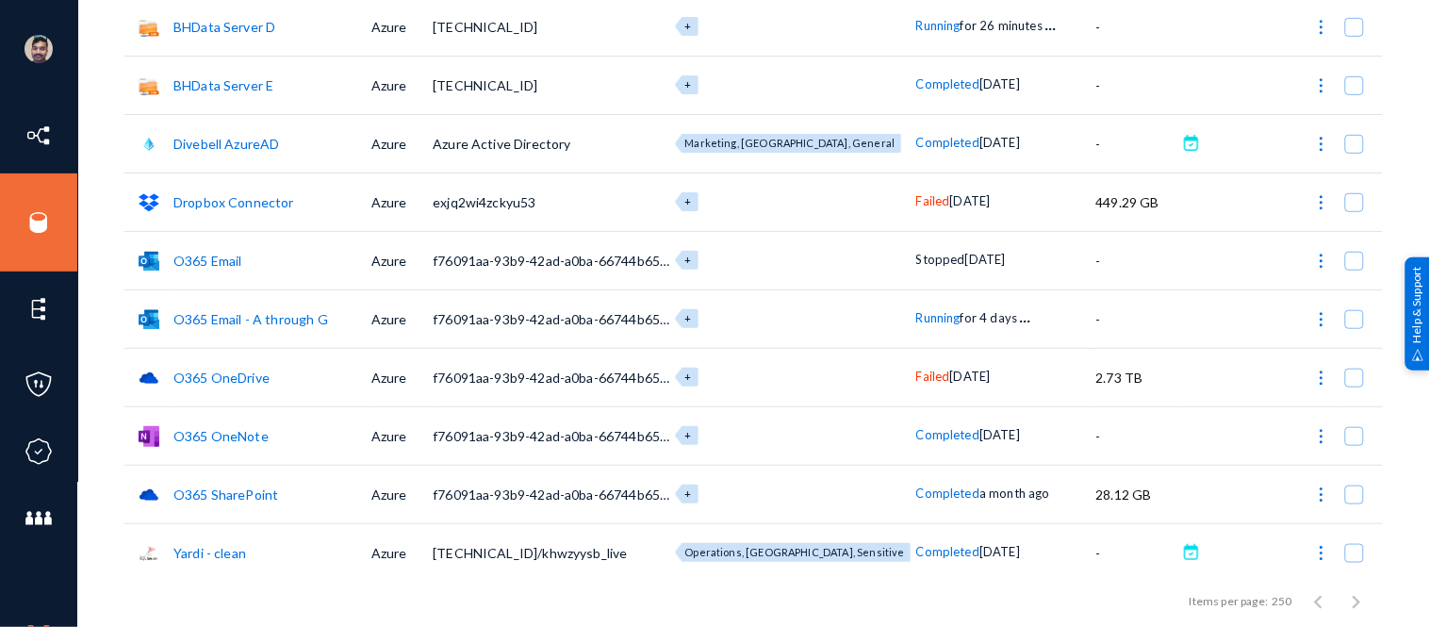
scroll to position [245, 0]
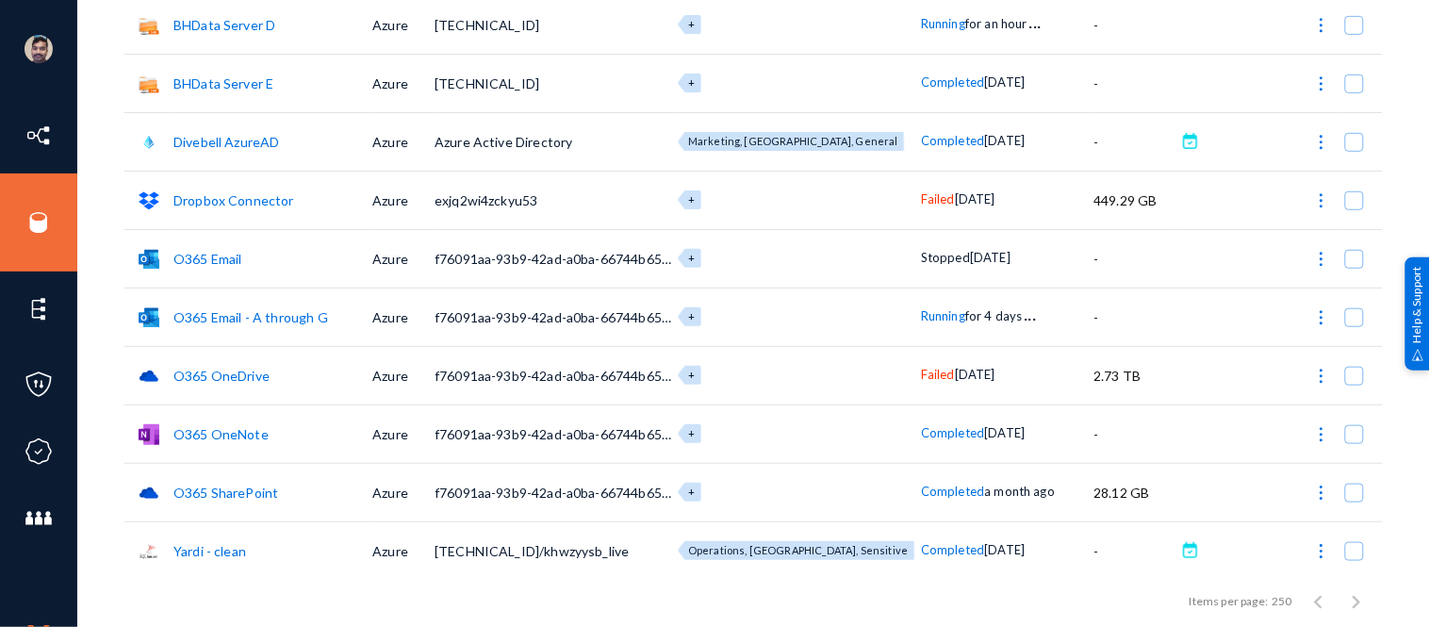
click at [211, 372] on link "O365 OneDrive" at bounding box center [221, 376] width 96 height 16
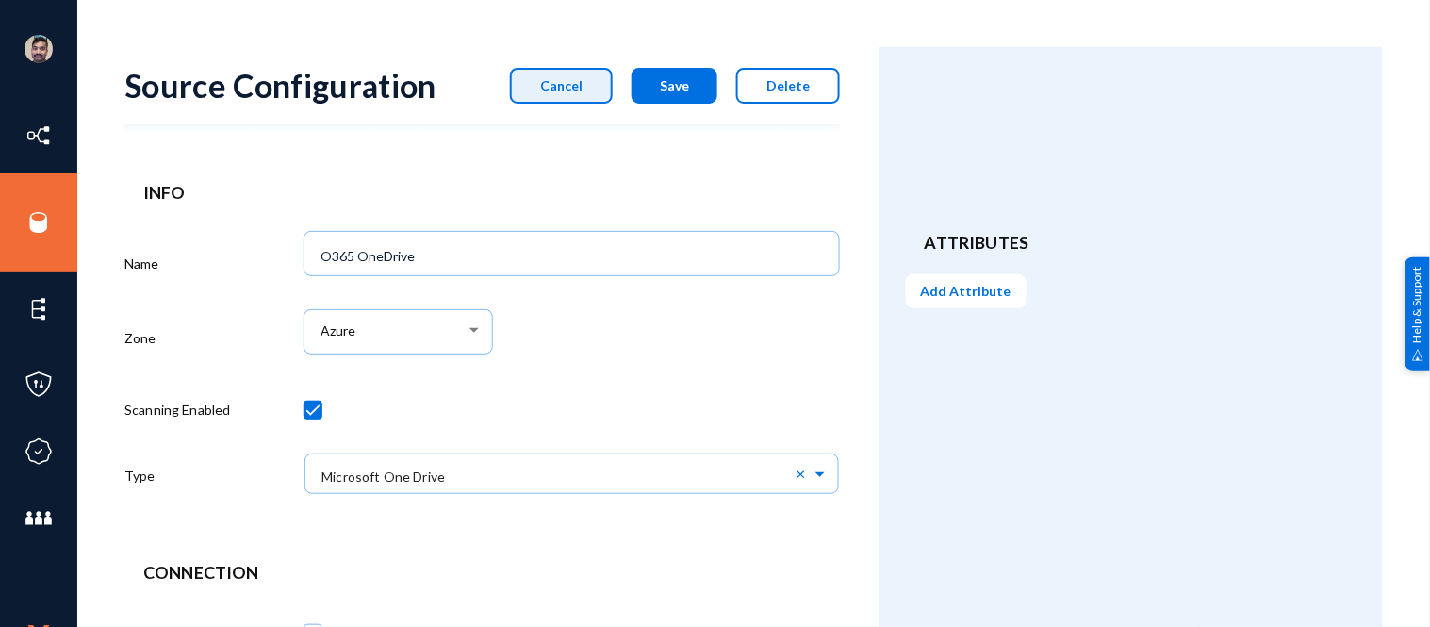
click at [578, 94] on button "Cancel" at bounding box center [561, 86] width 103 height 36
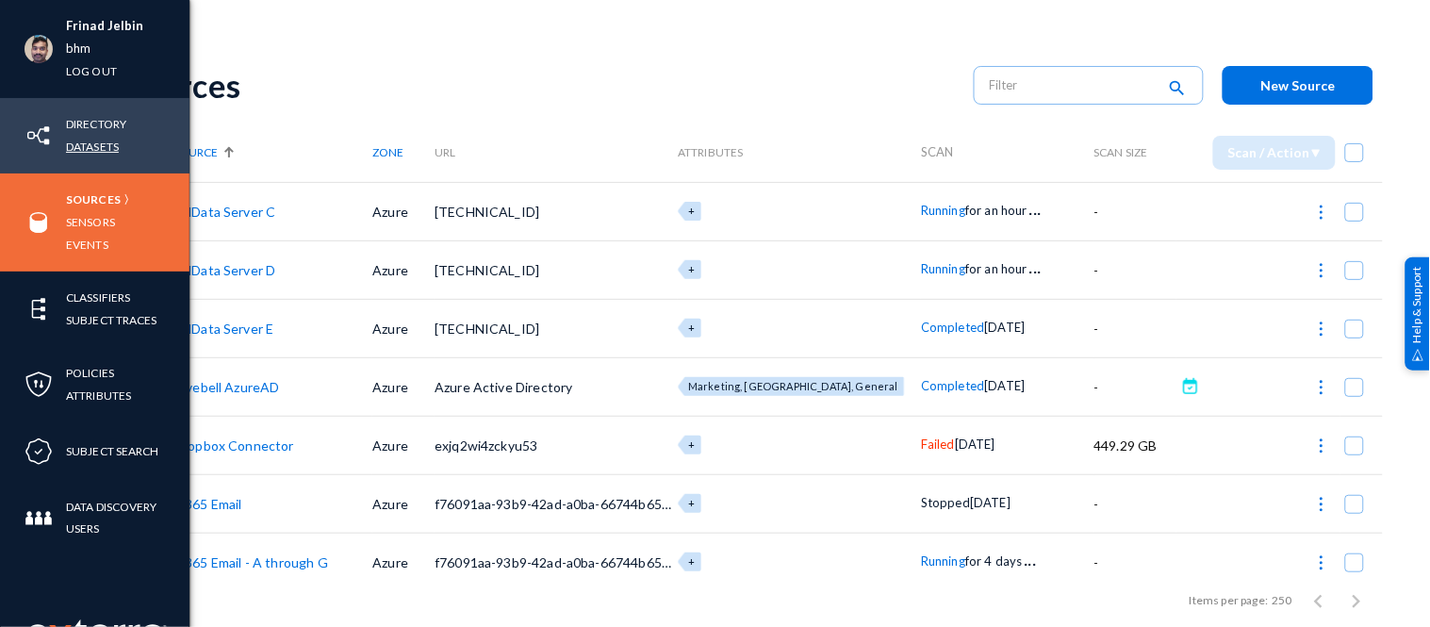
click at [89, 144] on link "Datasets" at bounding box center [92, 147] width 53 height 22
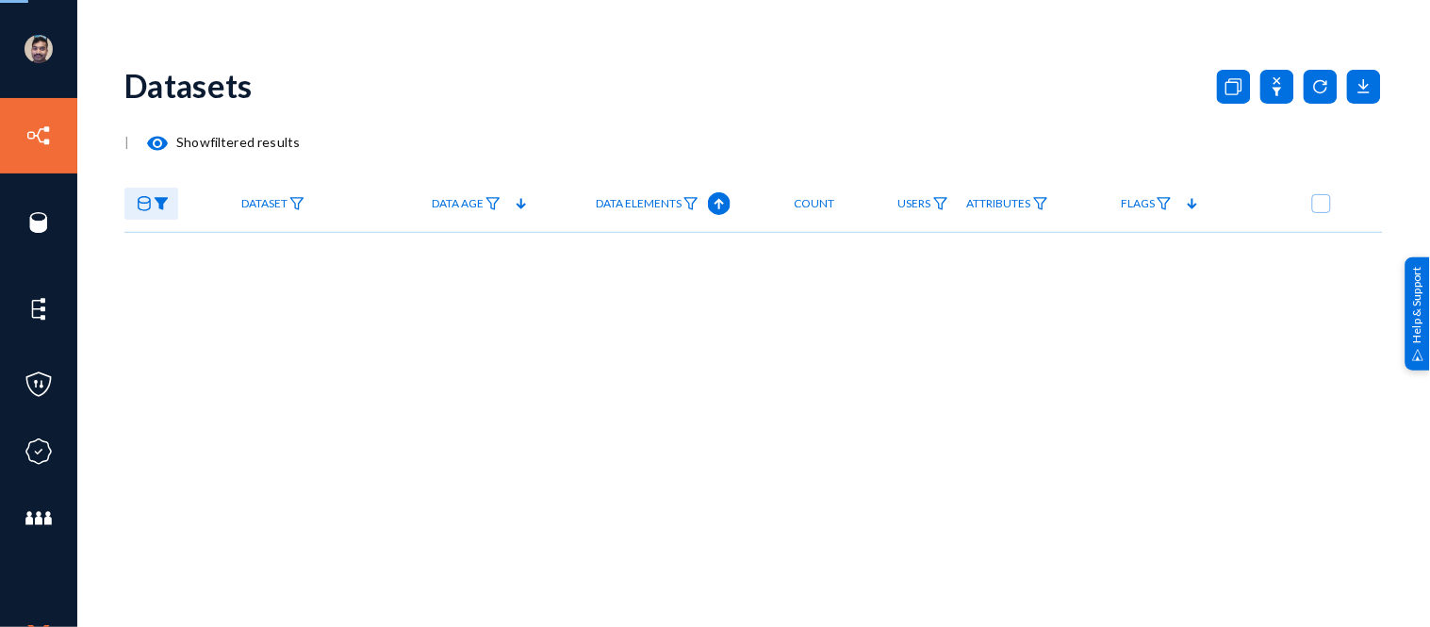
checkbox input "true"
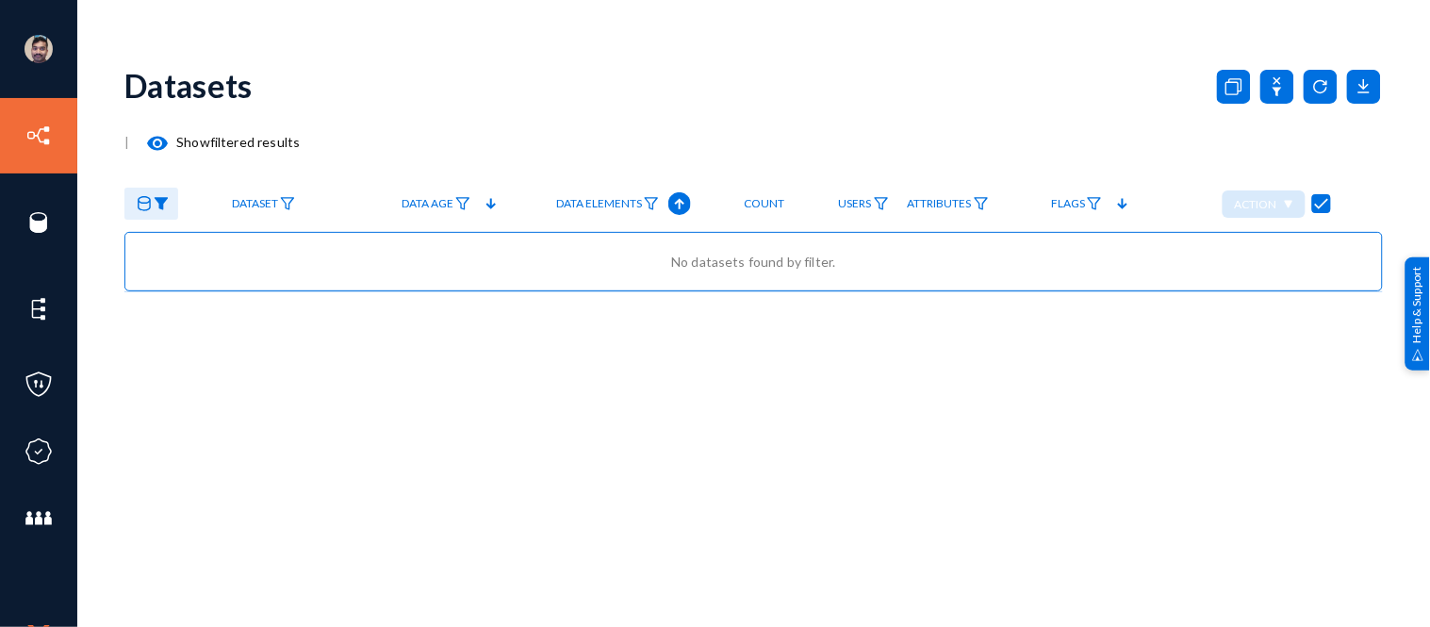
click at [163, 203] on img at bounding box center [161, 203] width 15 height 13
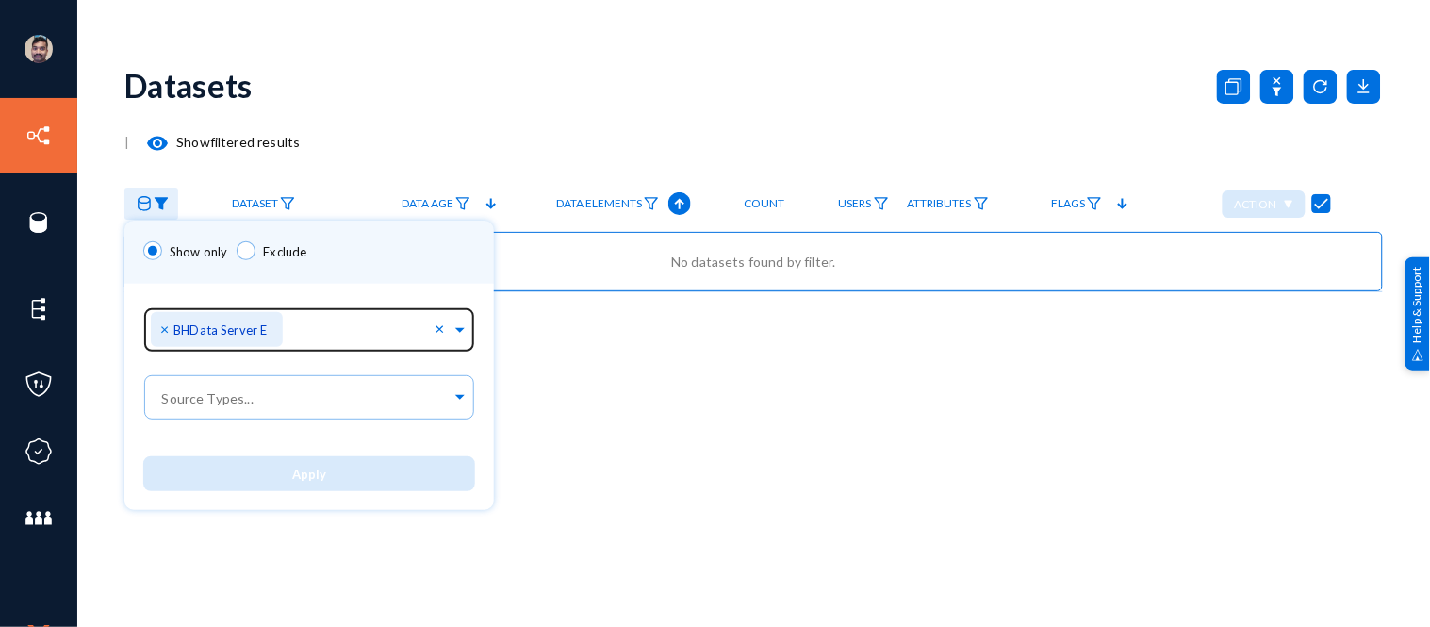
click at [164, 326] on span "×" at bounding box center [166, 329] width 13 height 18
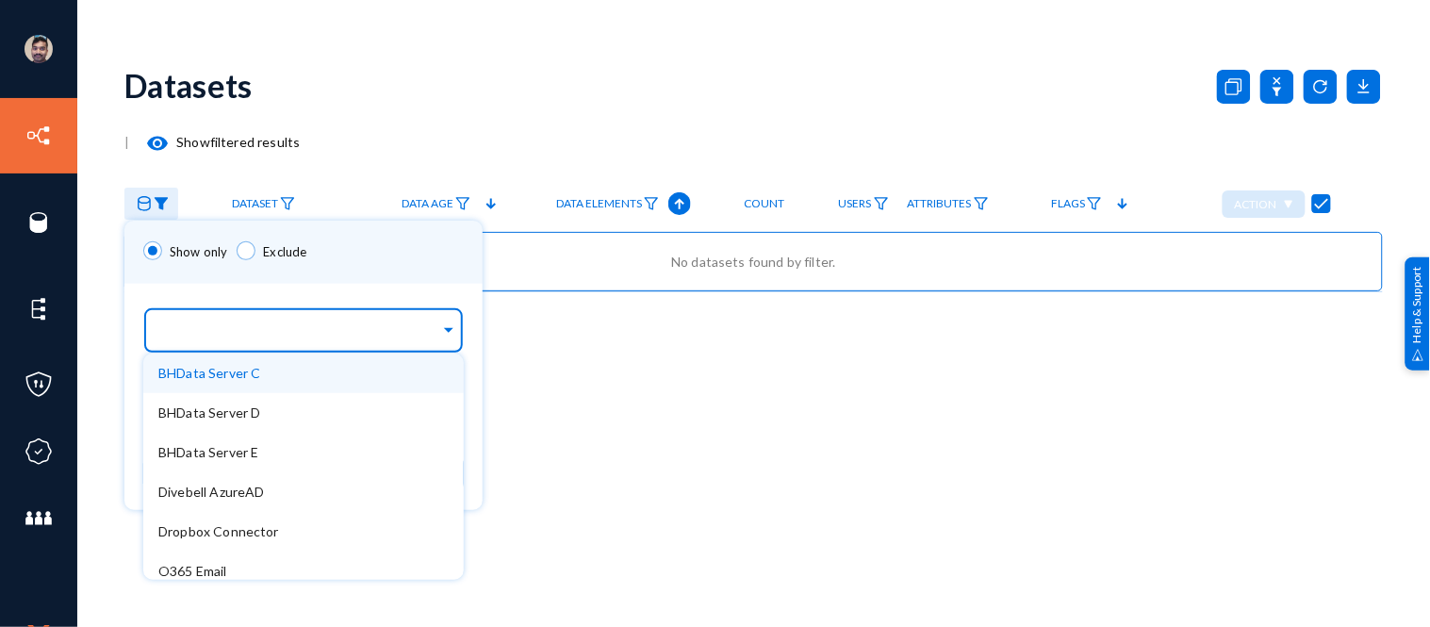
click at [268, 330] on input "text" at bounding box center [299, 333] width 282 height 18
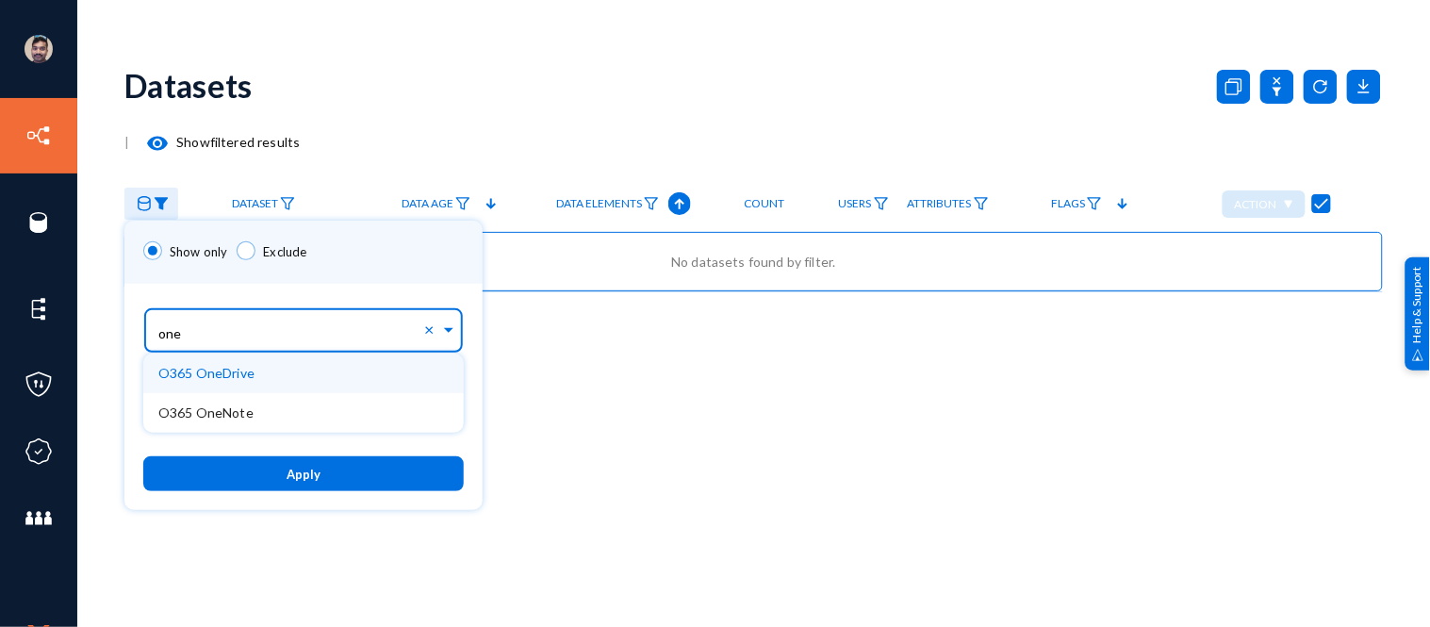
type input "oned"
click at [223, 362] on div "O365 OneDrive" at bounding box center [303, 374] width 321 height 40
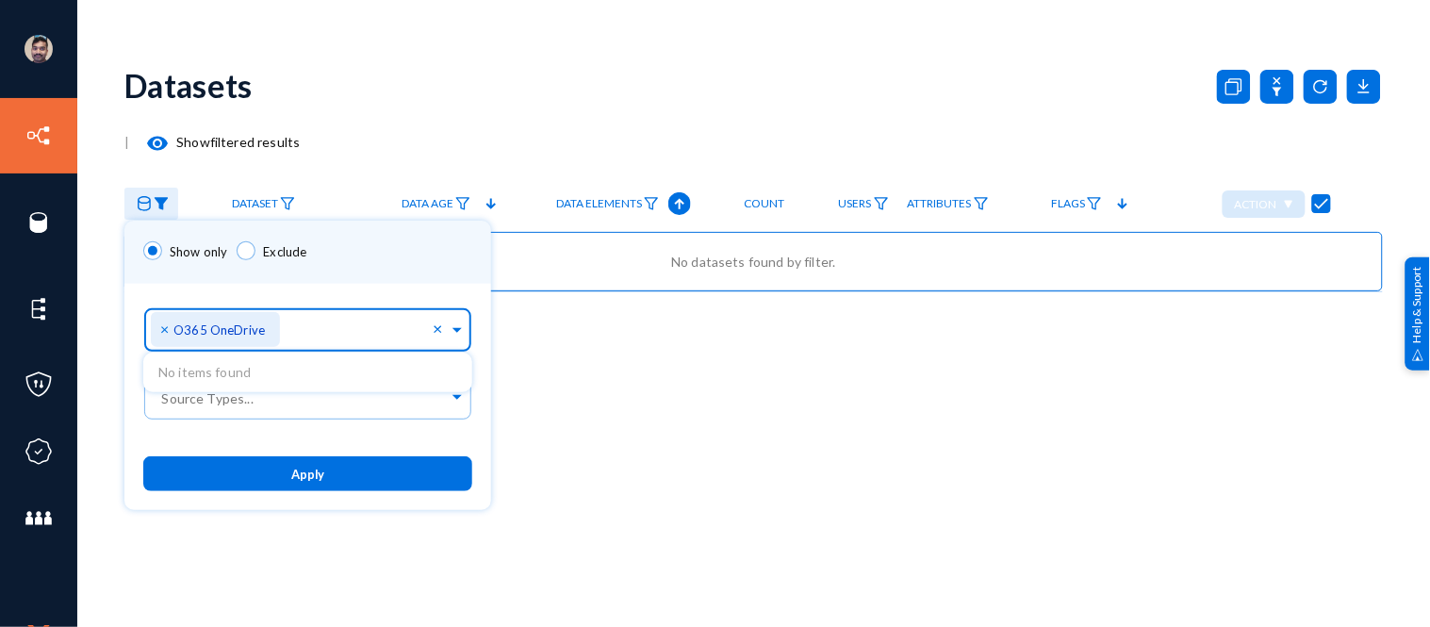
click at [339, 477] on button "Apply" at bounding box center [307, 473] width 329 height 35
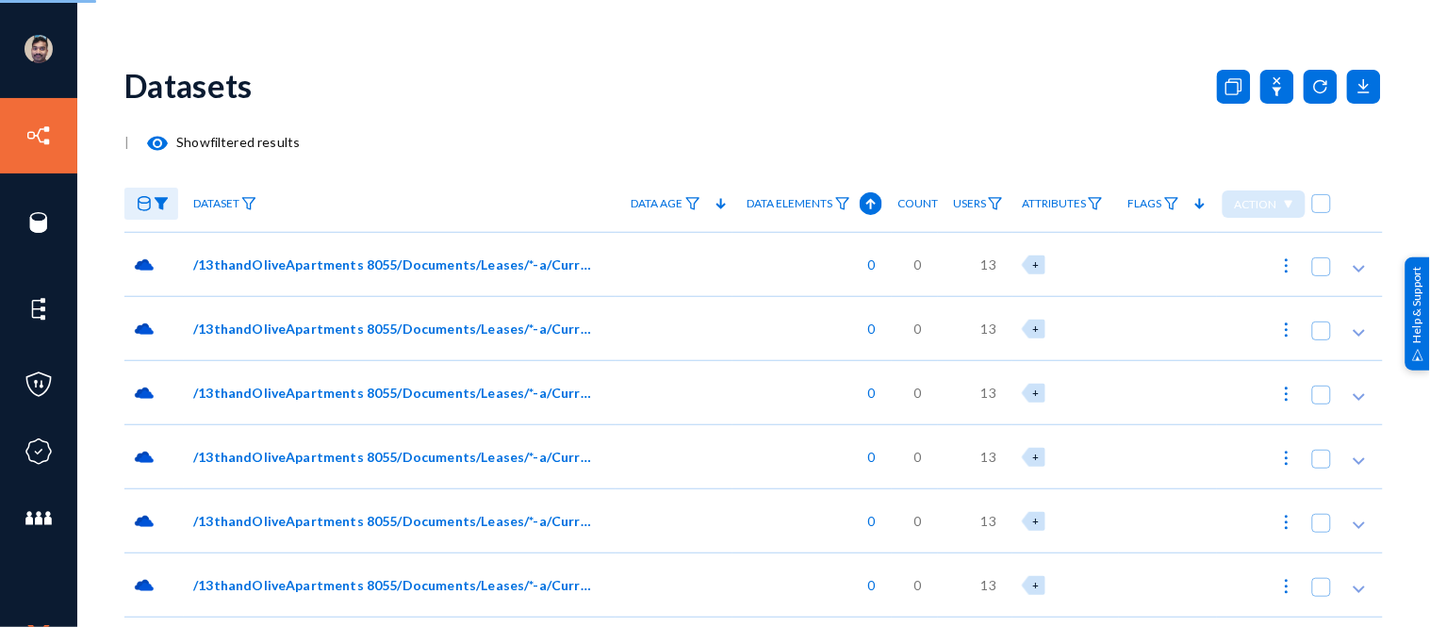
checkbox input "false"
click at [279, 259] on span "/13thandOliveApartments 8055/Documents/Leases/*-a/Current/[PERSON_NAME]/*leasea…" at bounding box center [393, 265] width 401 height 20
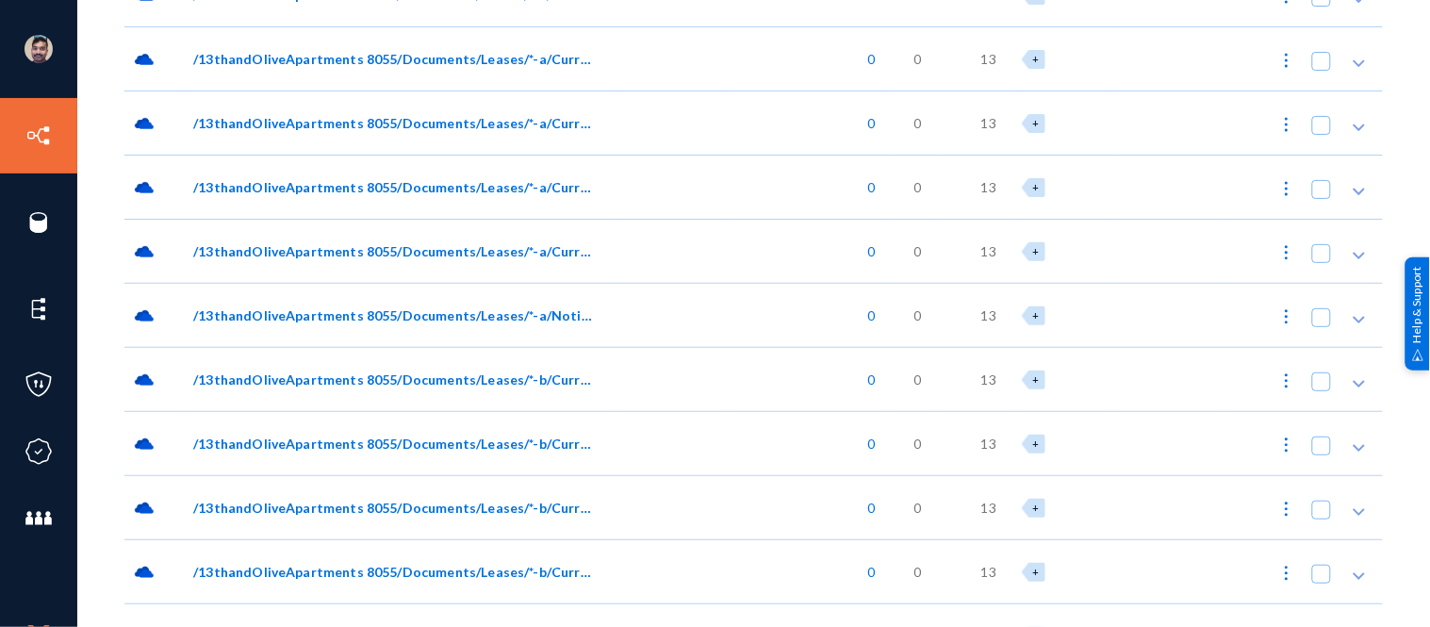
scroll to position [897, 0]
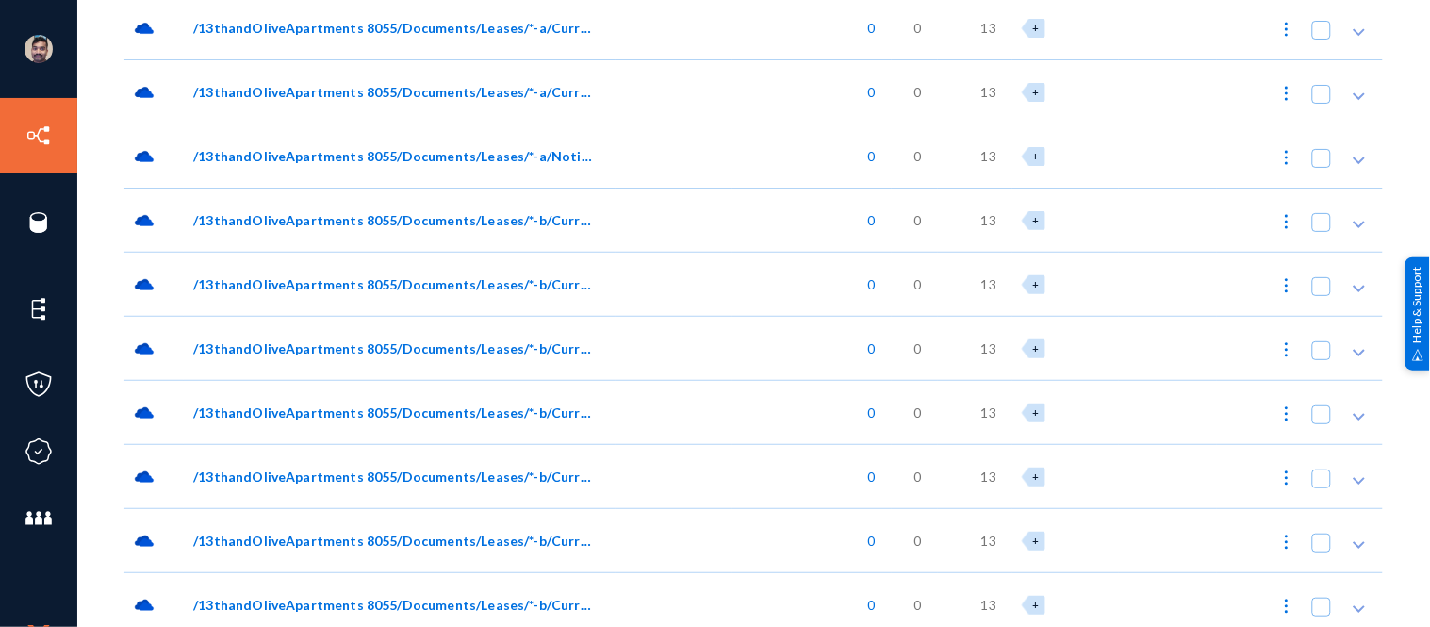
click at [305, 411] on span "/13thandOliveApartments 8055/Documents/Leases/*-b/Current/[PERSON_NAME]/*leasea…" at bounding box center [393, 413] width 401 height 20
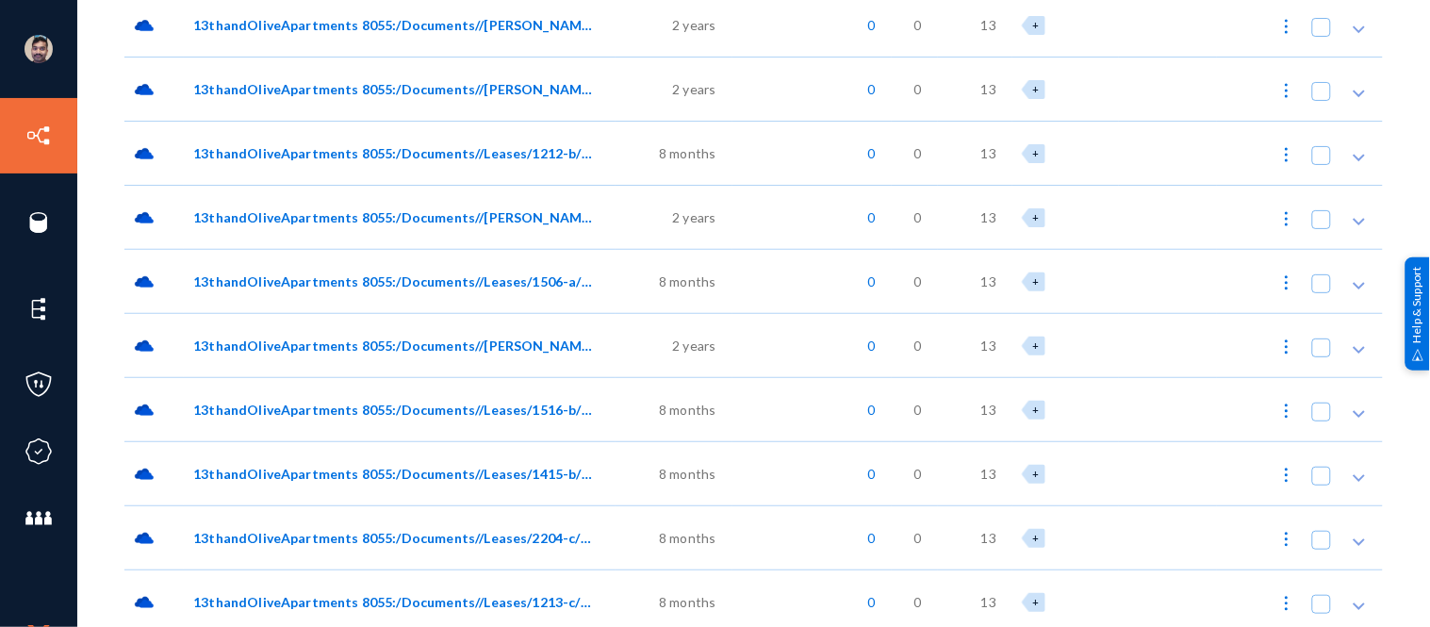
scroll to position [2971, 0]
click at [324, 336] on span "13thandOliveApartments 8055:/Documents//[PERSON_NAME] Reports/Unit_Workflows/Un…" at bounding box center [393, 345] width 401 height 20
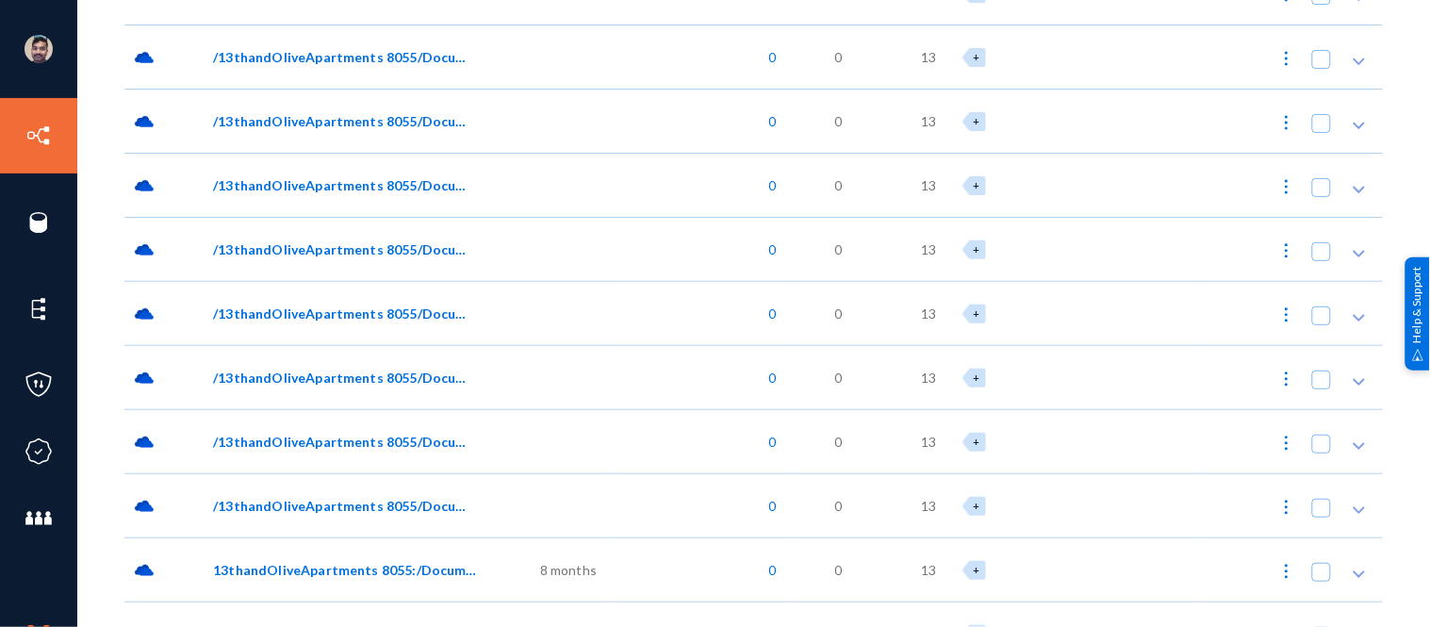
scroll to position [1977, 0]
click at [224, 436] on span "/13thandOliveApartments 8055/Documents/Leases/*-d/Current/Rarey_Baron/*leasedoc…" at bounding box center [345, 441] width 264 height 20
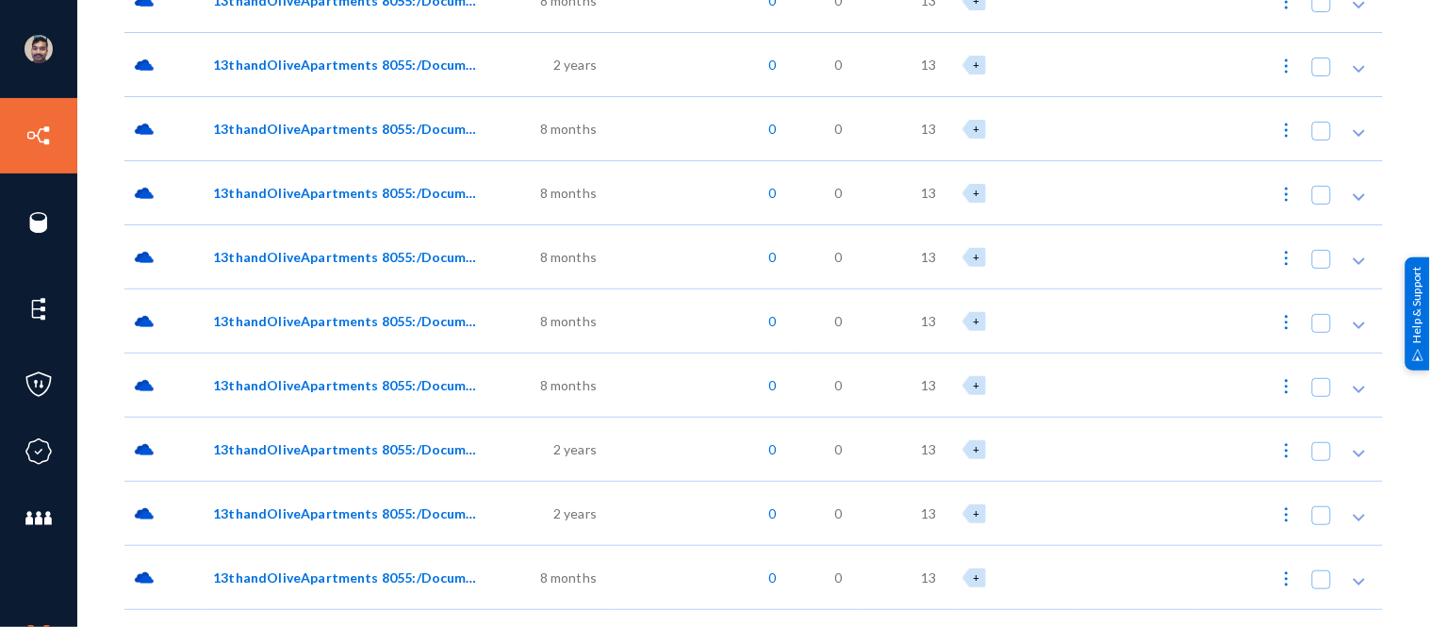
scroll to position [2886, 0]
click at [232, 252] on span "13thandOliveApartments 8055:/Documents//Leases/1515-b/Current/Guy/Addendumtempl…" at bounding box center [345, 256] width 264 height 20
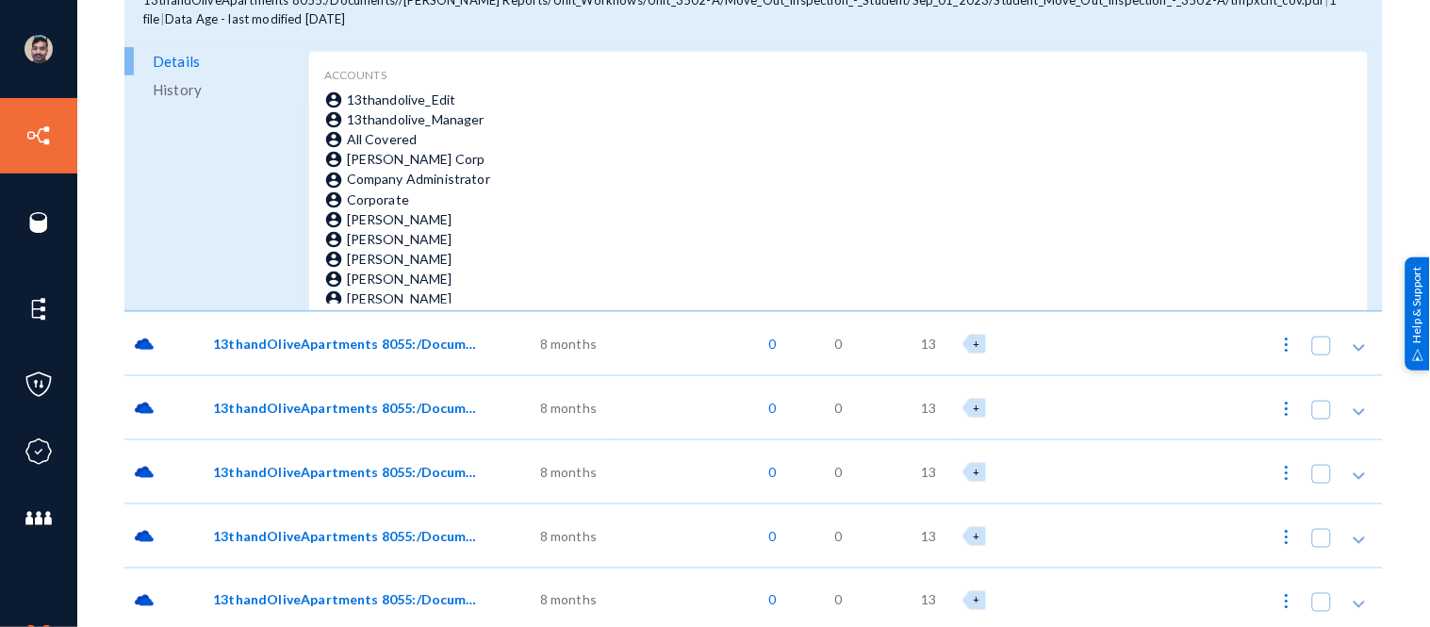
scroll to position [4055, 0]
